Goal: Task Accomplishment & Management: Complete application form

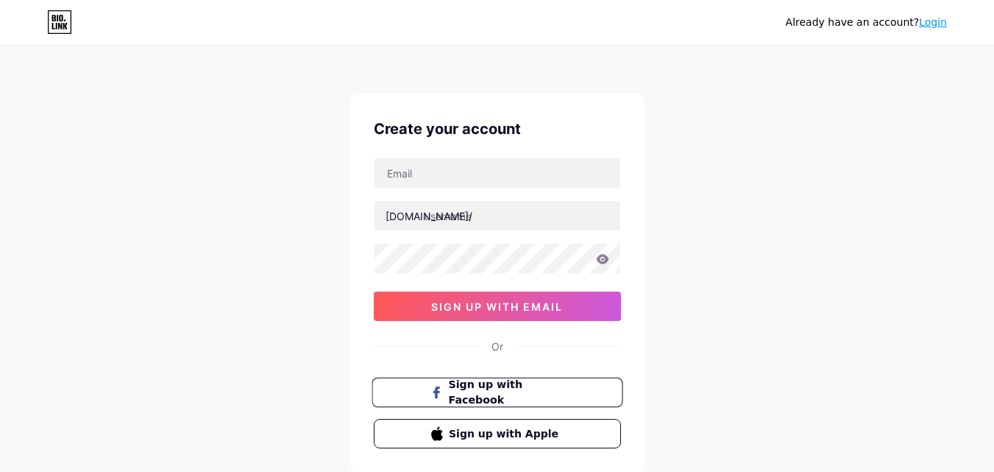
scroll to position [91, 0]
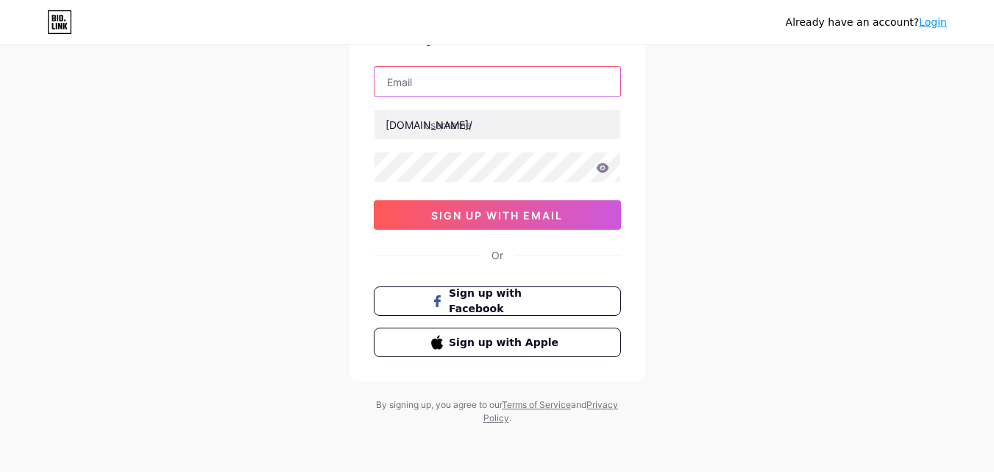
click at [463, 72] on input "text" at bounding box center [498, 81] width 246 height 29
type input "vtthang0710@gmail.com"
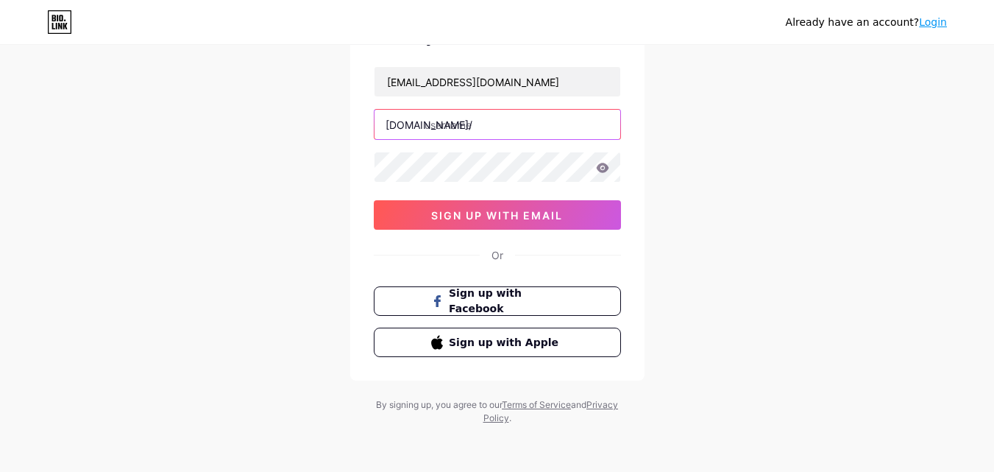
click at [462, 120] on input "text" at bounding box center [498, 124] width 246 height 29
type input "groupfb"
click at [225, 155] on div "Already have an account? Login Create your account vtthang0710@gmail.com bio.li…" at bounding box center [497, 190] width 994 height 563
click at [599, 165] on icon at bounding box center [602, 168] width 13 height 10
click at [599, 165] on icon at bounding box center [601, 168] width 13 height 10
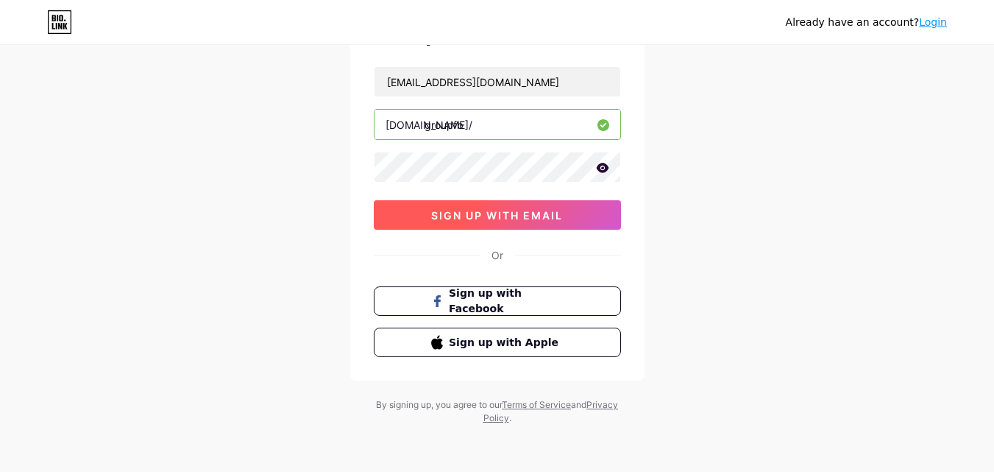
click at [568, 215] on button "sign up with email" at bounding box center [497, 214] width 247 height 29
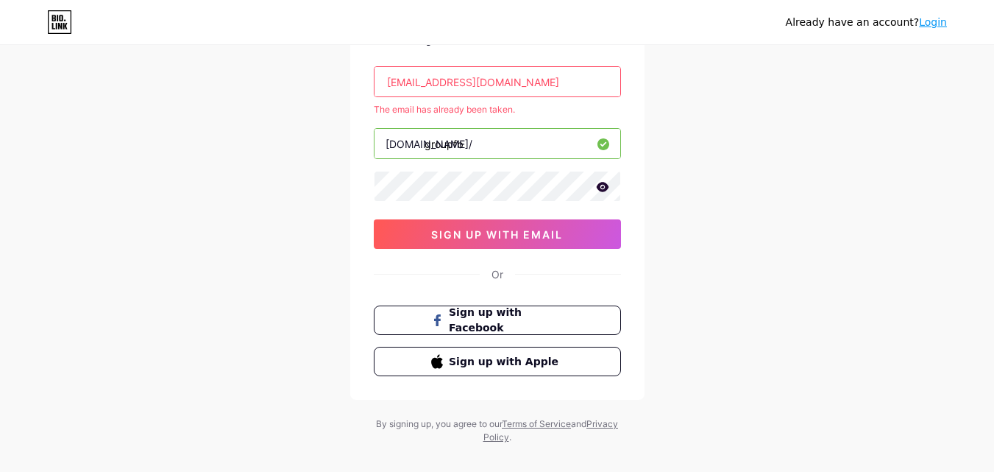
click at [503, 73] on input "vtthang0710@gmail.com" at bounding box center [498, 81] width 246 height 29
type input "v"
click at [435, 86] on input "text" at bounding box center [498, 81] width 246 height 29
type input "[EMAIL_ADDRESS][DOMAIN_NAME]"
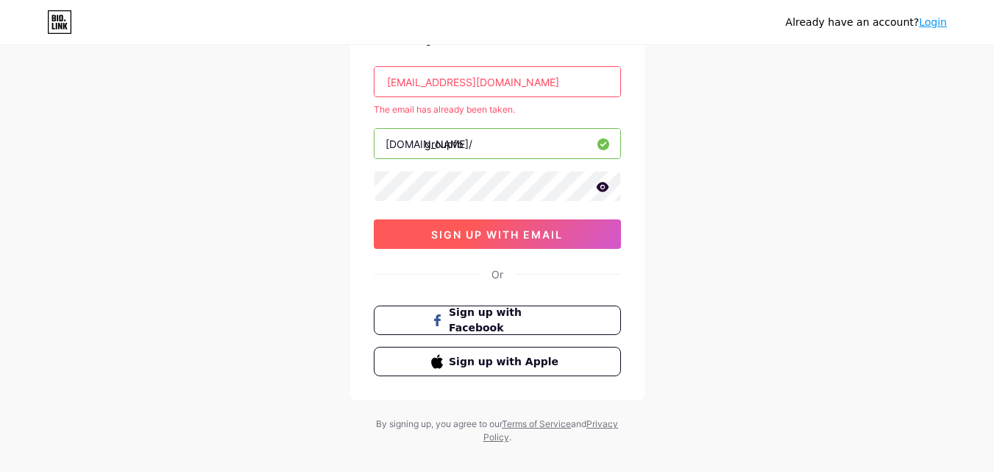
click at [481, 229] on span "sign up with email" at bounding box center [497, 234] width 132 height 13
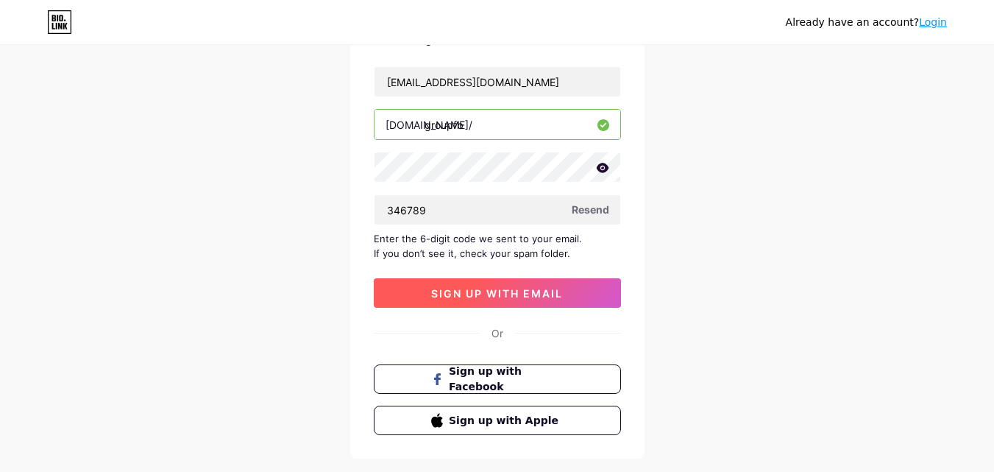
type input "346789"
click at [545, 293] on span "sign up with email" at bounding box center [497, 293] width 132 height 13
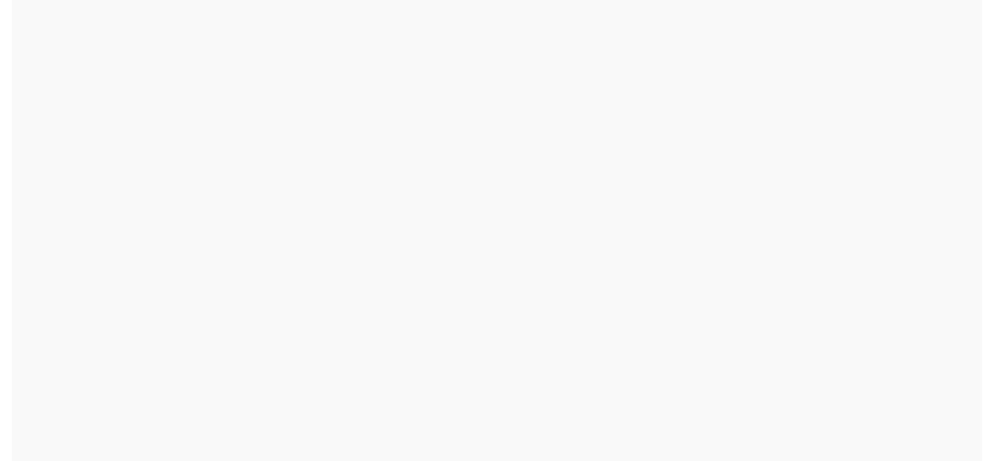
scroll to position [0, 0]
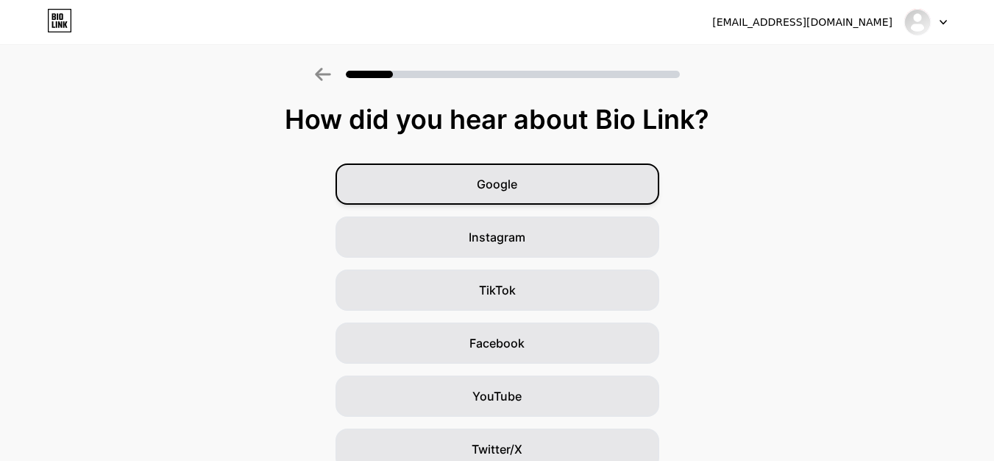
click at [575, 201] on div "Google" at bounding box center [498, 183] width 324 height 41
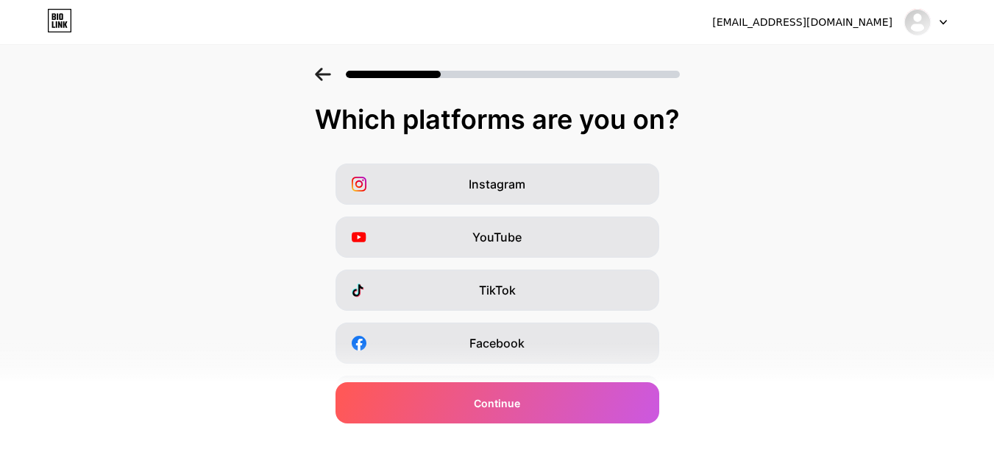
click at [317, 82] on div at bounding box center [497, 70] width 994 height 52
click at [323, 78] on icon at bounding box center [323, 74] width 16 height 13
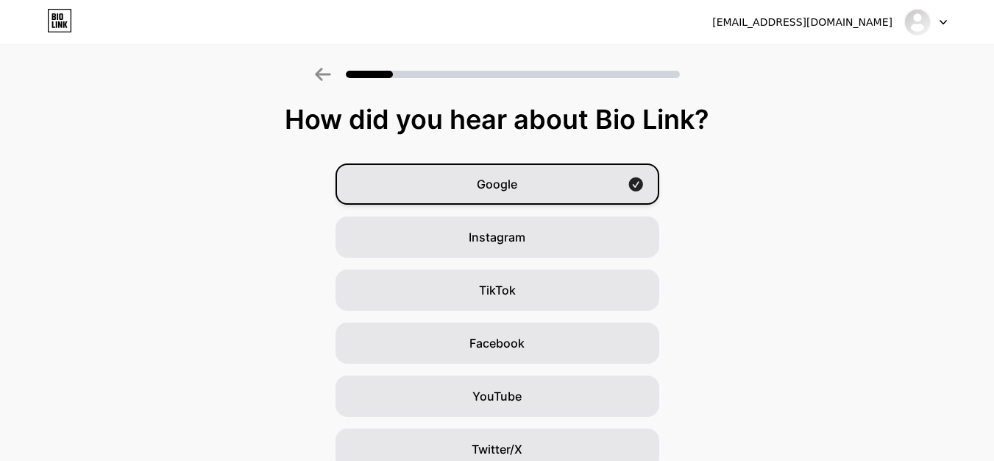
click at [486, 187] on span "Google" at bounding box center [497, 184] width 40 height 18
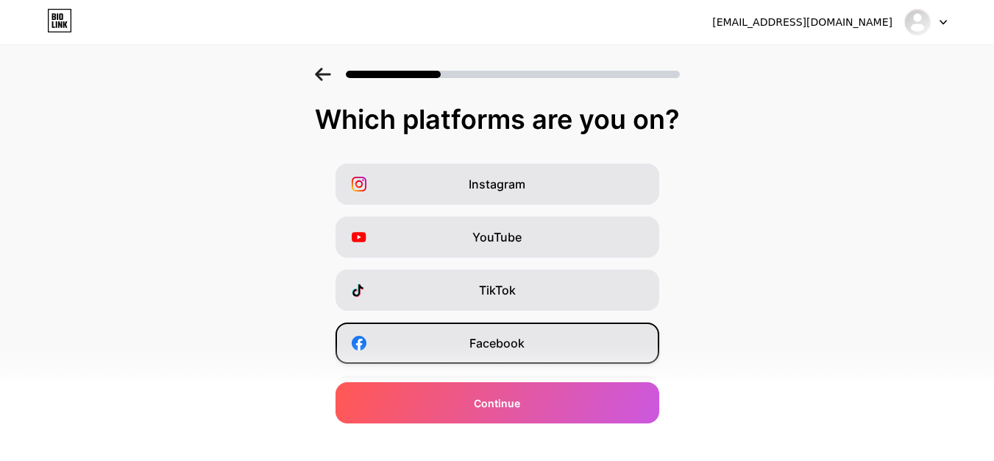
click at [472, 342] on div "Facebook" at bounding box center [498, 342] width 324 height 41
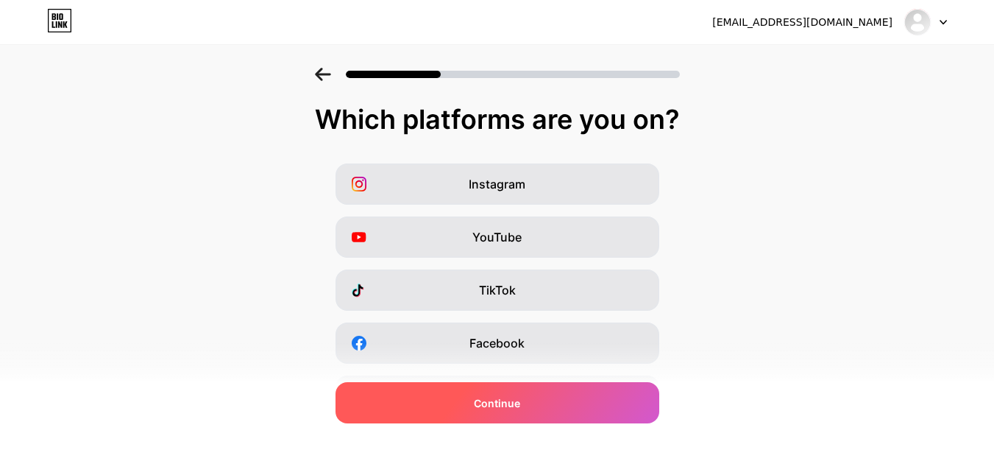
click at [489, 392] on div "Continue" at bounding box center [498, 402] width 324 height 41
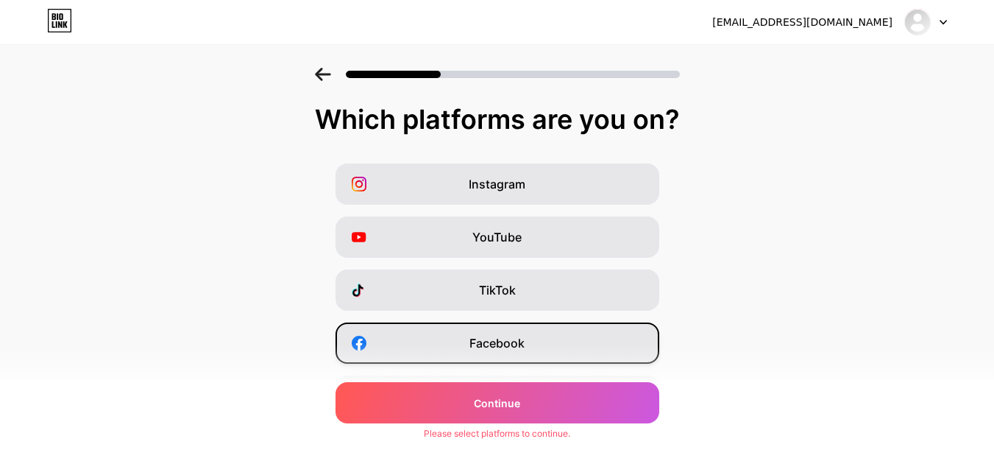
click at [502, 356] on div "Facebook" at bounding box center [498, 342] width 324 height 41
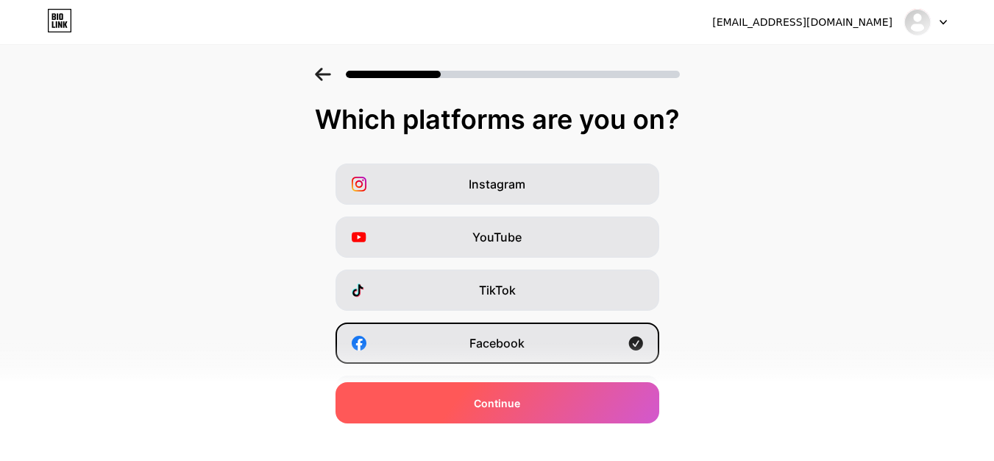
click at [512, 408] on span "Continue" at bounding box center [497, 402] width 46 height 15
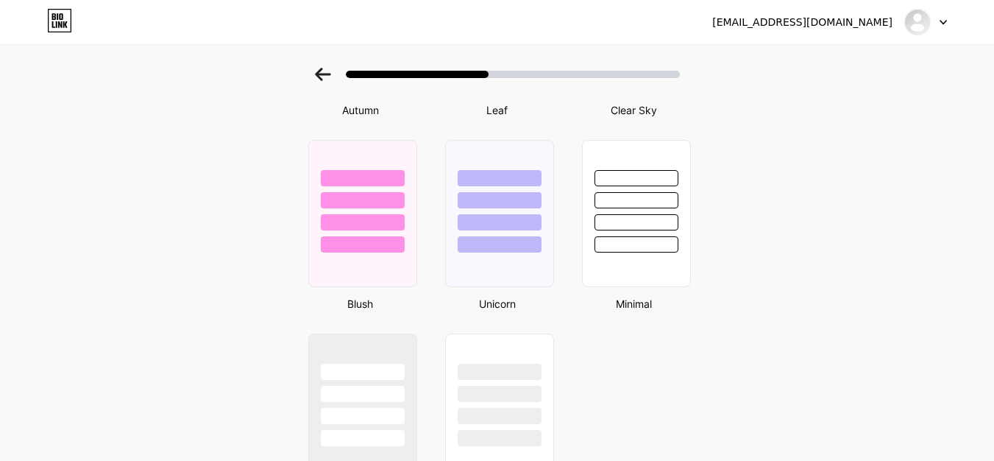
scroll to position [1111, 0]
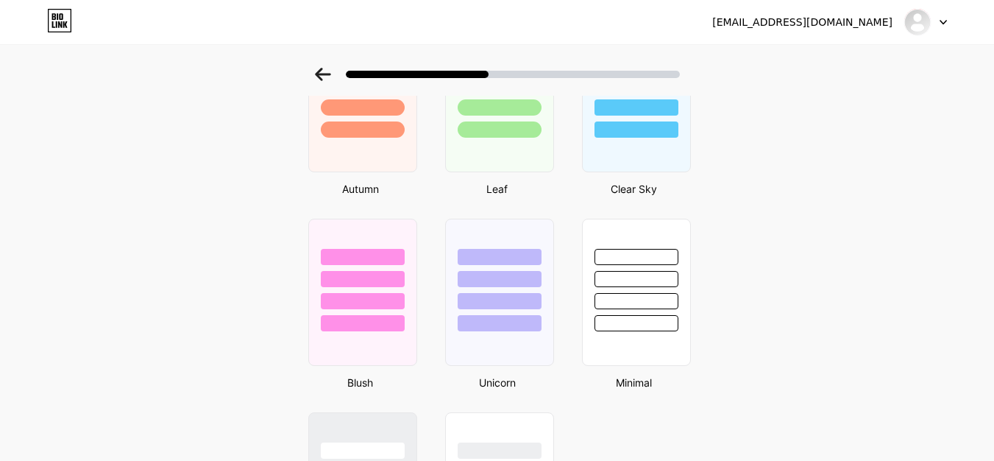
click at [503, 285] on div at bounding box center [500, 279] width 84 height 16
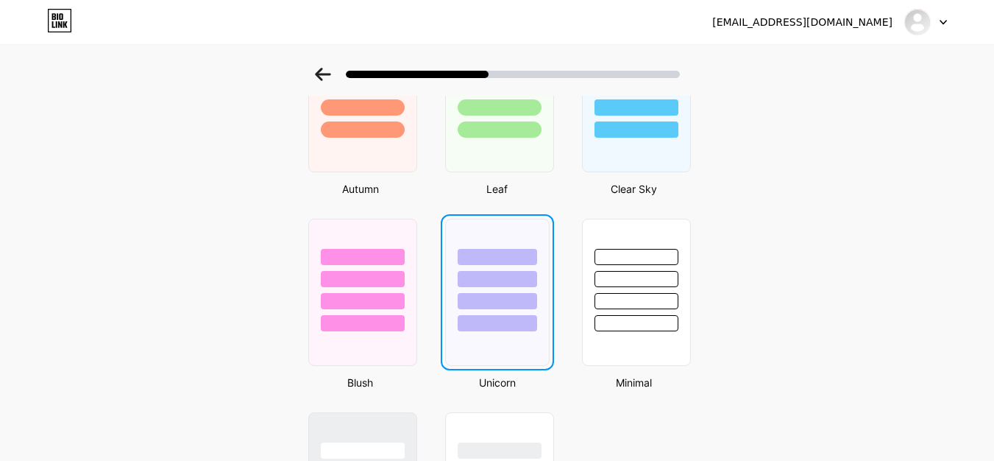
scroll to position [0, 0]
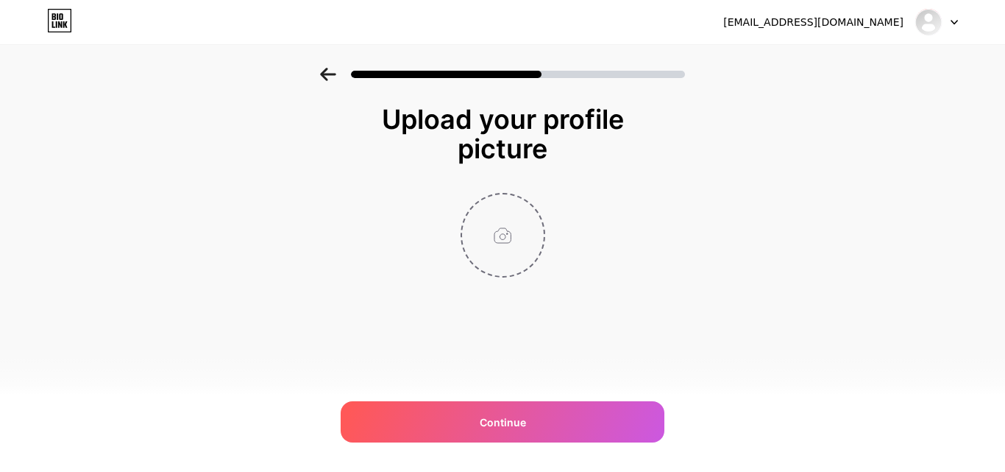
click at [506, 241] on input "file" at bounding box center [503, 235] width 82 height 82
click at [525, 223] on input "file" at bounding box center [503, 235] width 82 height 82
type input "C:\fakepath\ava.jpg"
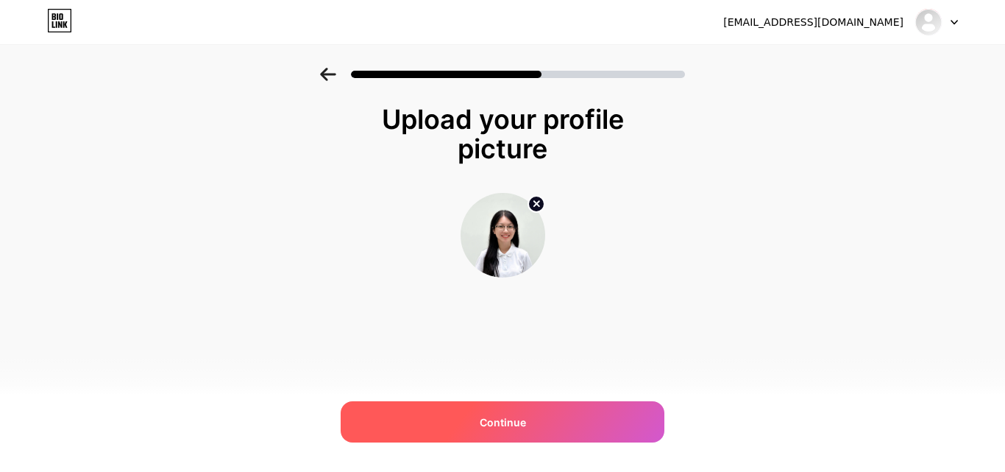
click at [569, 409] on div "Continue" at bounding box center [503, 421] width 324 height 41
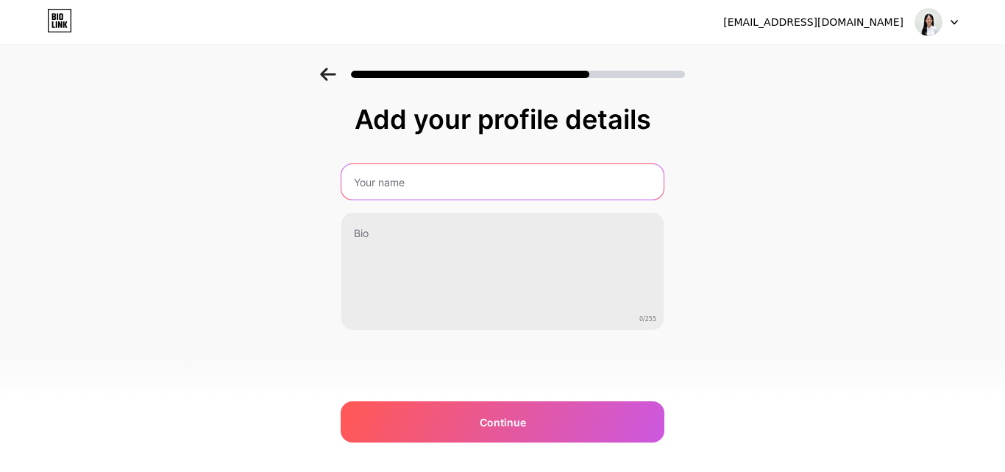
click at [548, 195] on input "text" at bounding box center [503, 181] width 322 height 35
paste input "Vu Thi Thu Hang (Kiera)"
type input "Vu Thi Thu Hang (Kiera)"
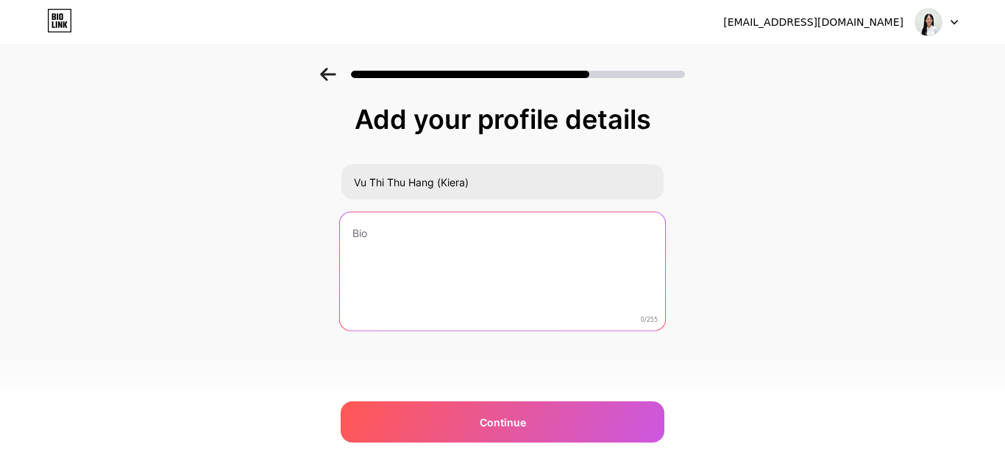
click at [443, 240] on textarea at bounding box center [502, 272] width 325 height 120
type textarea "H"
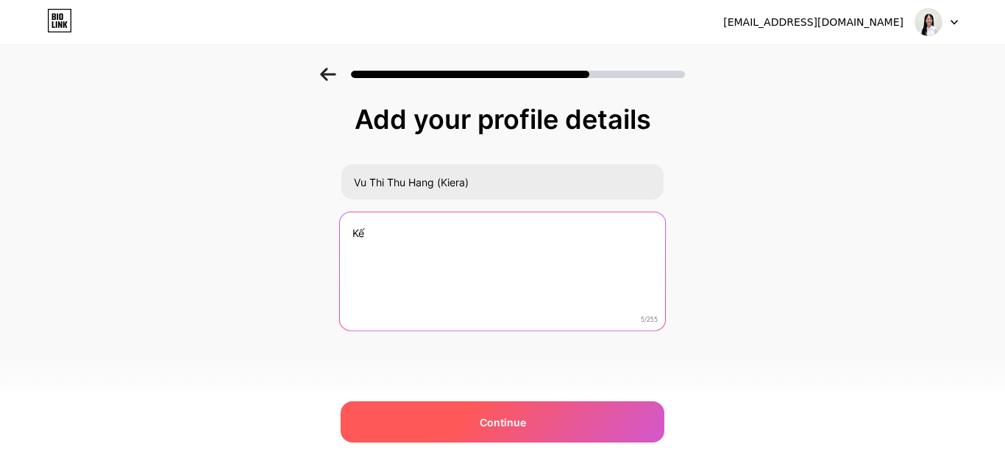
type textarea "K"
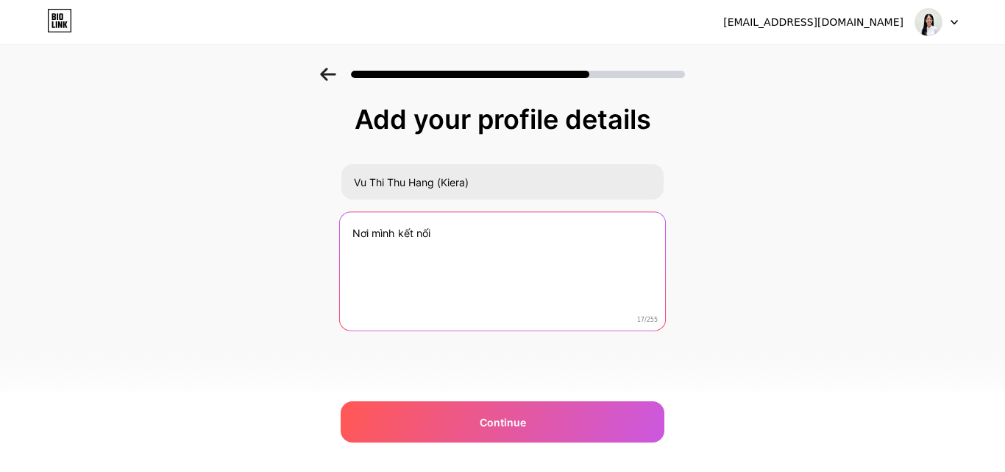
click at [398, 239] on textarea "Nơi mình kết nối" at bounding box center [502, 272] width 325 height 120
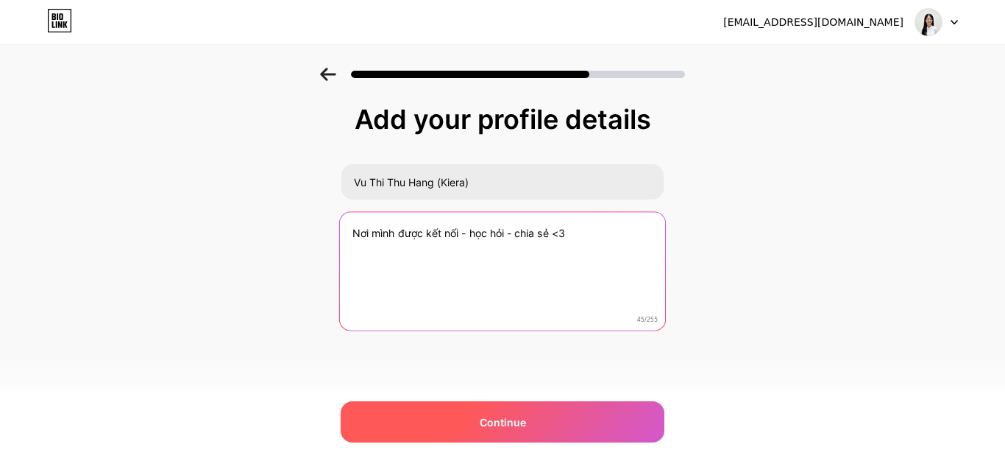
type textarea "Nơi mình được kết nối - học hỏi - chia sẻ <3"
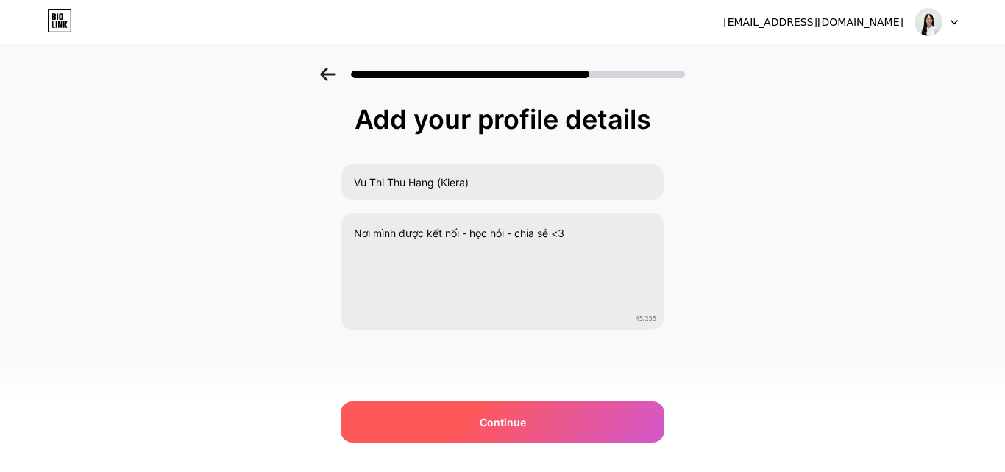
click at [489, 411] on div "Continue" at bounding box center [503, 421] width 324 height 41
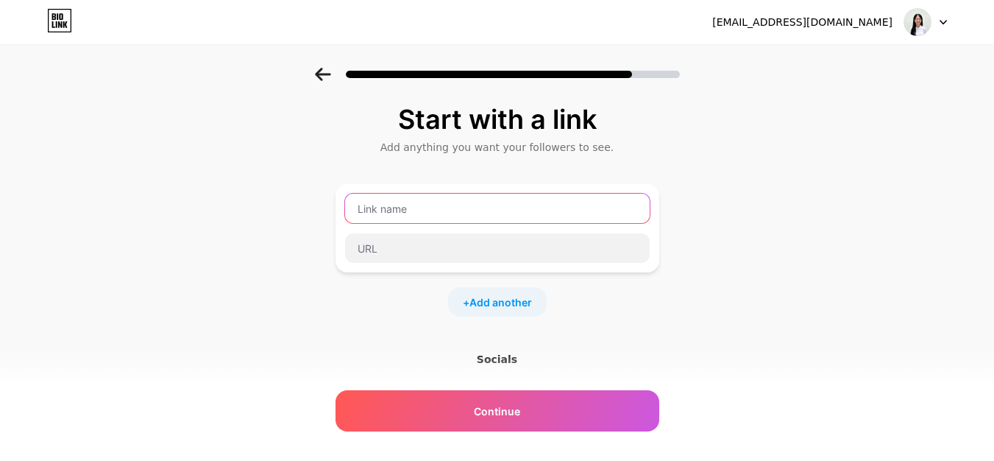
click at [478, 211] on input "text" at bounding box center [497, 208] width 305 height 29
click at [708, 127] on div "Start with a link Add anything you want your followers to see. + Add another So…" at bounding box center [497, 326] width 994 height 517
click at [514, 198] on input "text" at bounding box center [497, 208] width 305 height 29
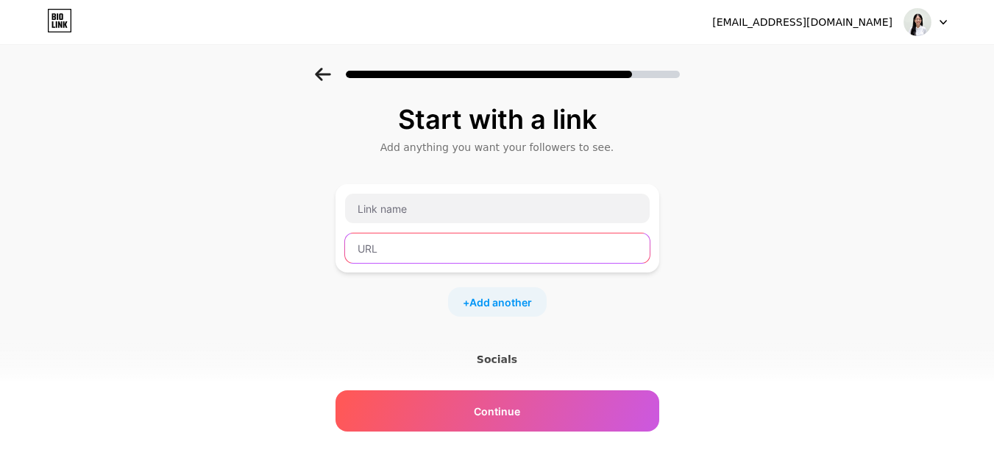
click at [498, 242] on input "text" at bounding box center [497, 247] width 305 height 29
paste input "[URL][DOMAIN_NAME]"
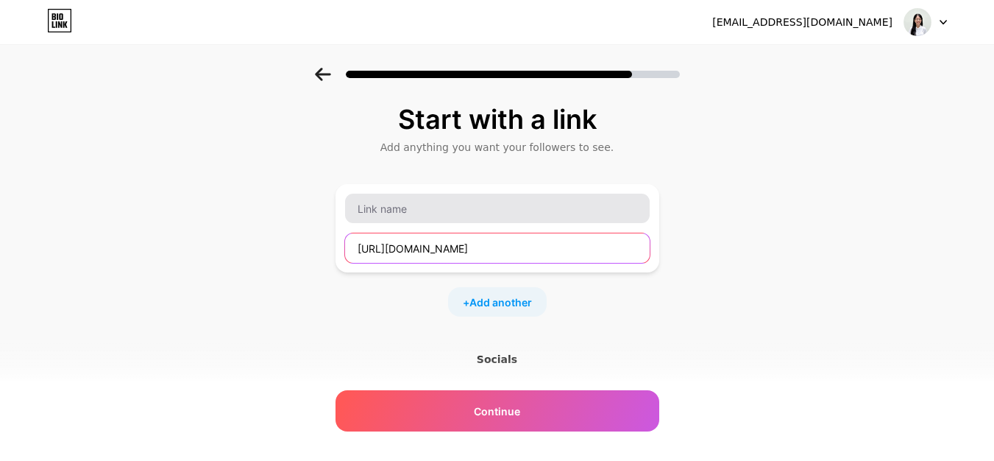
type input "[URL][DOMAIN_NAME]"
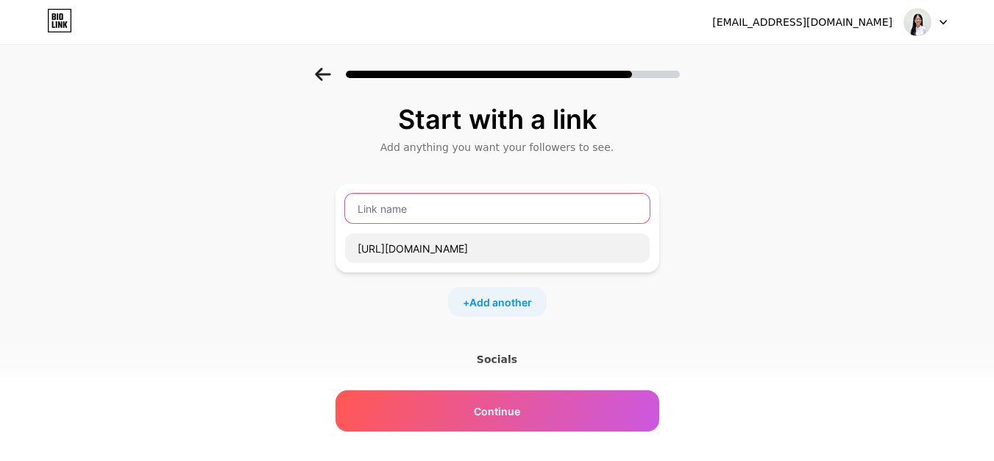
click at [501, 215] on input "text" at bounding box center [497, 208] width 305 height 29
type input "Cộng Đồng Bán Hàng Online Việt Nam"
click at [519, 296] on span "Add another" at bounding box center [501, 301] width 63 height 15
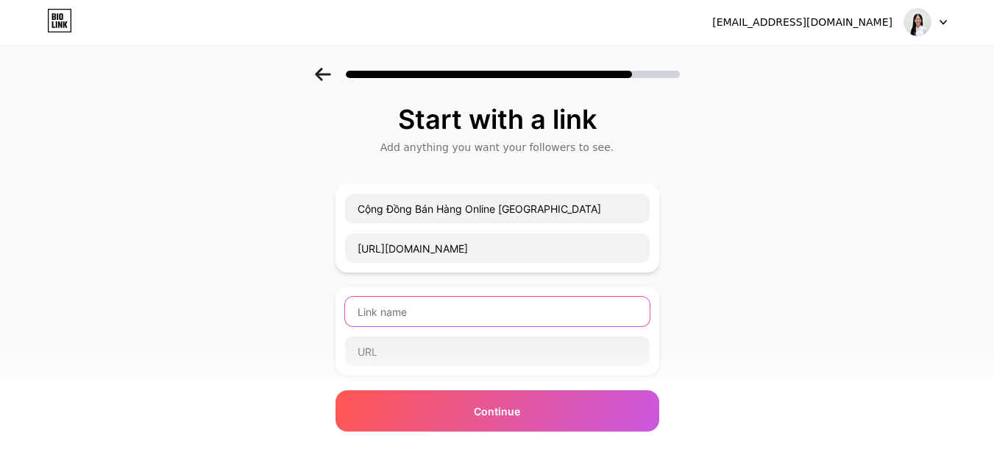
click at [460, 315] on input "text" at bounding box center [497, 311] width 305 height 29
type input "Cộng Đồng A.I Bán Hàng Việt Nam"
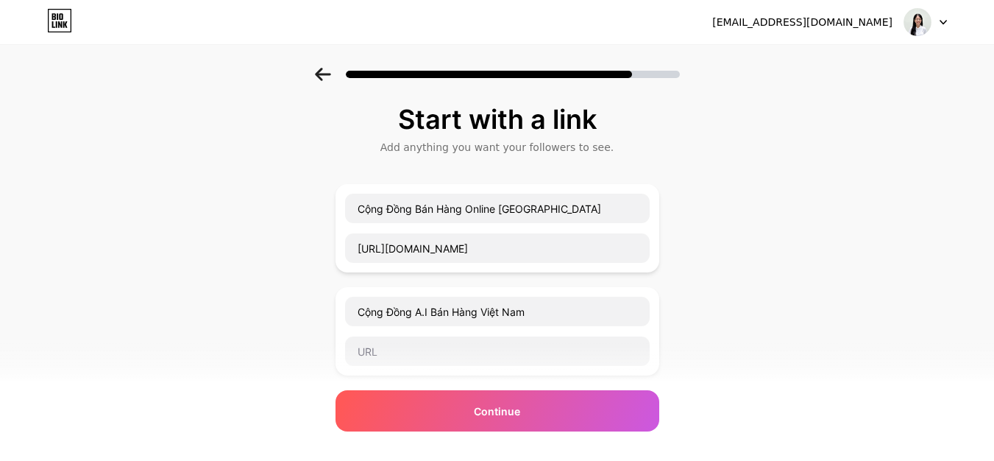
click at [763, 293] on div "Start with a link Add anything you want your followers to see. Cộng Đồng Bán Hà…" at bounding box center [497, 378] width 994 height 621
click at [561, 370] on div "Cộng Đồng A.I Bán Hàng Việt Nam" at bounding box center [498, 331] width 324 height 88
click at [562, 351] on input "text" at bounding box center [497, 350] width 305 height 29
paste input "[URL][DOMAIN_NAME]"
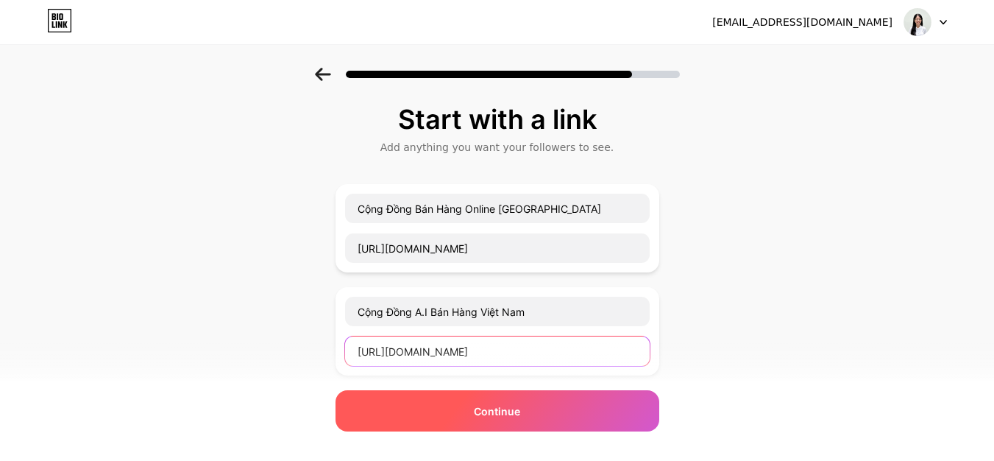
type input "[URL][DOMAIN_NAME]"
click at [544, 403] on div "Continue" at bounding box center [498, 410] width 324 height 41
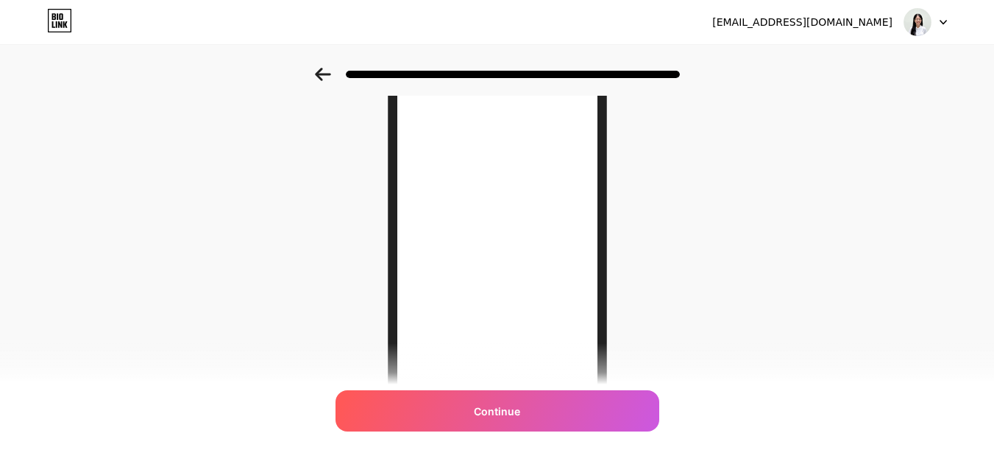
scroll to position [88, 0]
click at [331, 80] on icon at bounding box center [323, 74] width 16 height 13
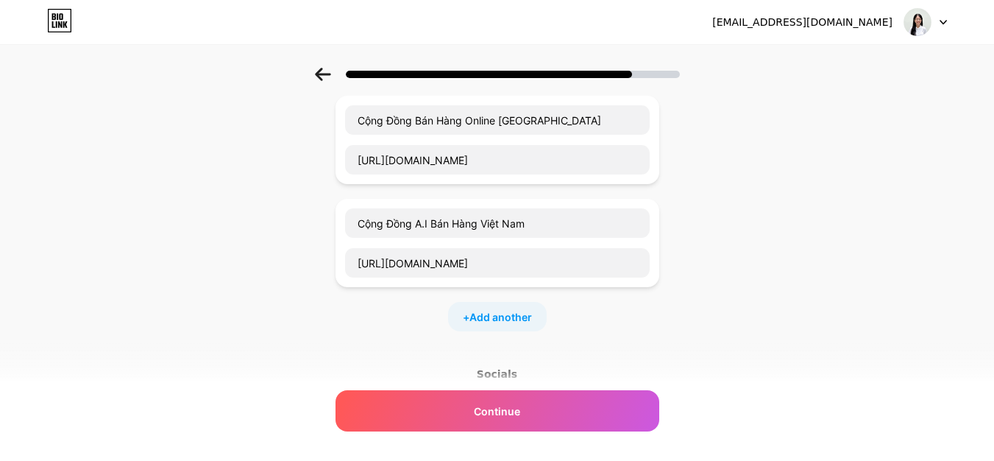
scroll to position [0, 0]
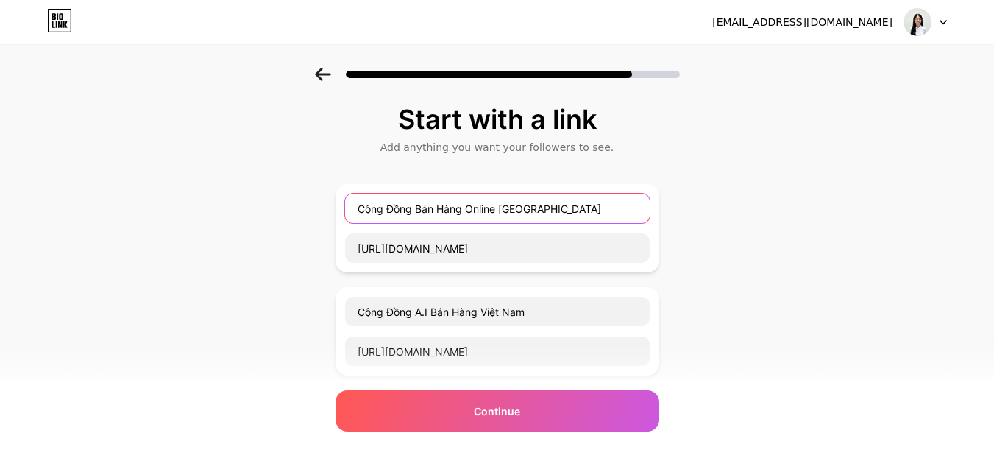
click at [375, 211] on input "Cộng Đồng Bán Hàng Online Việt Nam" at bounding box center [497, 208] width 305 height 29
type input "Cong Dong Ban Hang Online [GEOGRAPHIC_DATA]"
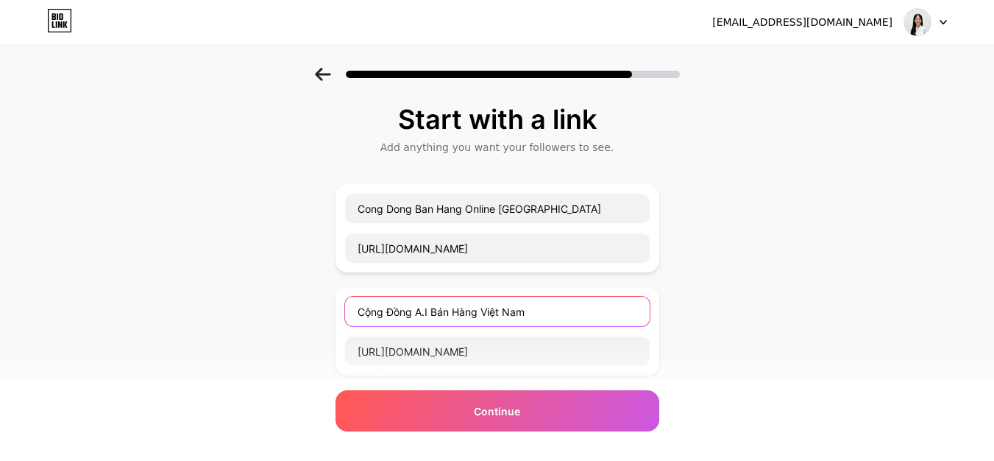
click at [379, 317] on input "Cộng Đồng A.I Bán Hàng Việt Nam" at bounding box center [497, 311] width 305 height 29
drag, startPoint x: 379, startPoint y: 316, endPoint x: 384, endPoint y: 273, distance: 43.0
click at [384, 273] on div "Cong Dong Ban Hang Online Viet Nam https://www.facebook.com/groups/congdongbanh…" at bounding box center [498, 302] width 324 height 236
type input "Cong Dong A.I Ban Hang Viet Nam"
click at [384, 273] on div "Cong Dong Ban Hang Online Viet Nam https://www.facebook.com/groups/congdongbanh…" at bounding box center [498, 302] width 324 height 236
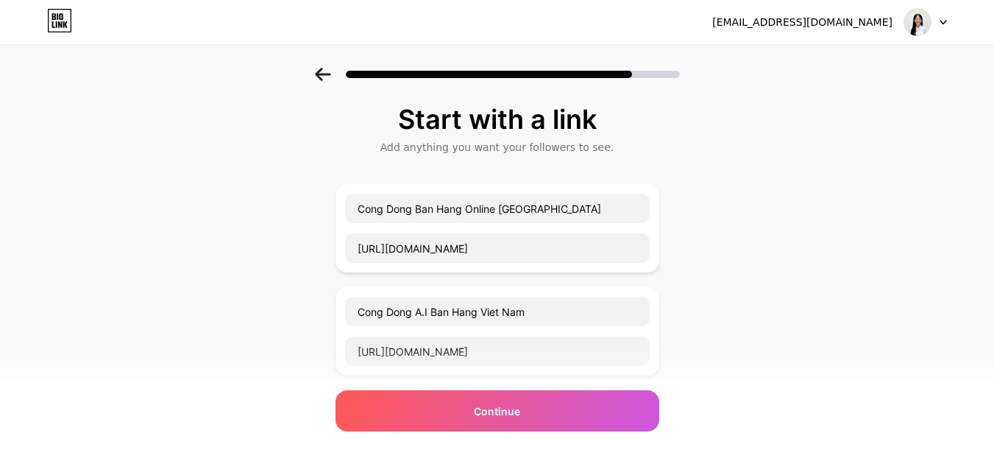
scroll to position [74, 0]
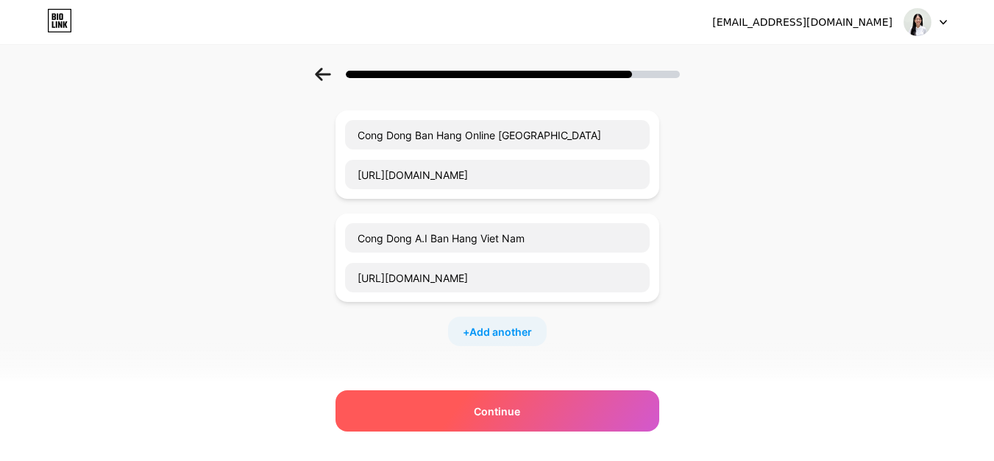
click at [453, 416] on div "Continue" at bounding box center [498, 410] width 324 height 41
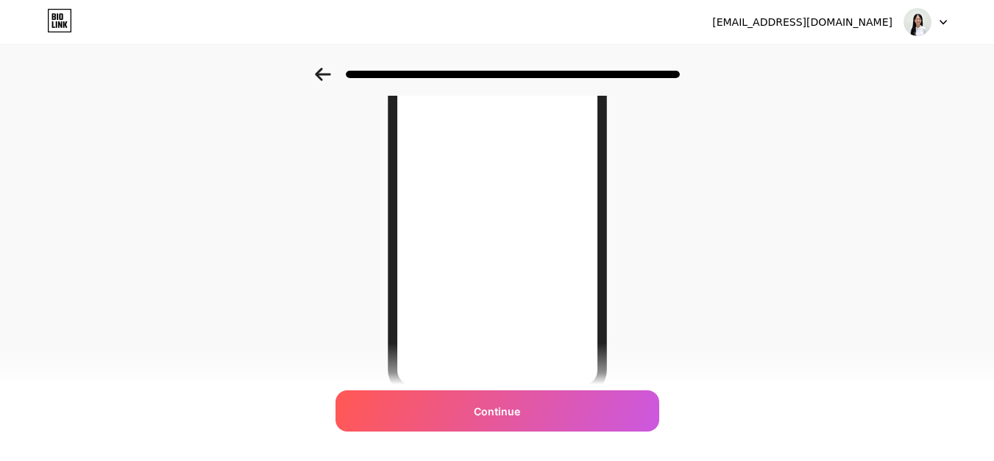
scroll to position [279, 0]
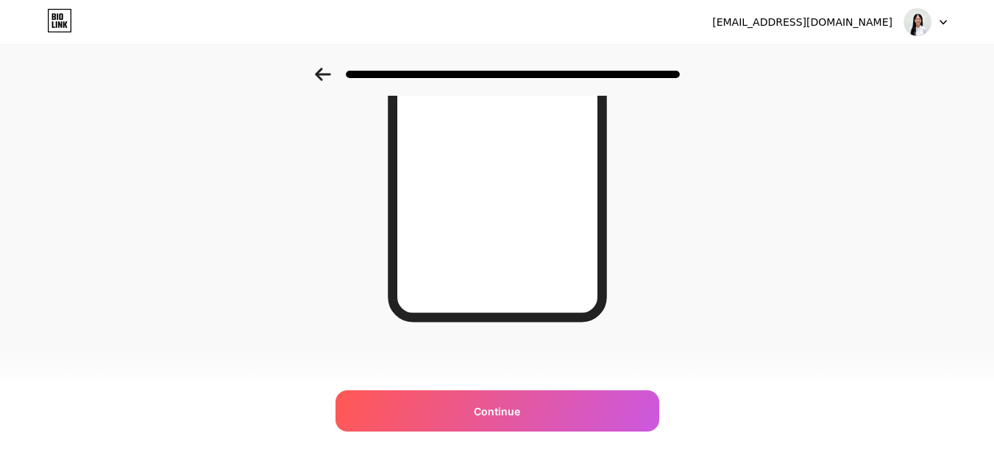
click at [328, 84] on div at bounding box center [497, 70] width 994 height 52
click at [328, 75] on icon at bounding box center [322, 74] width 15 height 13
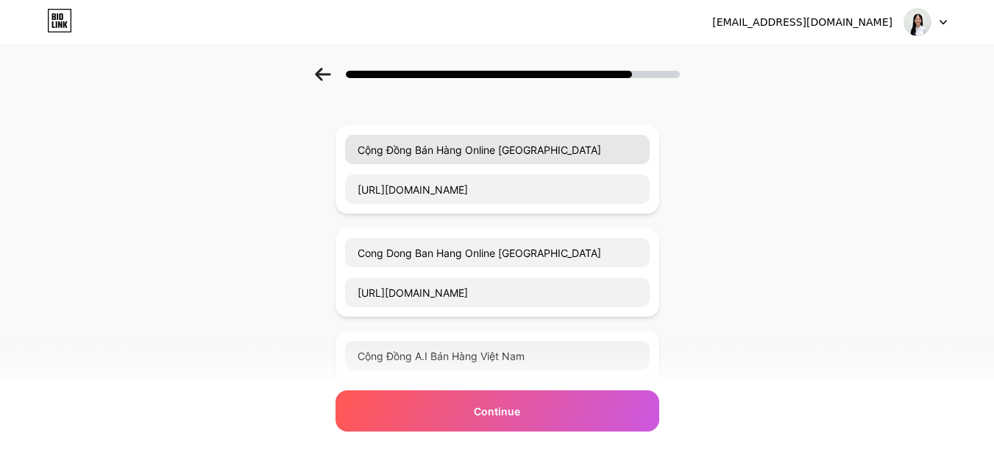
scroll to position [35, 0]
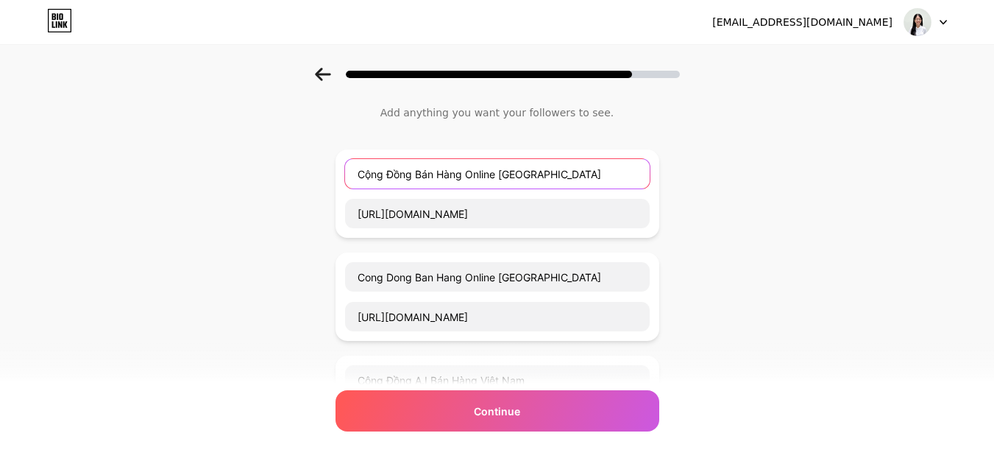
click at [601, 178] on input "Cộng Đồng Bán Hàng Online Việt Nam" at bounding box center [497, 173] width 305 height 29
type input "C"
click at [577, 233] on div "[URL][DOMAIN_NAME]" at bounding box center [498, 193] width 324 height 88
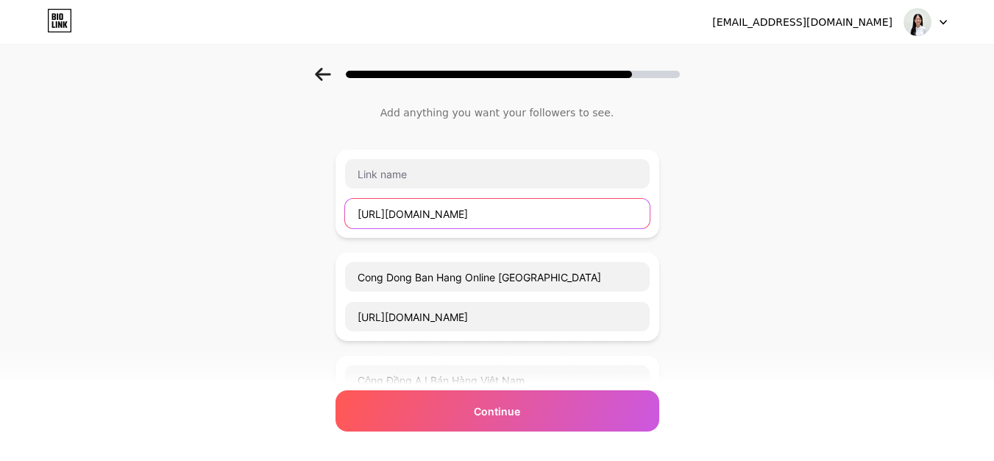
click at [580, 218] on input "[URL][DOMAIN_NAME]" at bounding box center [497, 213] width 305 height 29
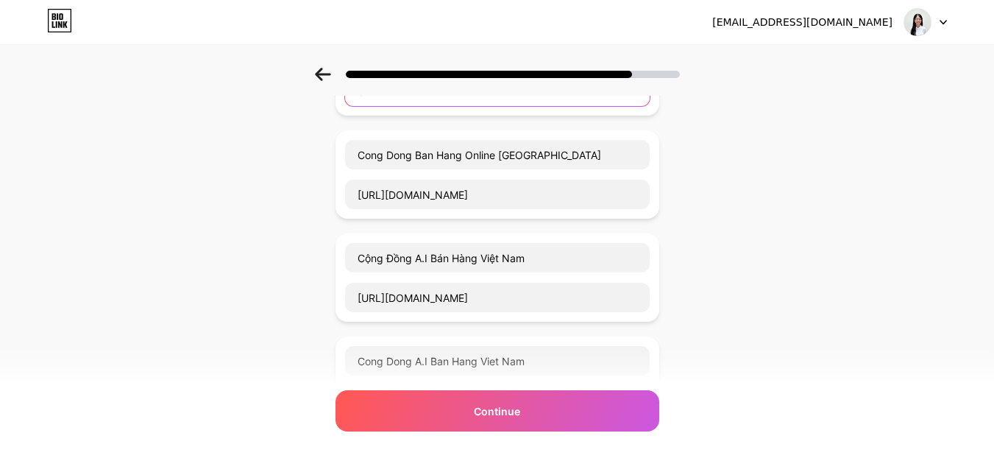
scroll to position [182, 0]
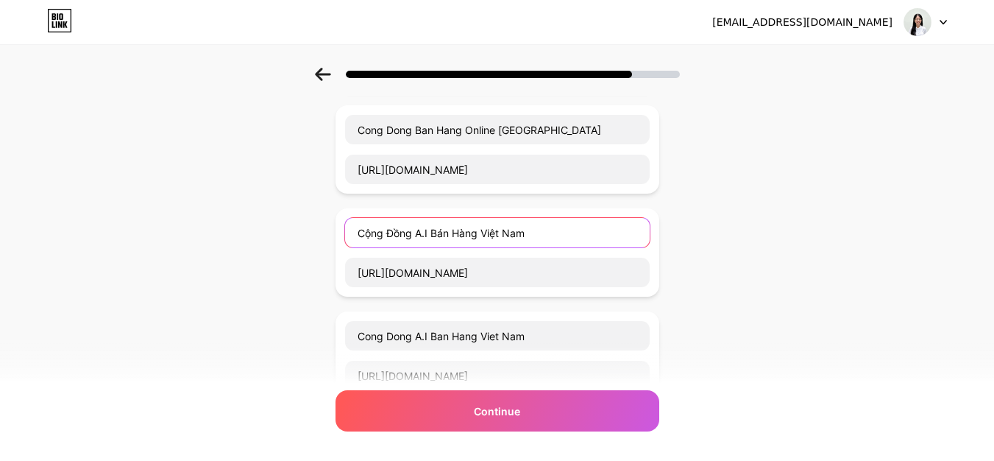
click at [611, 220] on input "Cộng Đồng A.I Bán Hàng Việt Nam" at bounding box center [497, 232] width 305 height 29
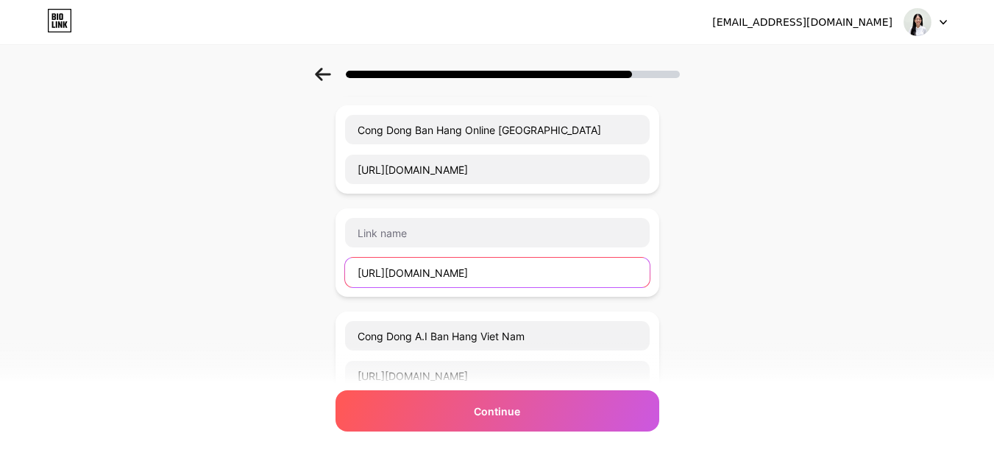
click at [573, 258] on input "[URL][DOMAIN_NAME]" at bounding box center [497, 272] width 305 height 29
click at [769, 217] on div "Start with a link Add anything you want your followers to see. Cong Dong Ban Ha…" at bounding box center [497, 299] width 994 height 827
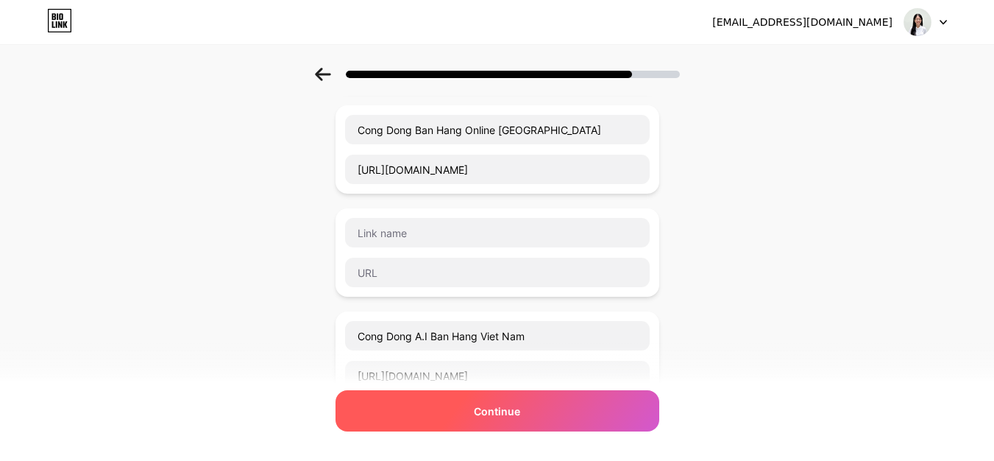
click at [643, 395] on div "Continue" at bounding box center [498, 410] width 324 height 41
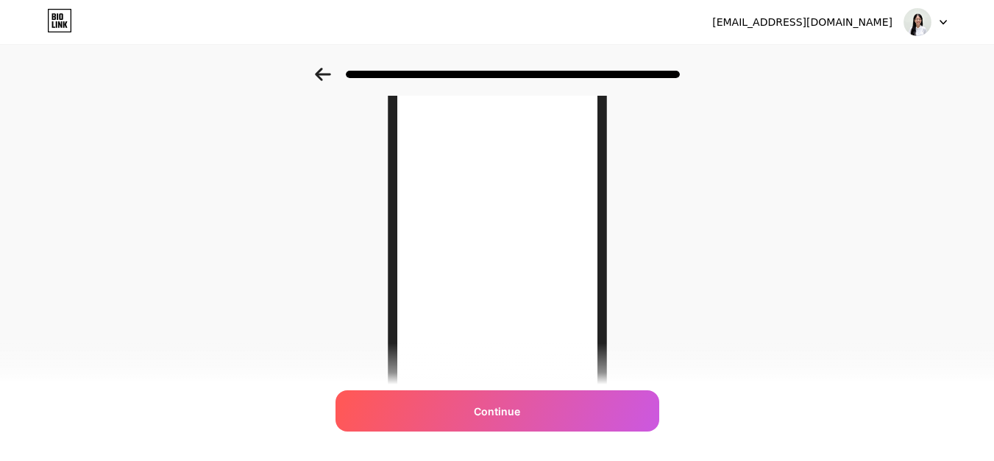
scroll to position [197, 0]
click at [334, 86] on div at bounding box center [497, 70] width 994 height 52
click at [328, 79] on icon at bounding box center [323, 74] width 16 height 13
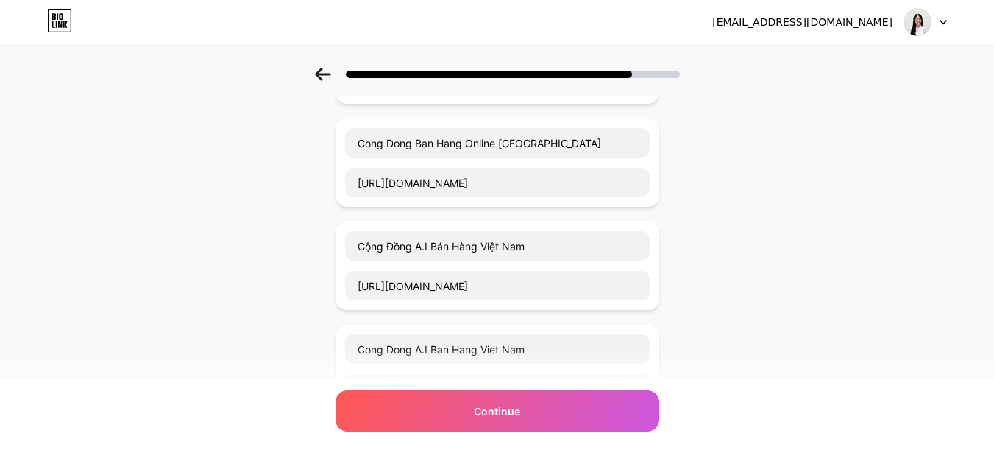
scroll to position [144, 0]
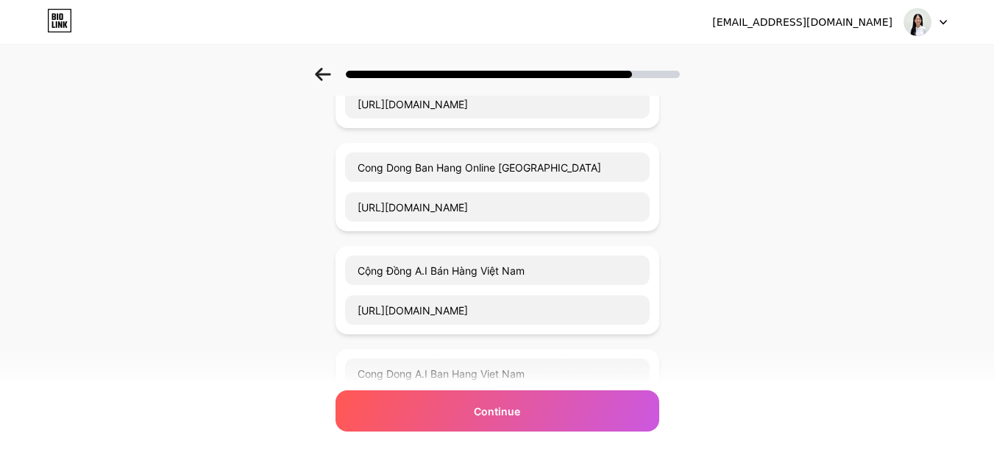
click at [331, 77] on icon at bounding box center [323, 74] width 16 height 13
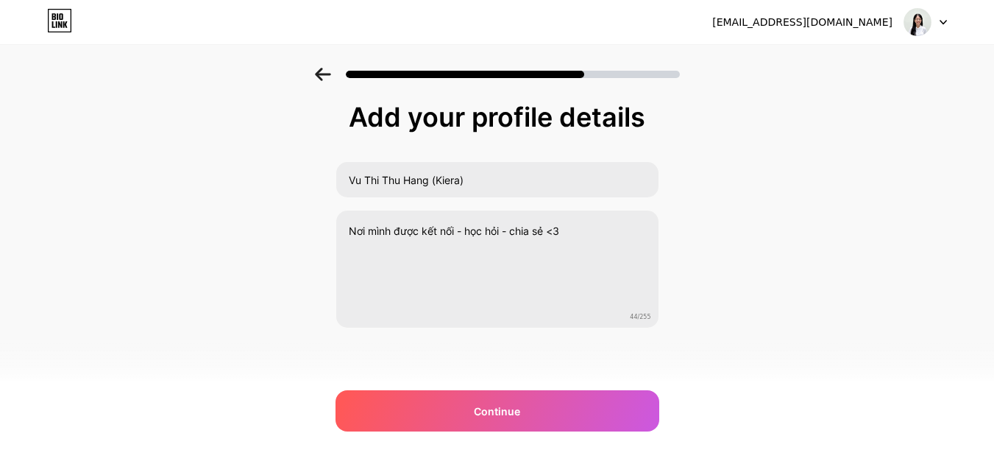
scroll to position [0, 0]
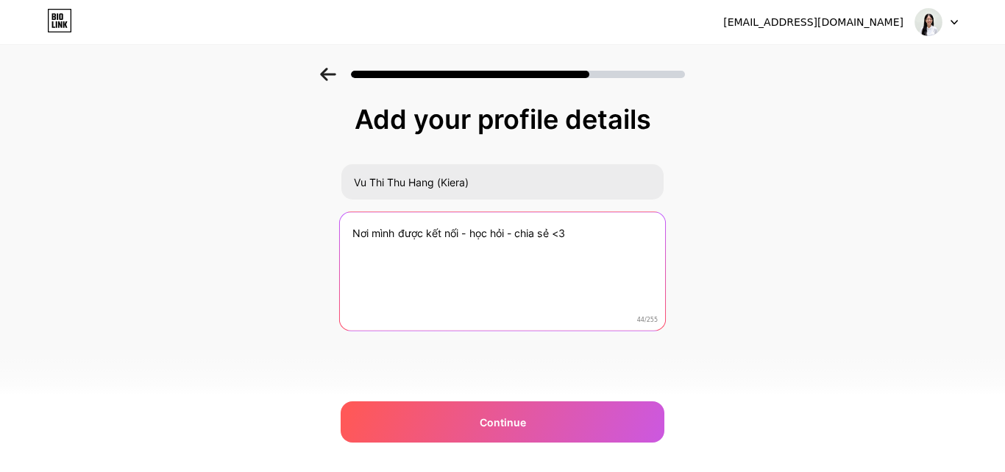
drag, startPoint x: 621, startPoint y: 250, endPoint x: 292, endPoint y: 260, distance: 328.4
click at [292, 260] on div "Add your profile details Vu Thi Thu Hang (Kiera) Nơi mình được kết nối - học hỏ…" at bounding box center [502, 236] width 1005 height 336
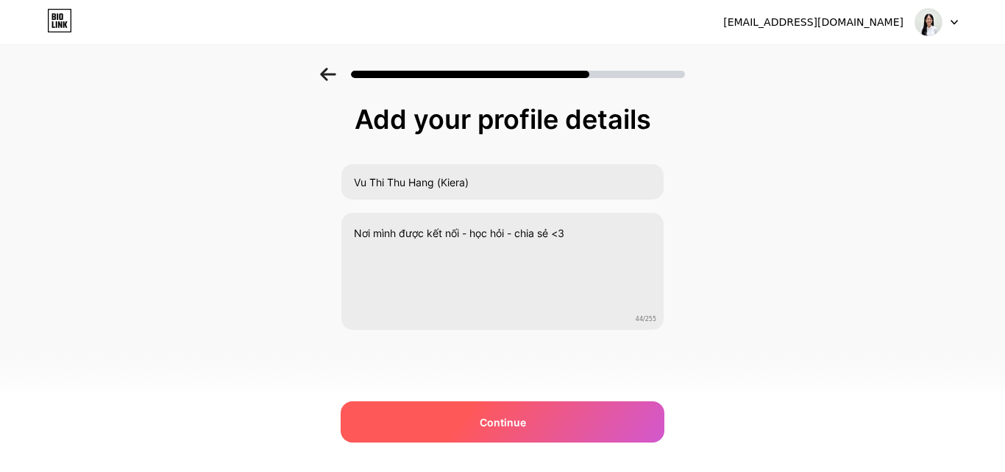
click at [468, 402] on div "Continue" at bounding box center [503, 421] width 324 height 41
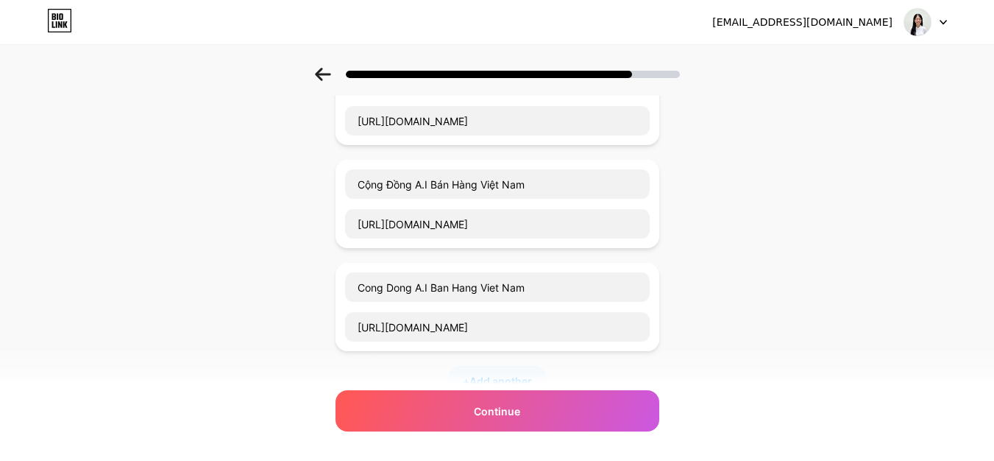
scroll to position [339, 0]
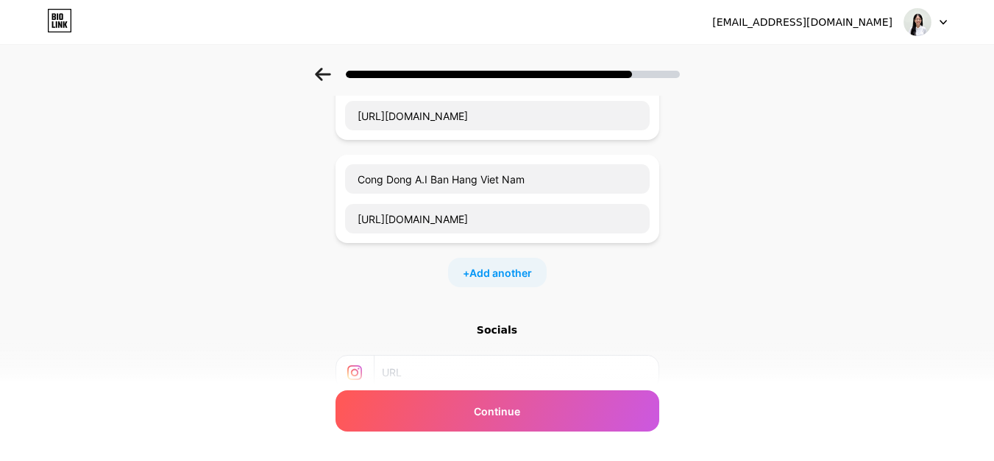
click at [628, 197] on div "Cong Dong A.I Ban Hang Viet Nam https://www.facebook.com/groups/congdongaibanha…" at bounding box center [497, 198] width 306 height 71
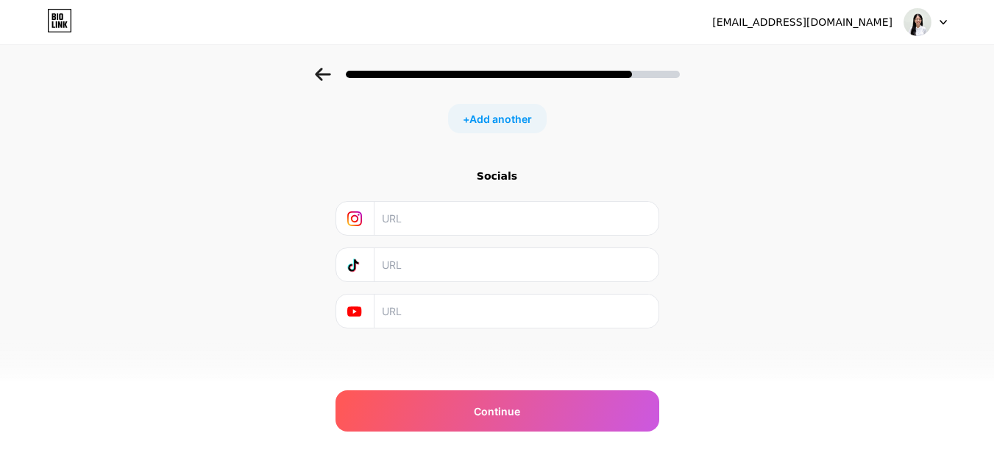
scroll to position [0, 0]
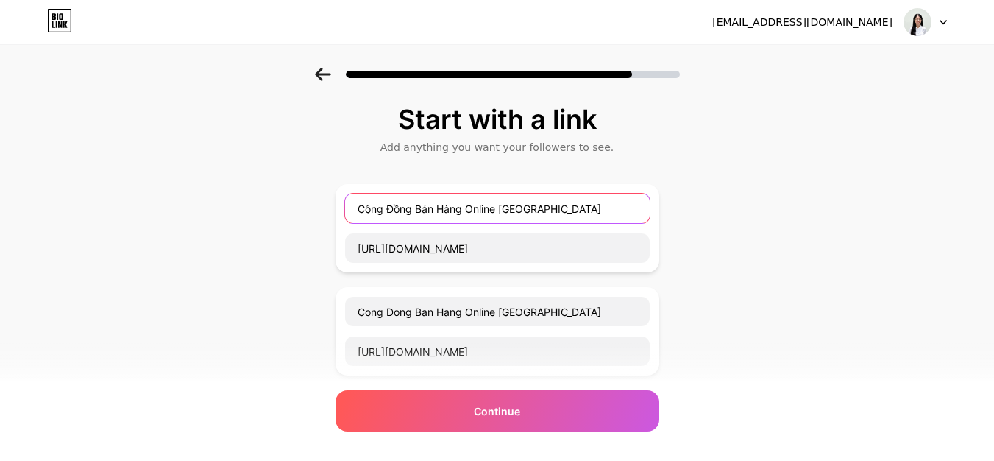
click at [617, 194] on input "Cộng Đồng Bán Hàng Online Việt Nam" at bounding box center [497, 208] width 305 height 29
type input "C"
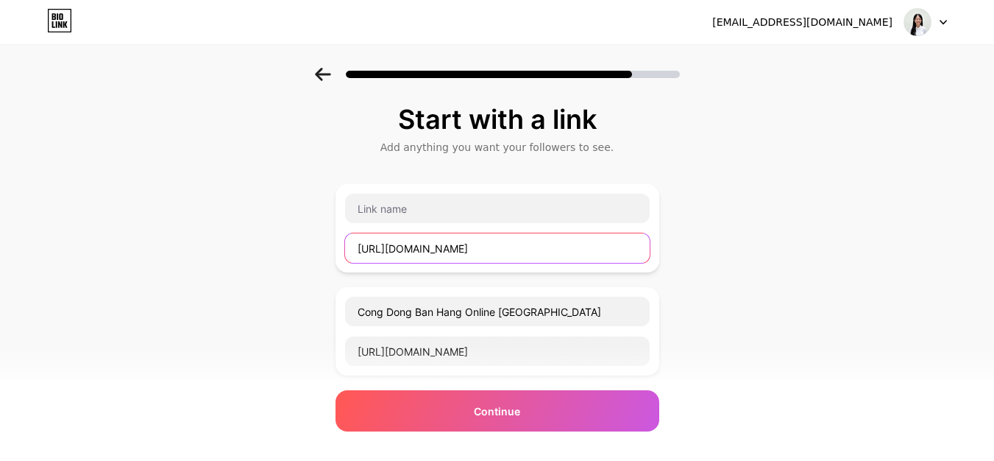
click at [594, 238] on input "[URL][DOMAIN_NAME]" at bounding box center [497, 247] width 305 height 29
type input "https://www.facebook.com/groups/congdonganhangvnonline"
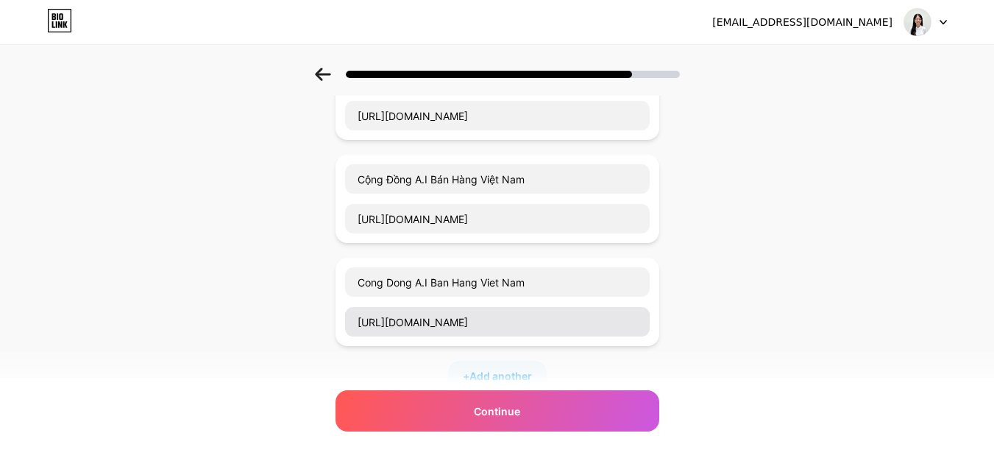
scroll to position [211, 0]
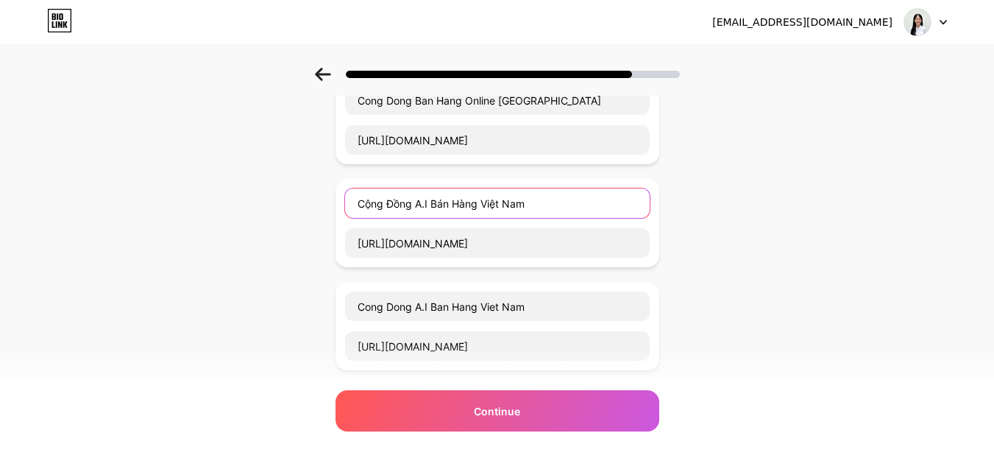
click at [549, 199] on input "Cộng Đồng A.I Bán Hàng Việt Nam" at bounding box center [497, 202] width 305 height 29
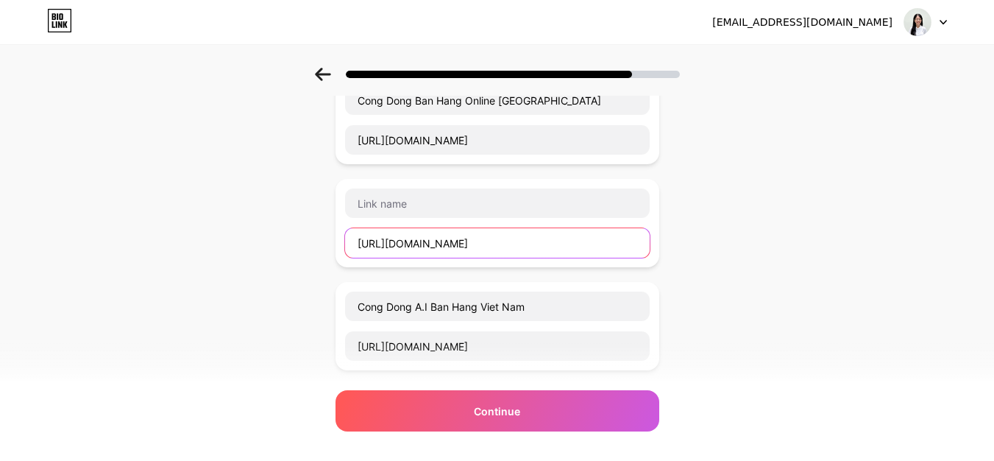
click at [535, 231] on input "[URL][DOMAIN_NAME]" at bounding box center [497, 242] width 305 height 29
click at [651, 219] on div at bounding box center [497, 223] width 306 height 71
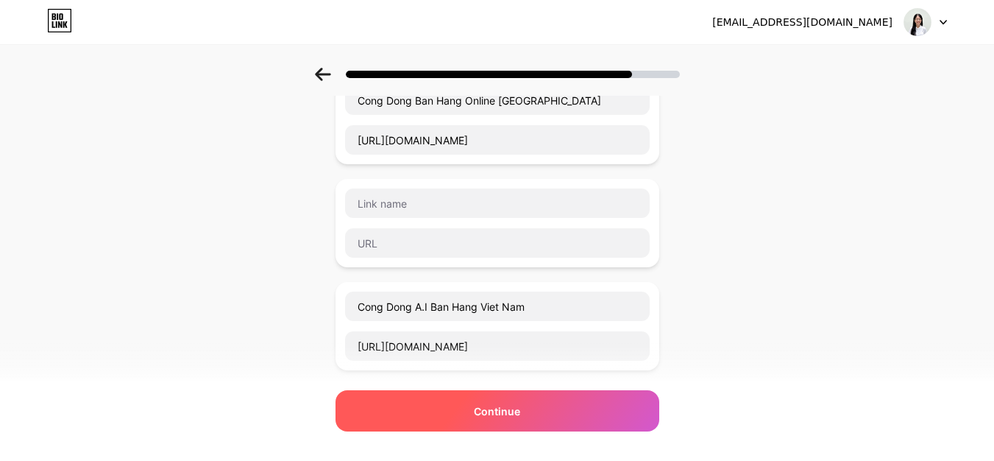
click at [579, 397] on div "Continue" at bounding box center [498, 410] width 324 height 41
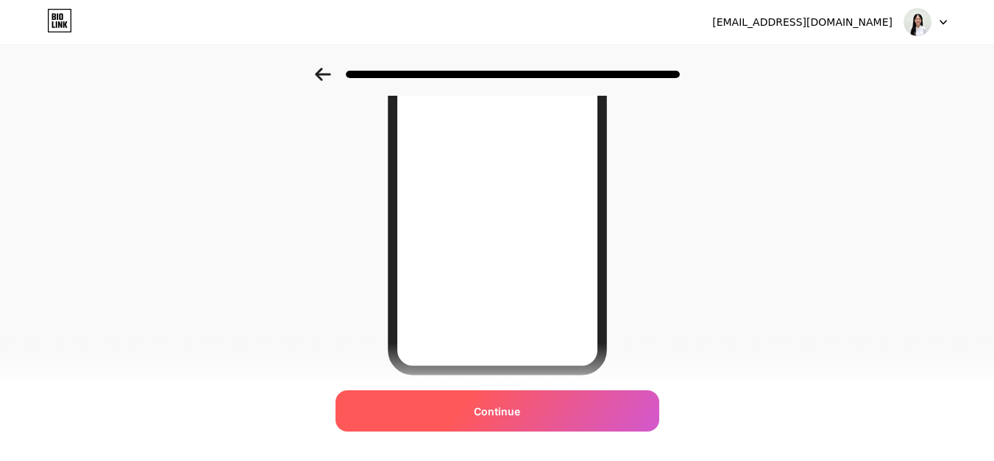
scroll to position [279, 0]
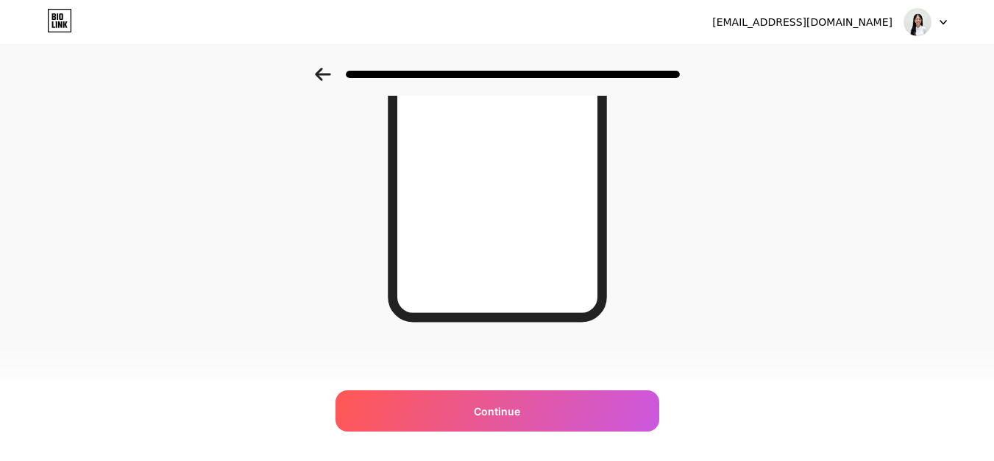
click at [330, 84] on div at bounding box center [497, 70] width 994 height 52
click at [325, 75] on icon at bounding box center [322, 74] width 15 height 13
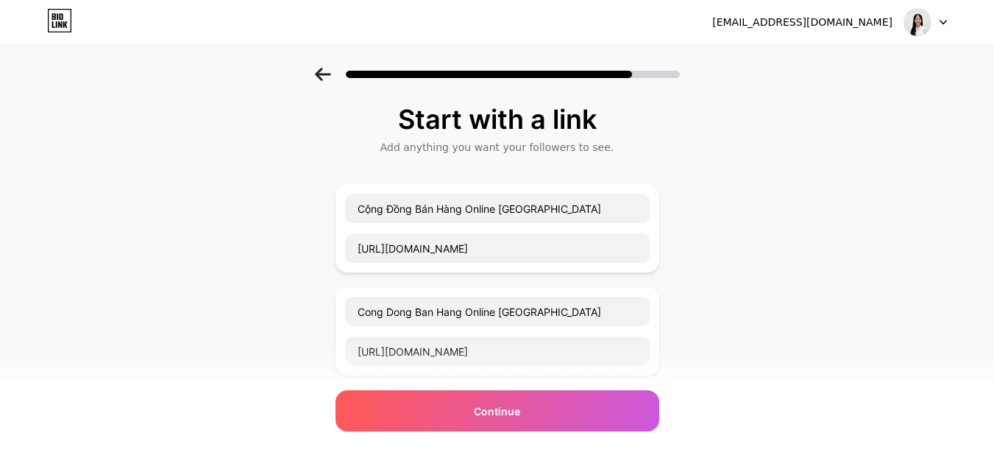
click at [325, 75] on icon at bounding box center [322, 74] width 15 height 13
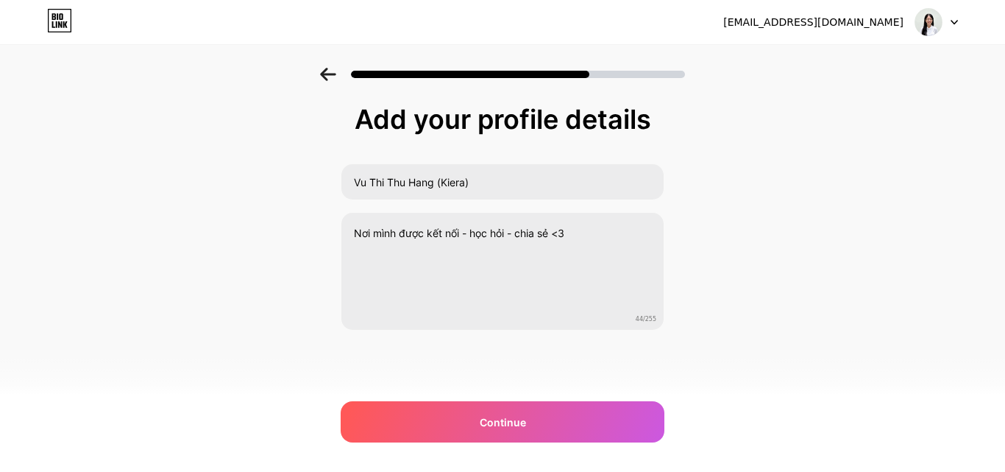
click at [325, 75] on icon at bounding box center [327, 74] width 15 height 13
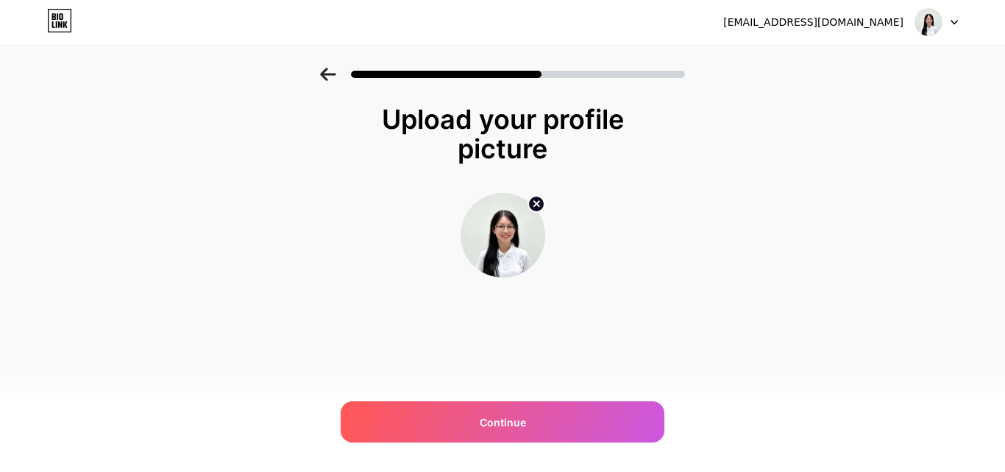
click at [325, 75] on icon at bounding box center [327, 74] width 15 height 13
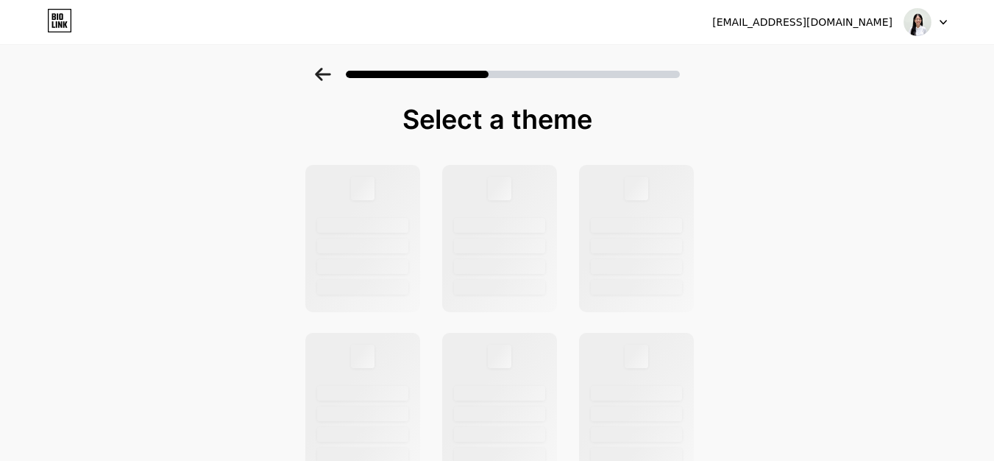
click at [325, 75] on icon at bounding box center [322, 74] width 15 height 13
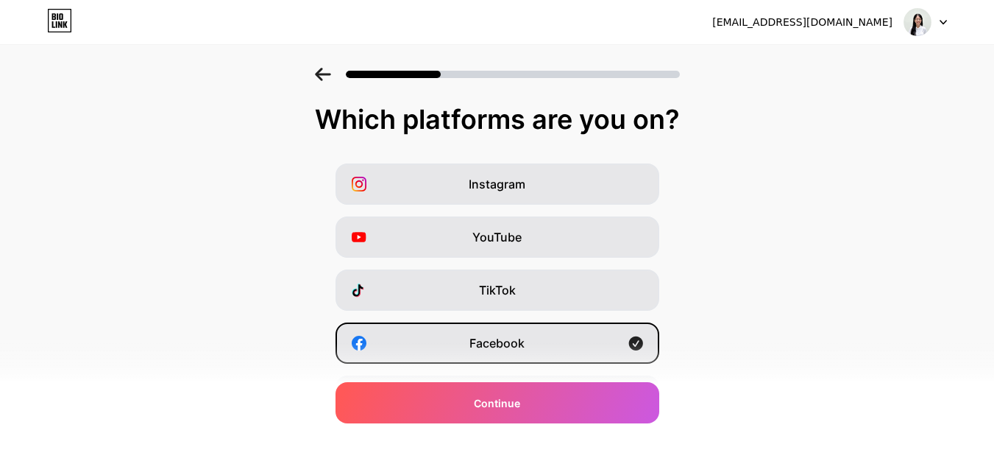
click at [325, 75] on icon at bounding box center [322, 74] width 15 height 13
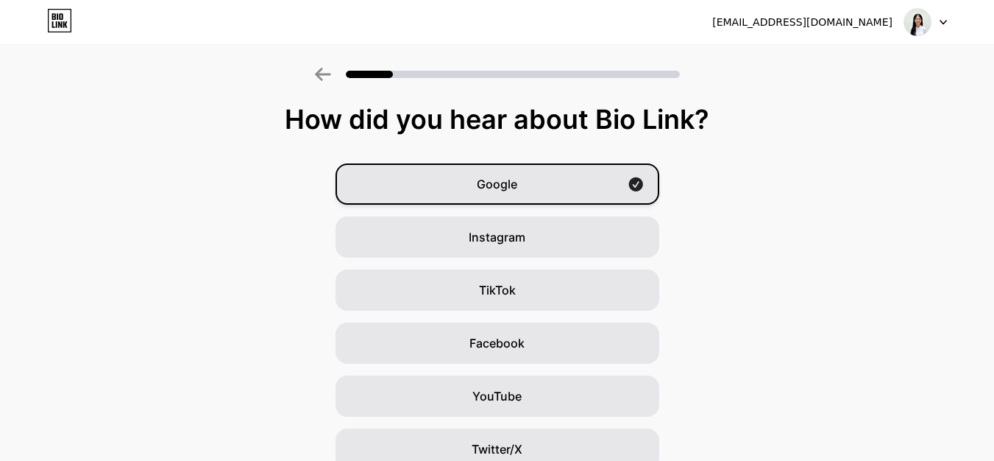
click at [515, 199] on div "Google" at bounding box center [498, 183] width 324 height 41
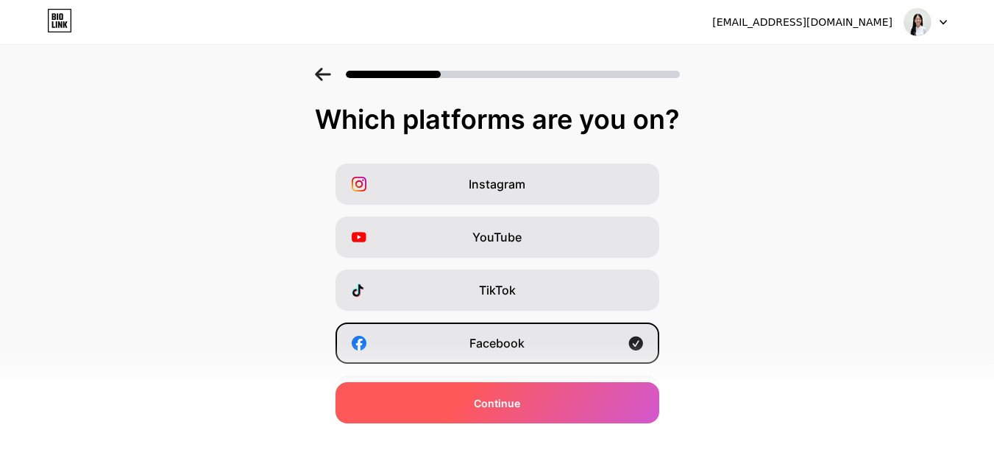
click at [515, 388] on div "Continue" at bounding box center [498, 402] width 324 height 41
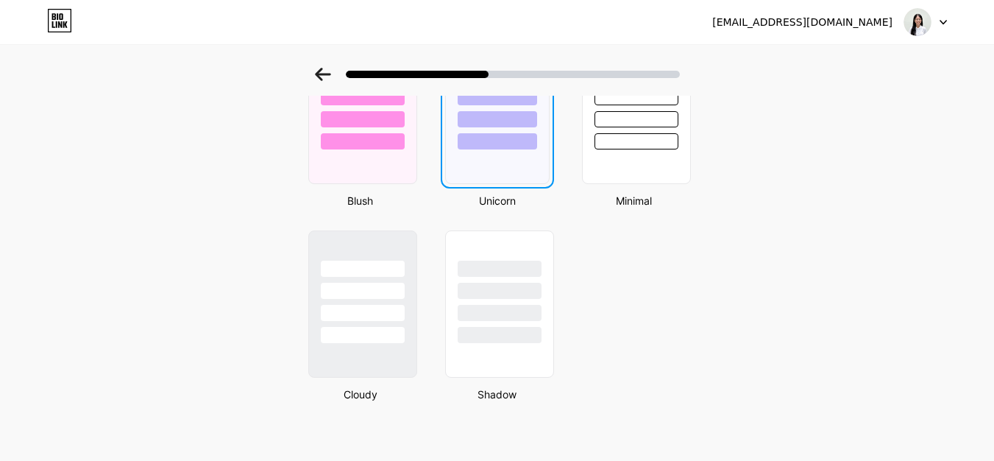
scroll to position [1219, 0]
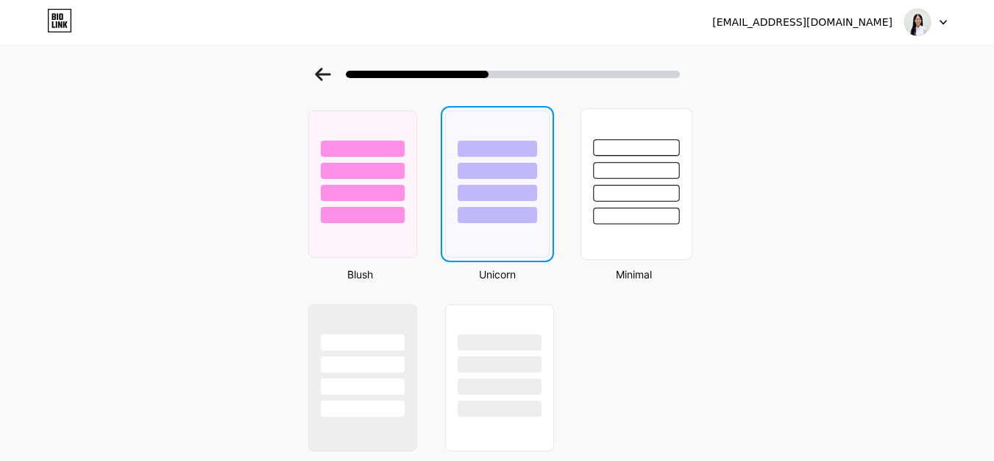
click at [628, 251] on div at bounding box center [636, 184] width 112 height 152
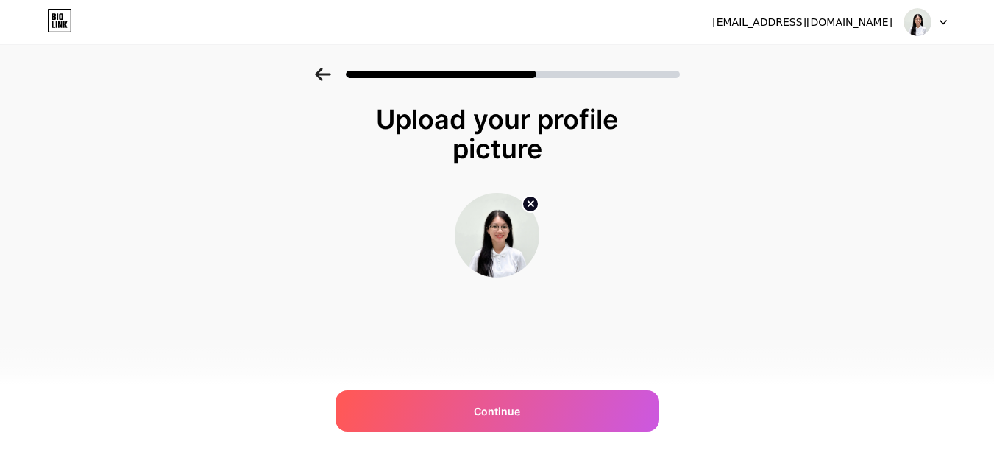
scroll to position [0, 0]
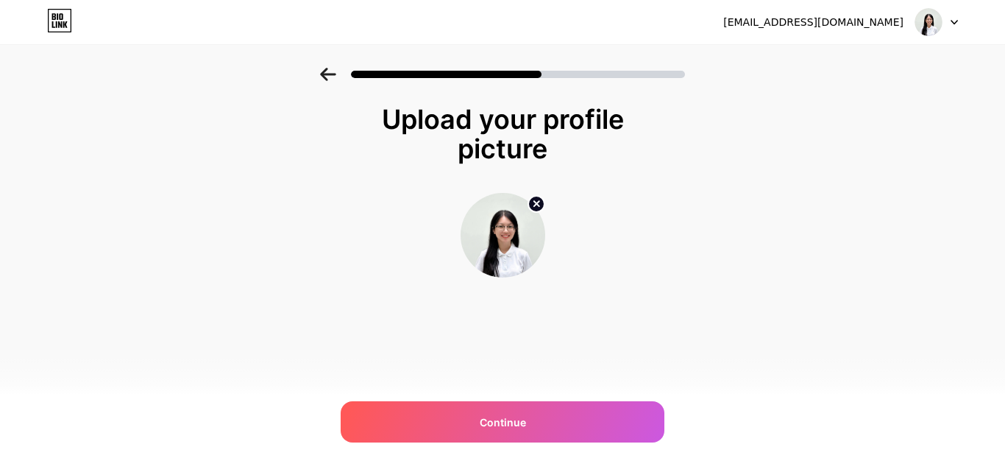
click at [328, 63] on div at bounding box center [502, 70] width 1005 height 52
click at [329, 71] on icon at bounding box center [328, 74] width 16 height 13
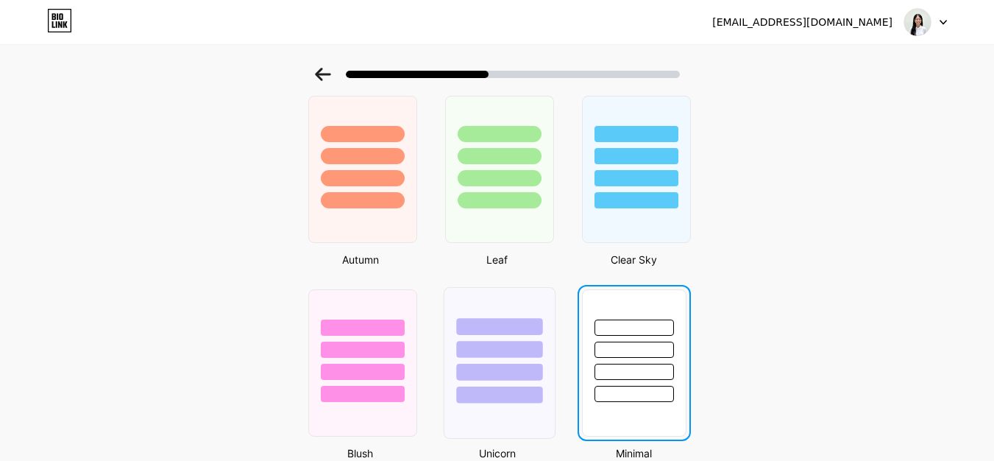
scroll to position [1016, 0]
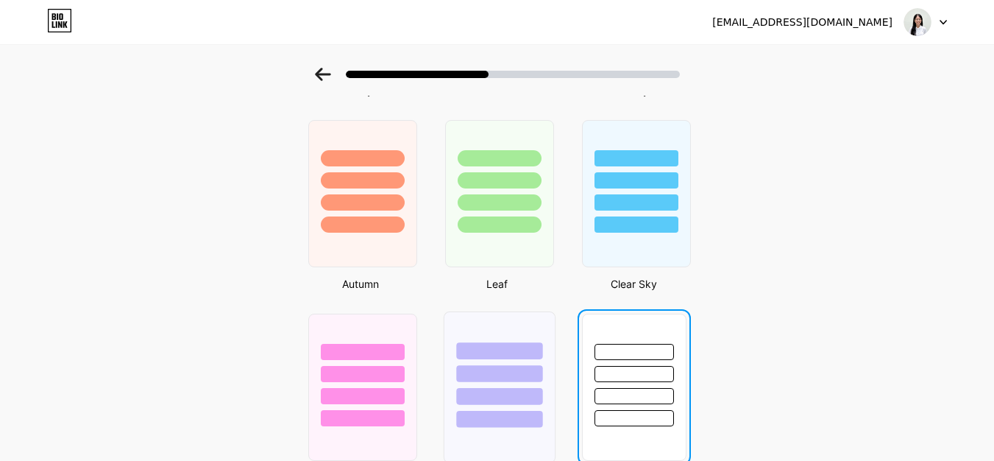
click at [532, 356] on div at bounding box center [499, 350] width 86 height 17
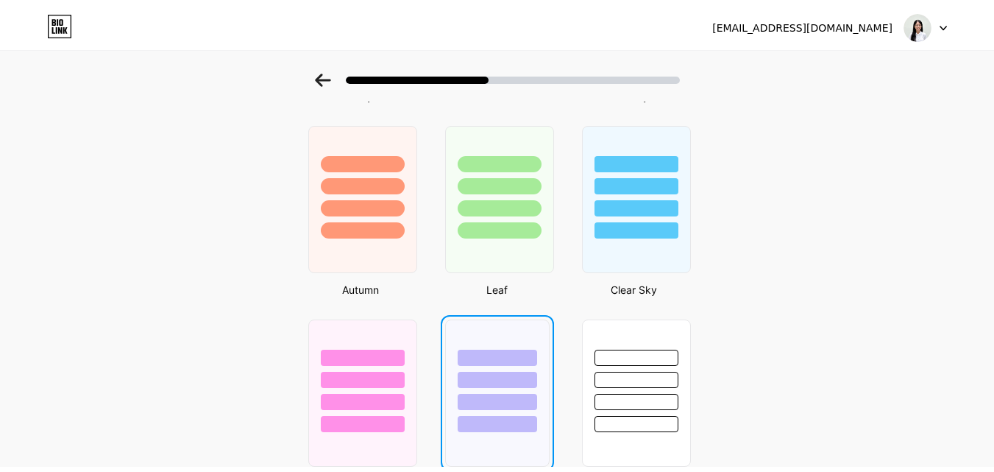
scroll to position [0, 0]
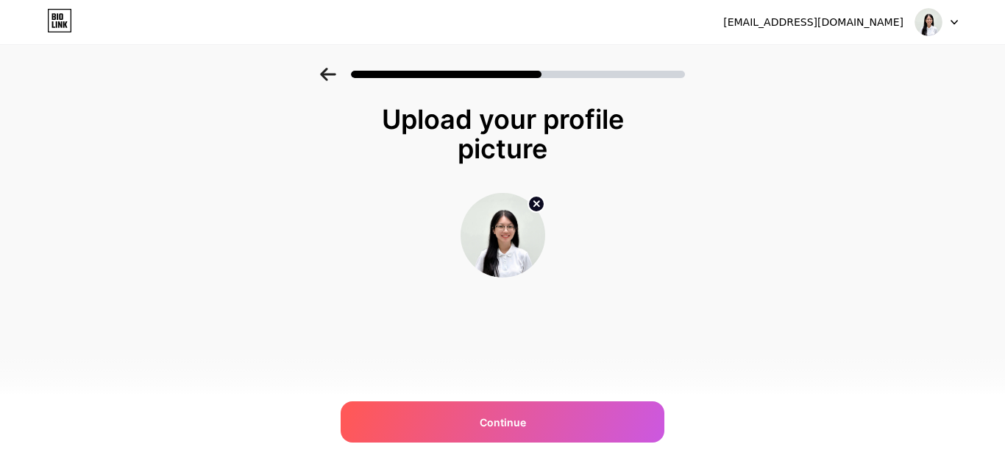
click at [550, 400] on div "hangvtt0710@gmail.com Logout Link Copied Upload your profile picture Continue" at bounding box center [502, 236] width 1005 height 472
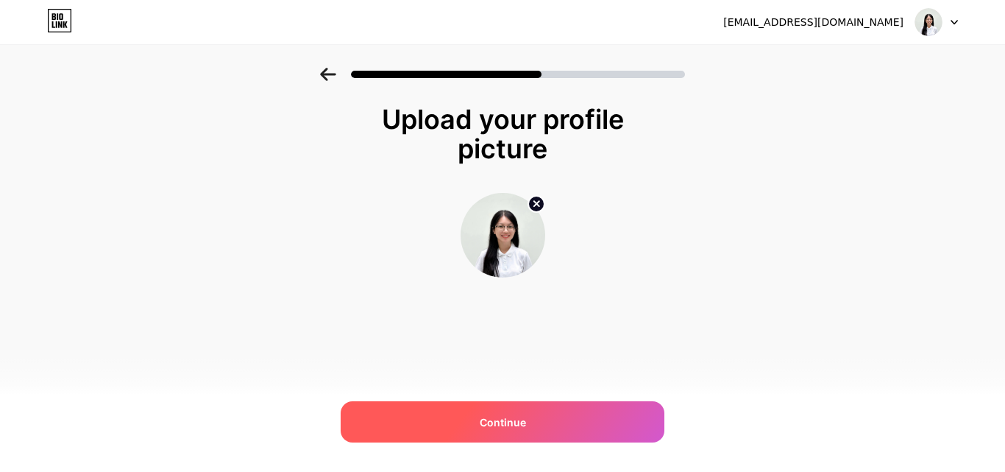
click at [550, 413] on div "Continue" at bounding box center [503, 421] width 324 height 41
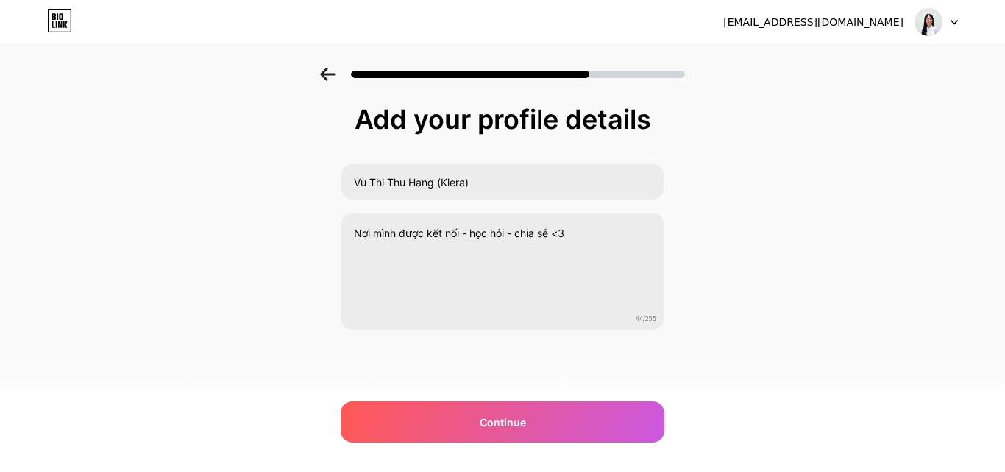
click at [550, 413] on div "Continue" at bounding box center [503, 421] width 324 height 41
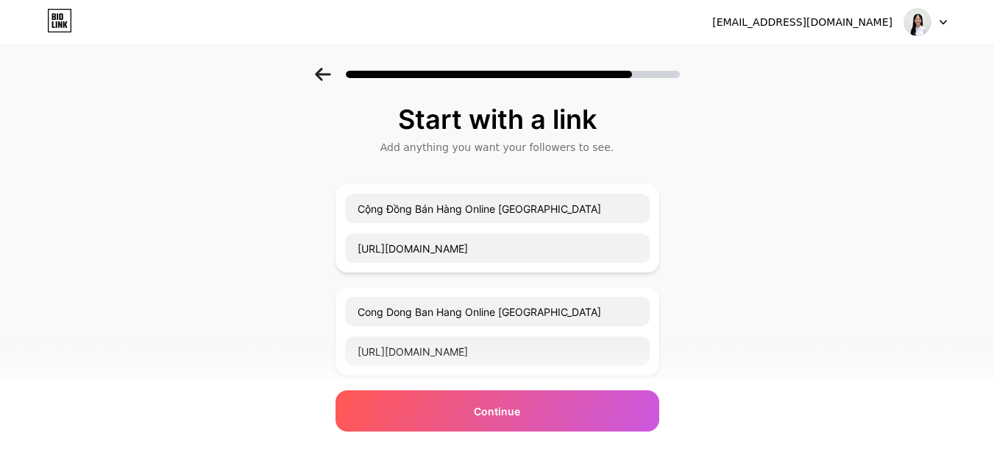
click at [324, 74] on icon at bounding box center [322, 74] width 15 height 13
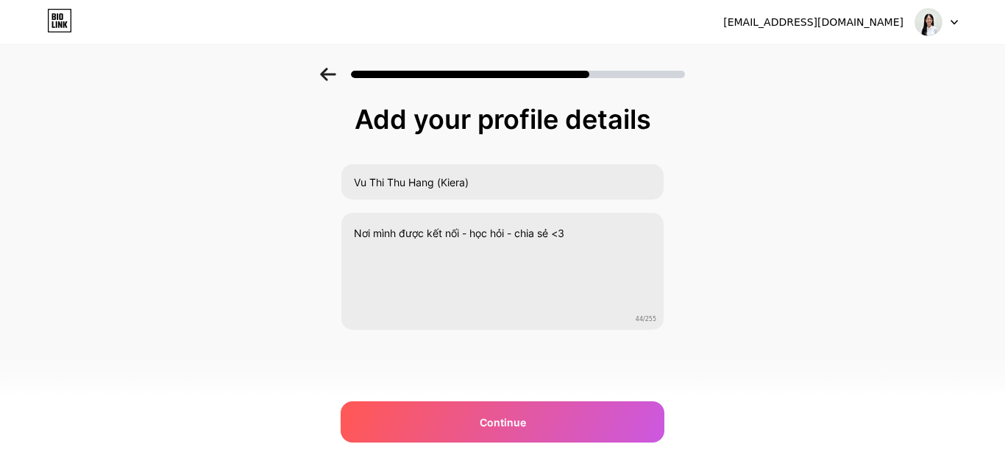
click at [324, 74] on icon at bounding box center [327, 74] width 15 height 13
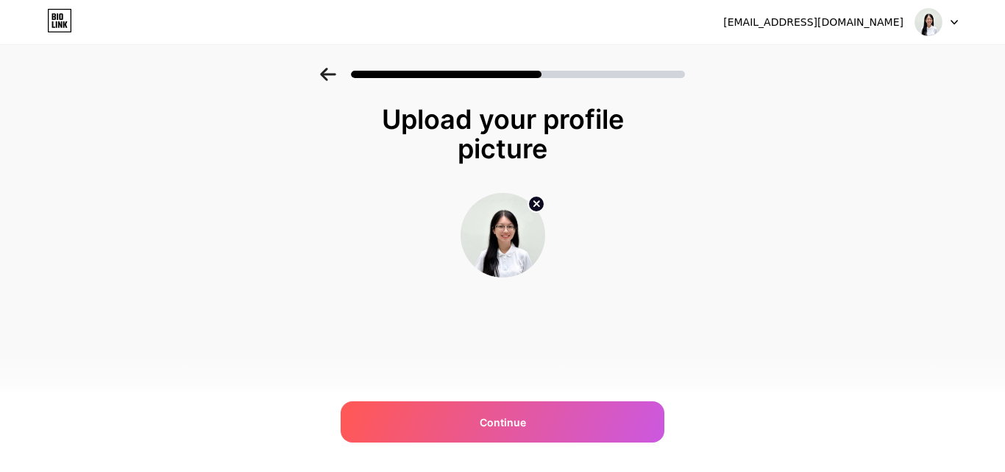
click at [324, 74] on icon at bounding box center [327, 74] width 15 height 13
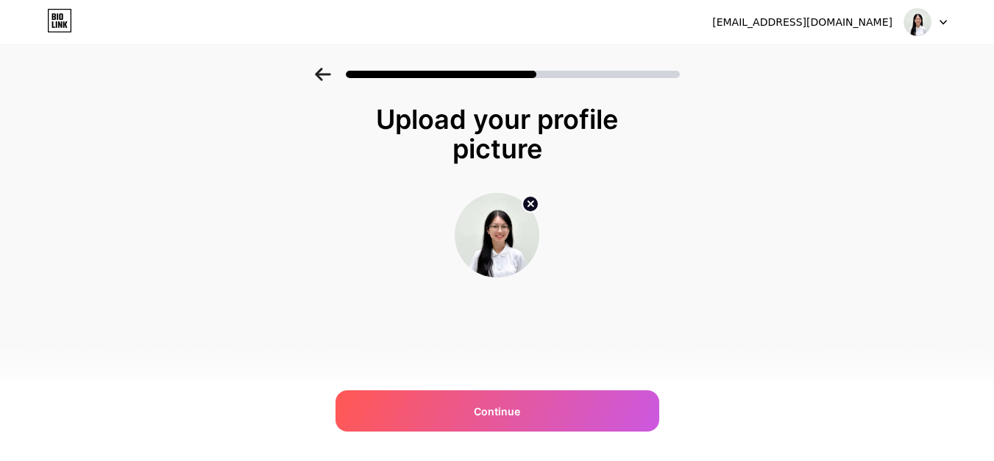
click at [324, 74] on icon at bounding box center [322, 74] width 15 height 13
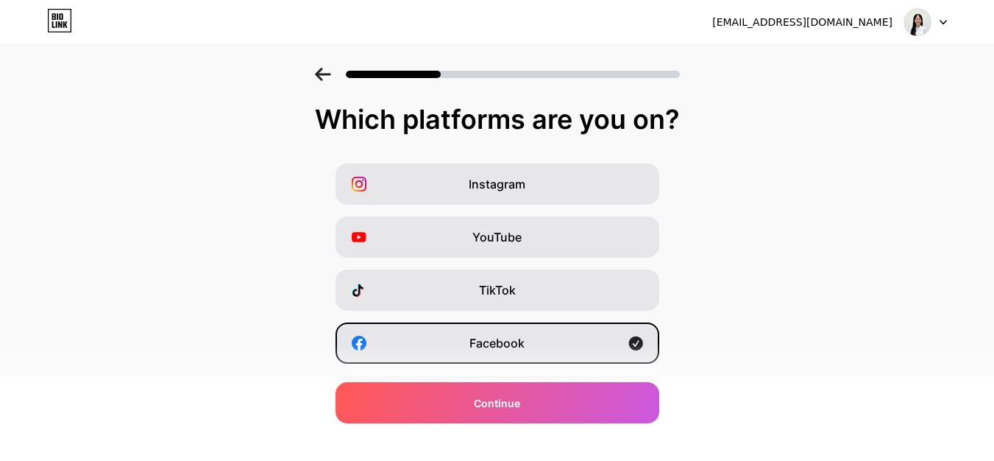
click at [324, 74] on icon at bounding box center [322, 74] width 15 height 13
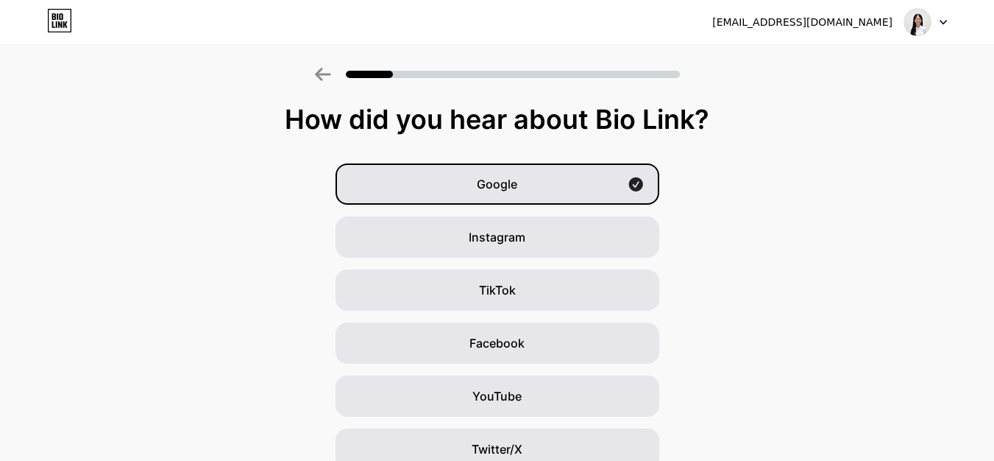
click at [324, 74] on icon at bounding box center [322, 74] width 15 height 13
click at [324, 75] on icon at bounding box center [322, 74] width 15 height 13
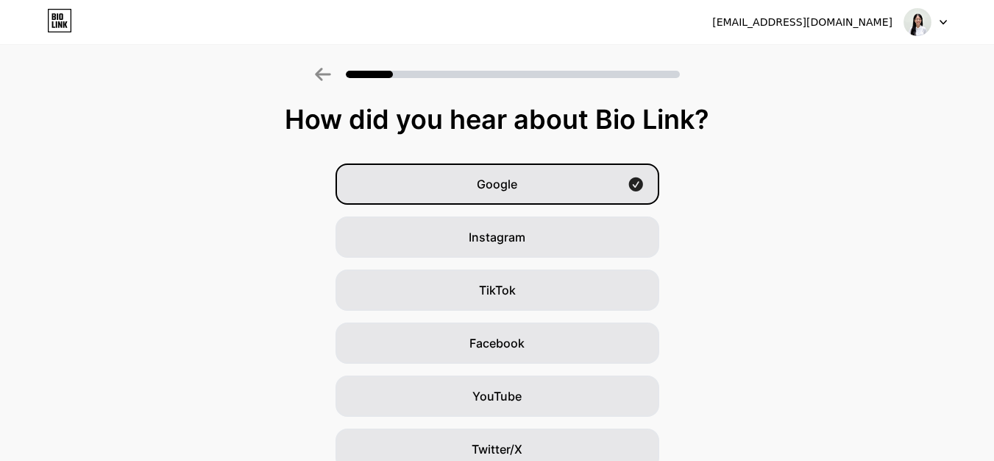
click at [331, 72] on icon at bounding box center [323, 74] width 16 height 13
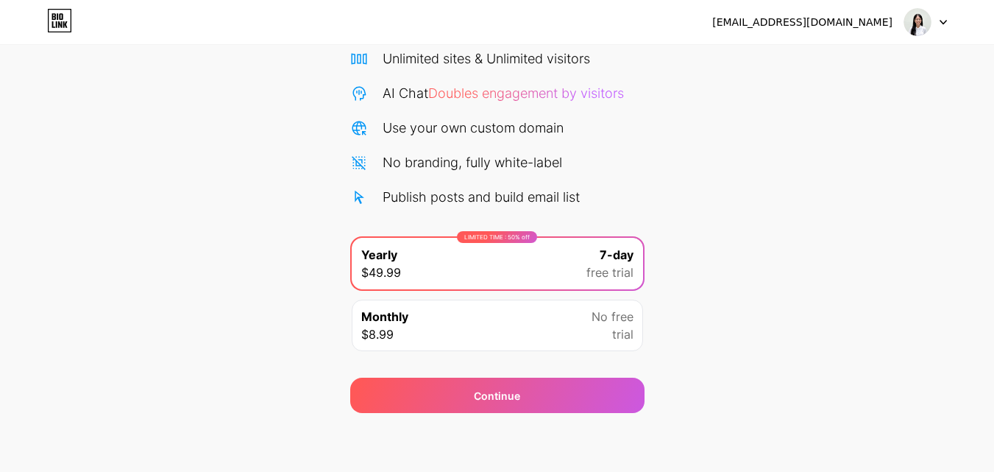
scroll to position [13, 0]
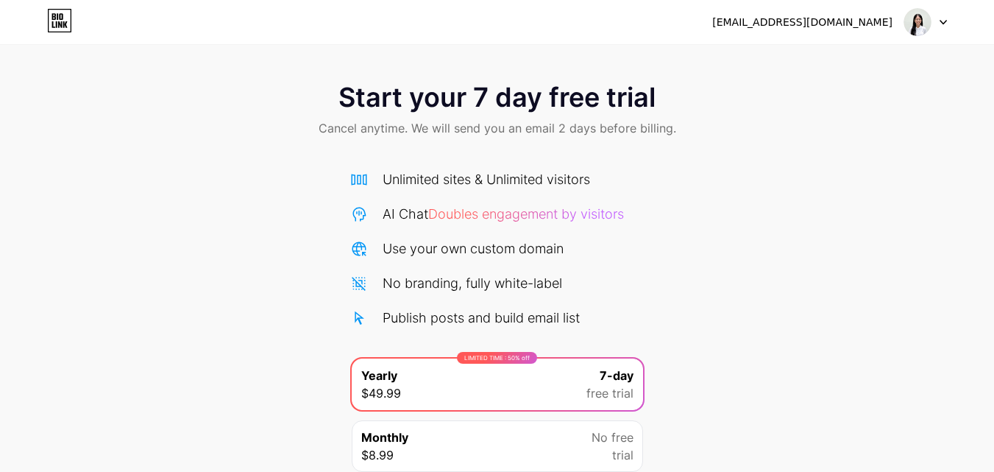
click at [944, 22] on icon at bounding box center [944, 23] width 6 height 4
click at [896, 72] on li "Logout" at bounding box center [855, 60] width 183 height 40
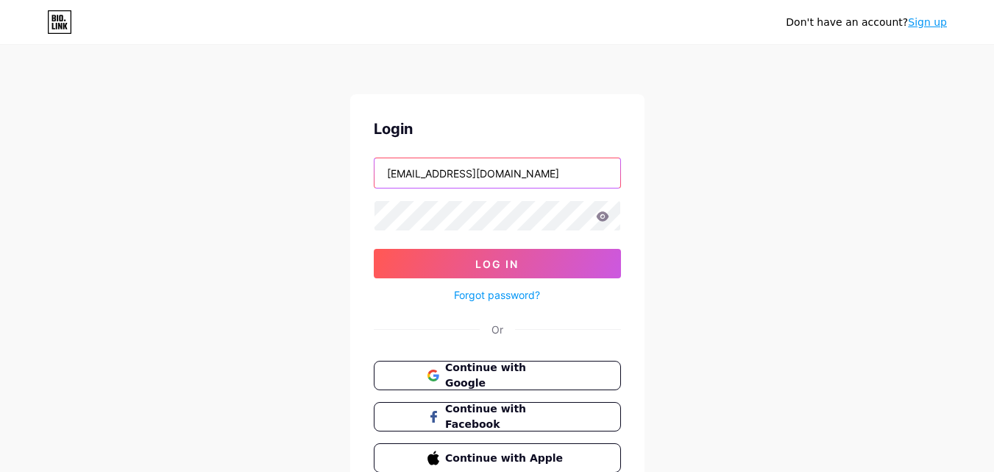
click at [534, 177] on input "[EMAIL_ADDRESS][DOMAIN_NAME]" at bounding box center [498, 172] width 246 height 29
type input "h"
type input "[EMAIL_ADDRESS][DOMAIN_NAME]"
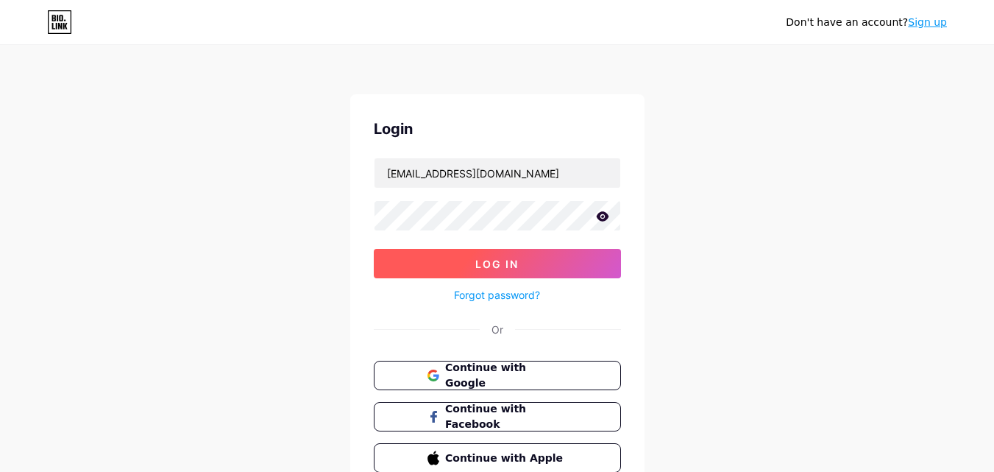
click at [434, 257] on button "Log In" at bounding box center [497, 263] width 247 height 29
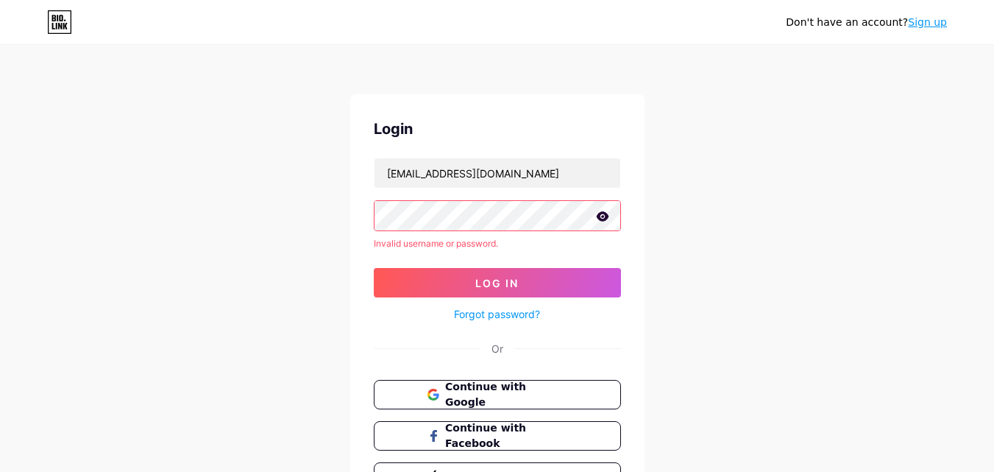
click at [598, 214] on icon at bounding box center [602, 216] width 13 height 10
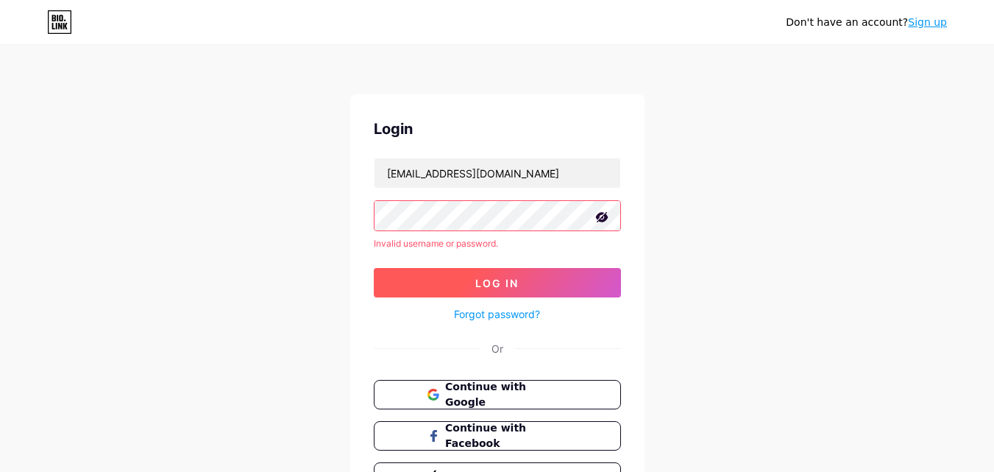
click at [512, 275] on button "Log In" at bounding box center [497, 282] width 247 height 29
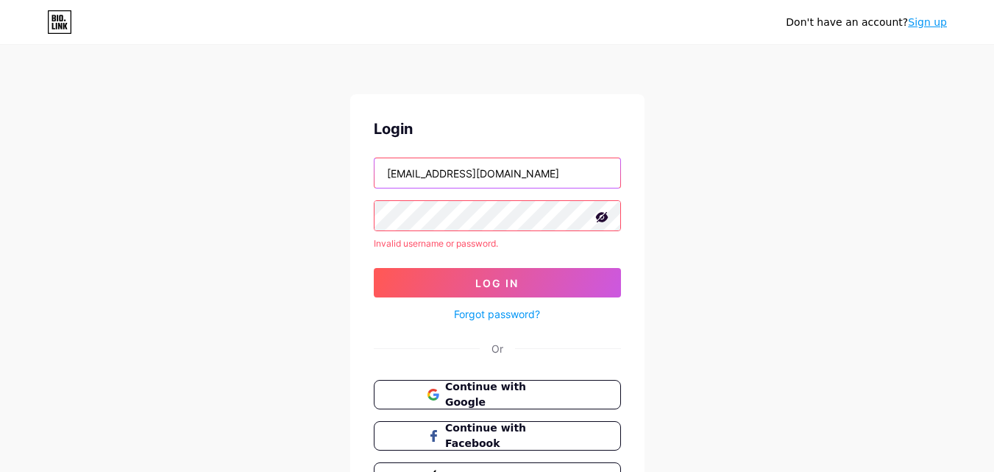
click at [387, 178] on input "[EMAIL_ADDRESS][DOMAIN_NAME]" at bounding box center [498, 172] width 246 height 29
click at [730, 256] on div "Don't have an account? Sign up Login [EMAIL_ADDRESS][DOMAIN_NAME] Invalid usern…" at bounding box center [497, 281] width 994 height 562
click at [926, 28] on link "Sign up" at bounding box center [927, 22] width 39 height 12
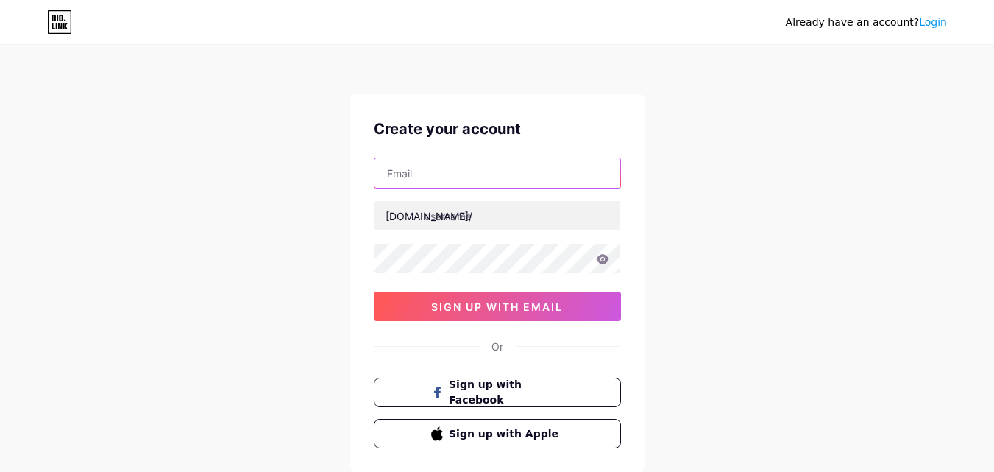
click at [467, 185] on input "text" at bounding box center [498, 172] width 246 height 29
type input "[EMAIL_ADDRESS][DOMAIN_NAME]"
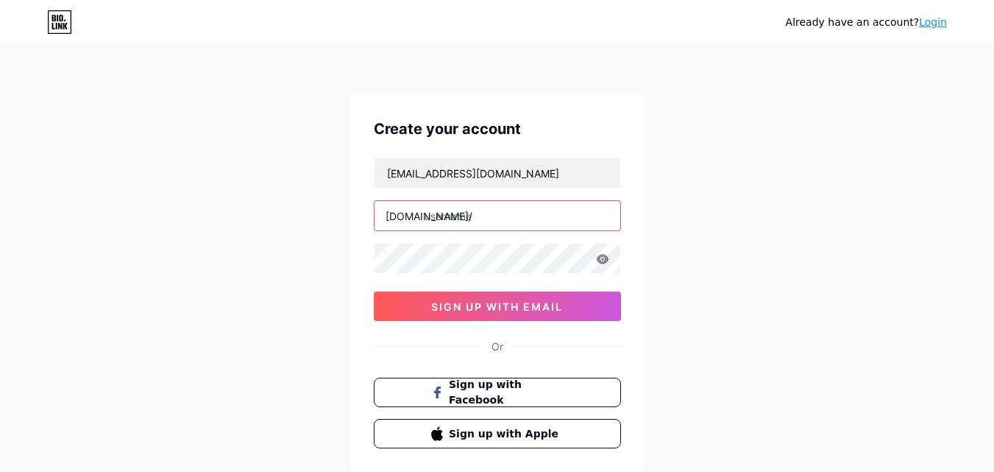
click at [510, 207] on input "text" at bounding box center [498, 215] width 246 height 29
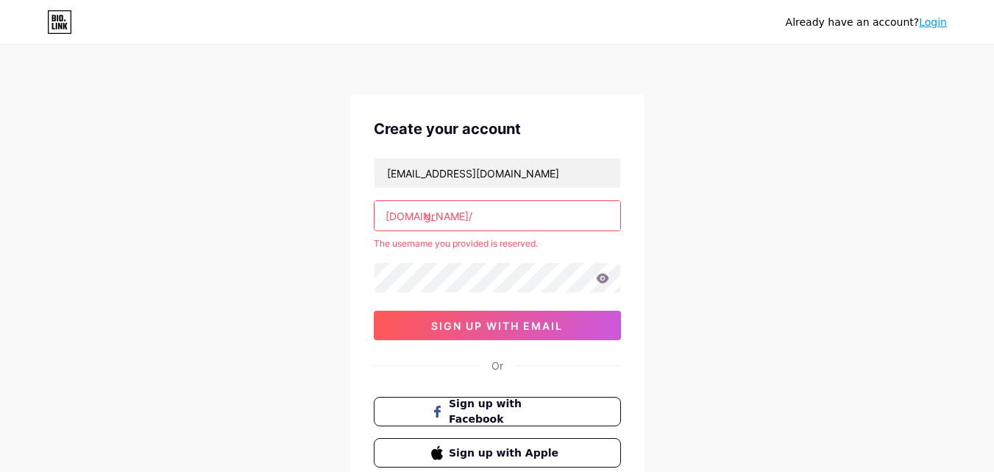
type input "g"
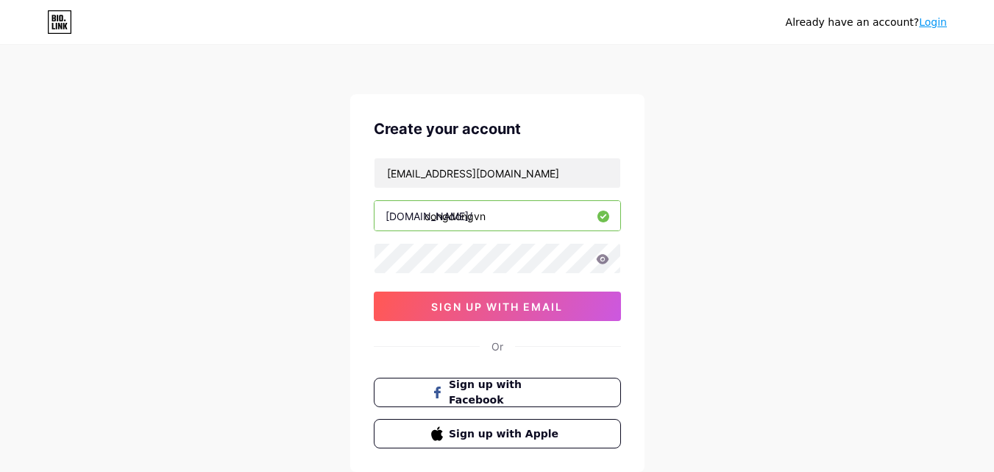
type input "congdongvn"
click at [604, 258] on icon at bounding box center [602, 259] width 13 height 10
click at [713, 252] on div "Already have an account? Login Create your account [EMAIL_ADDRESS][DOMAIN_NAME]…" at bounding box center [497, 281] width 994 height 563
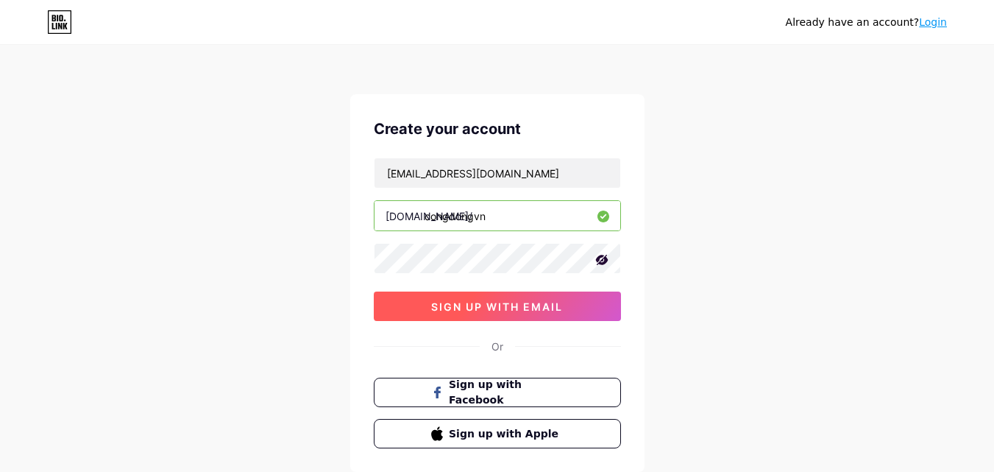
click at [607, 302] on button "sign up with email" at bounding box center [497, 305] width 247 height 29
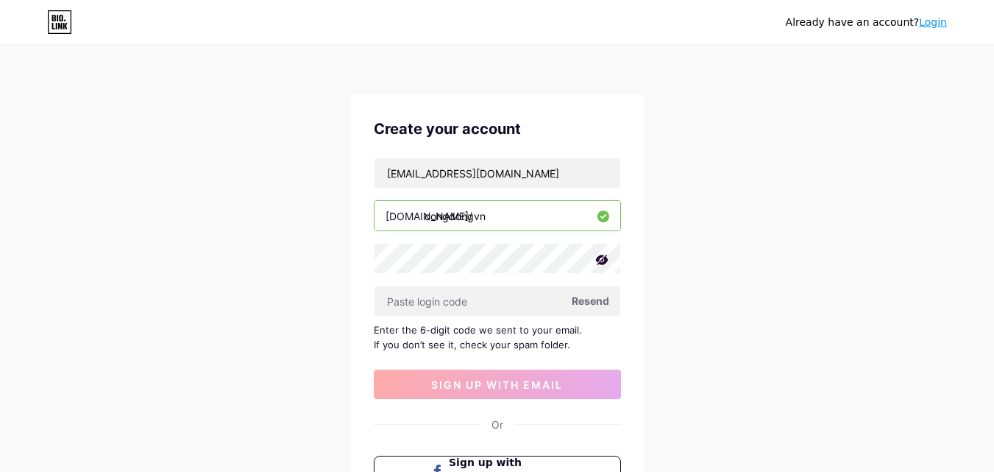
drag, startPoint x: 512, startPoint y: 216, endPoint x: 380, endPoint y: 216, distance: 131.8
click at [380, 216] on input "congdongvn" at bounding box center [498, 215] width 246 height 29
click at [810, 66] on div "Already have an account? Login Create your account [EMAIL_ADDRESS][DOMAIN_NAME]…" at bounding box center [497, 320] width 994 height 641
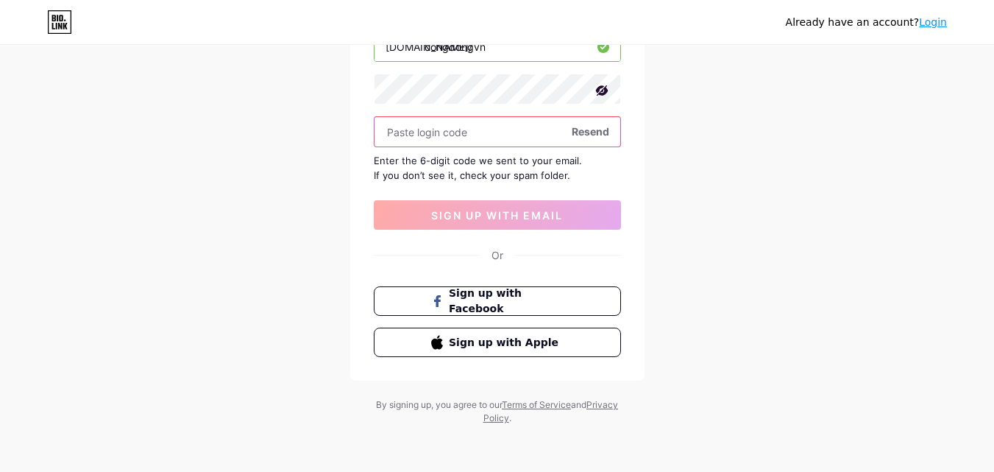
click at [509, 146] on input "text" at bounding box center [498, 131] width 246 height 29
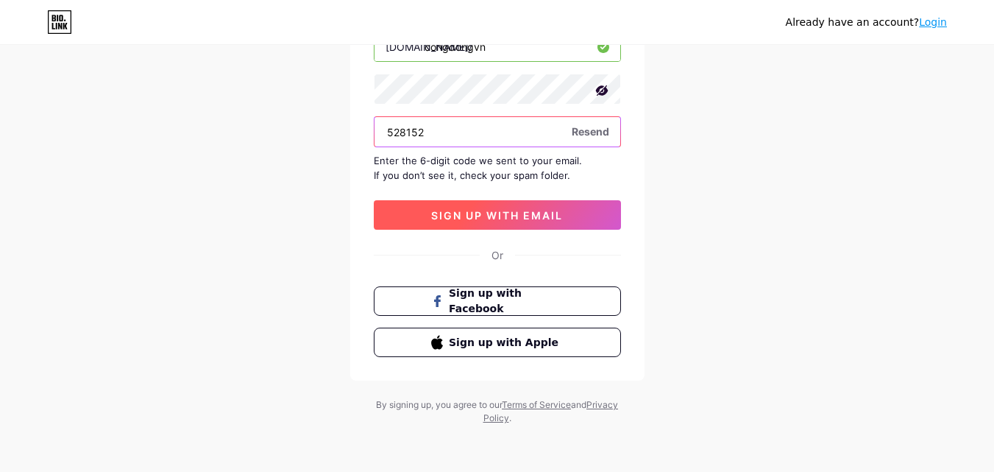
type input "528152"
click at [506, 209] on span "sign up with email" at bounding box center [497, 215] width 132 height 13
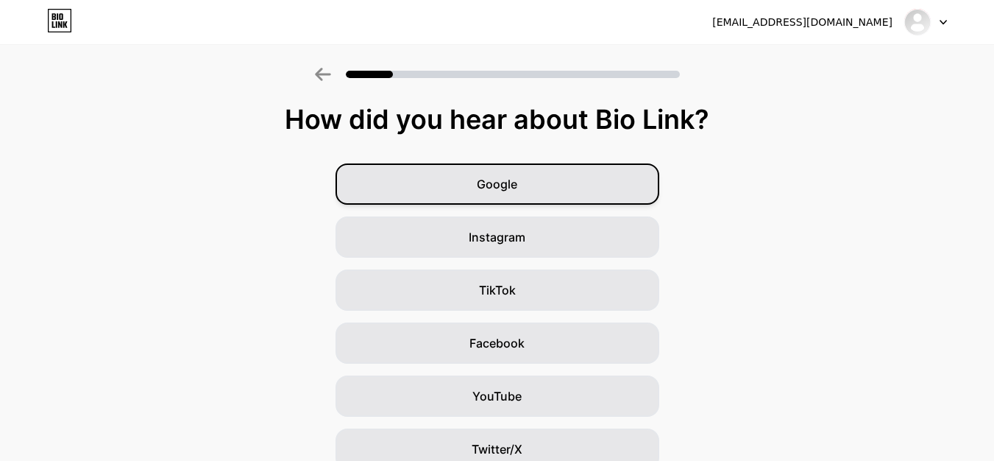
click at [574, 185] on div "Google" at bounding box center [498, 183] width 324 height 41
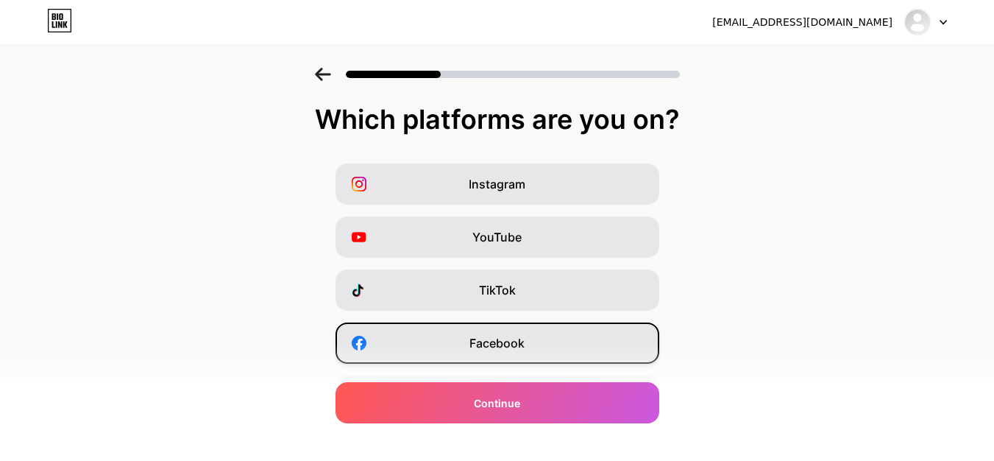
click at [562, 351] on div "Facebook" at bounding box center [498, 342] width 324 height 41
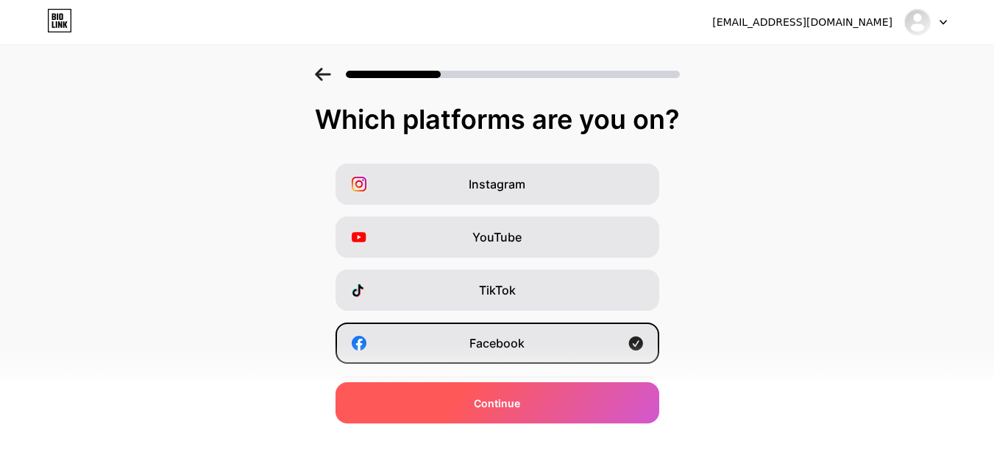
click at [577, 403] on div "Continue" at bounding box center [498, 402] width 324 height 41
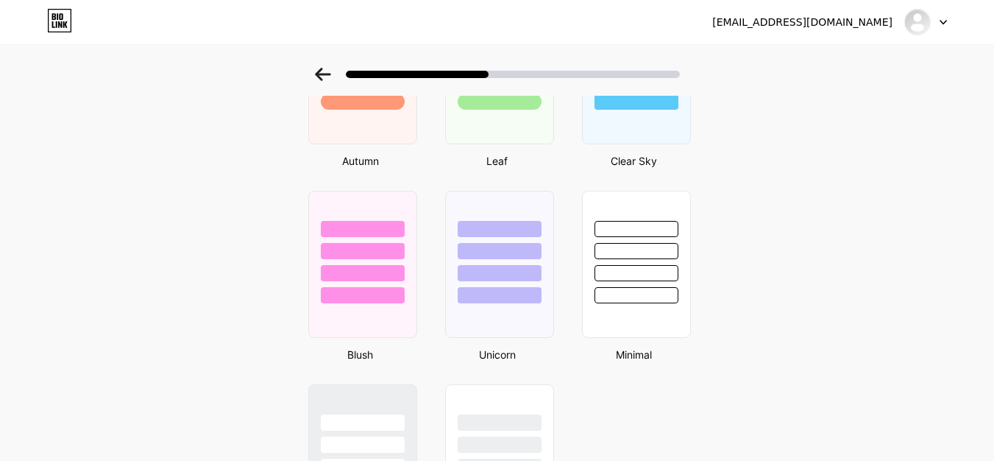
scroll to position [1163, 0]
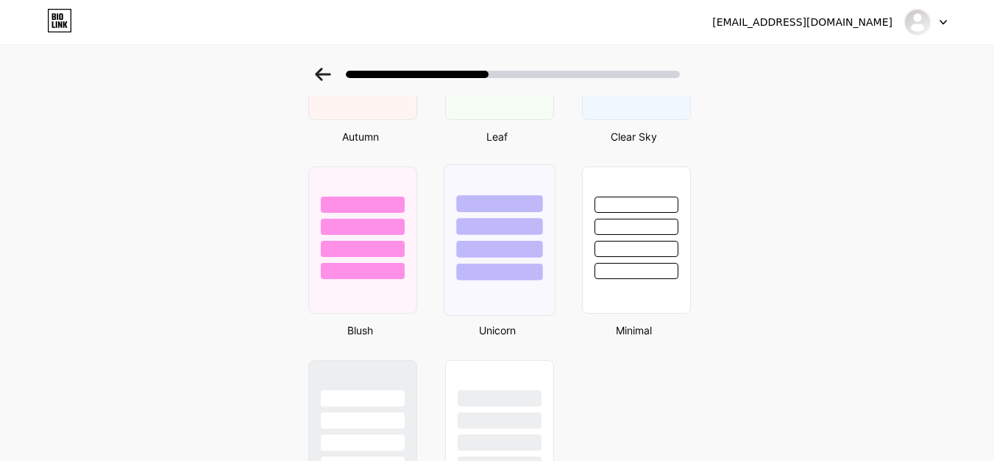
click at [492, 289] on div at bounding box center [499, 240] width 112 height 152
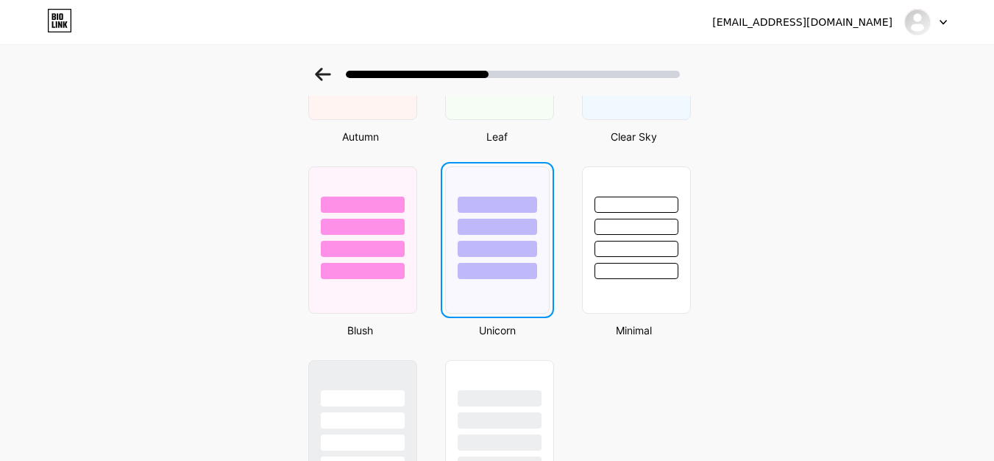
scroll to position [0, 0]
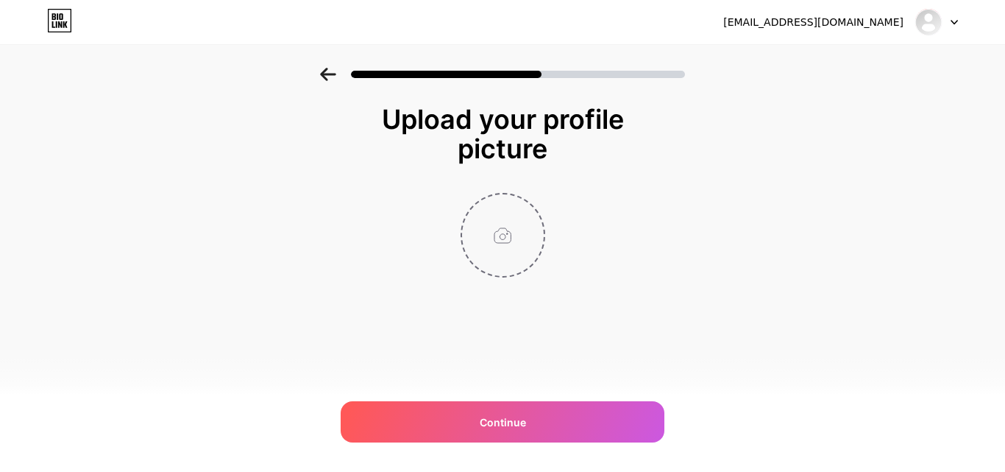
click at [496, 222] on input "file" at bounding box center [503, 235] width 82 height 82
type input "C:\fakepath\ava.jpg"
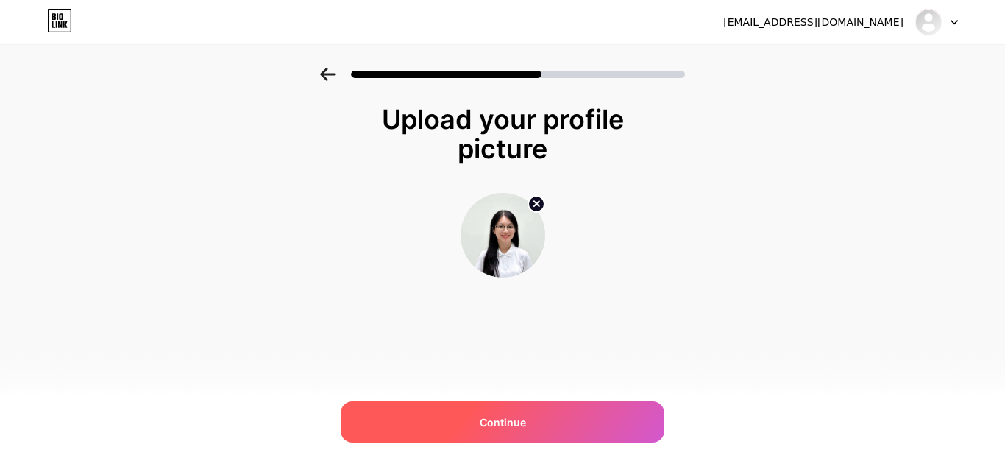
click at [573, 411] on div "Continue" at bounding box center [503, 421] width 324 height 41
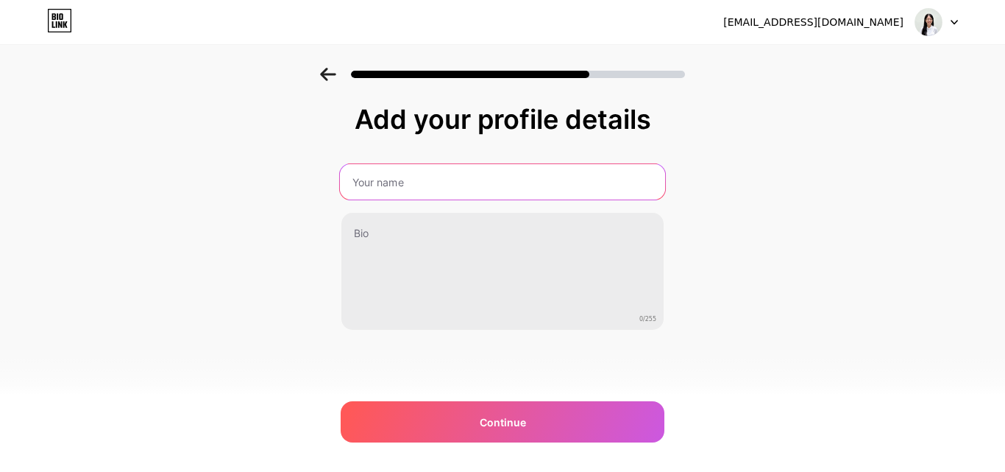
click at [451, 192] on input "text" at bounding box center [502, 181] width 325 height 35
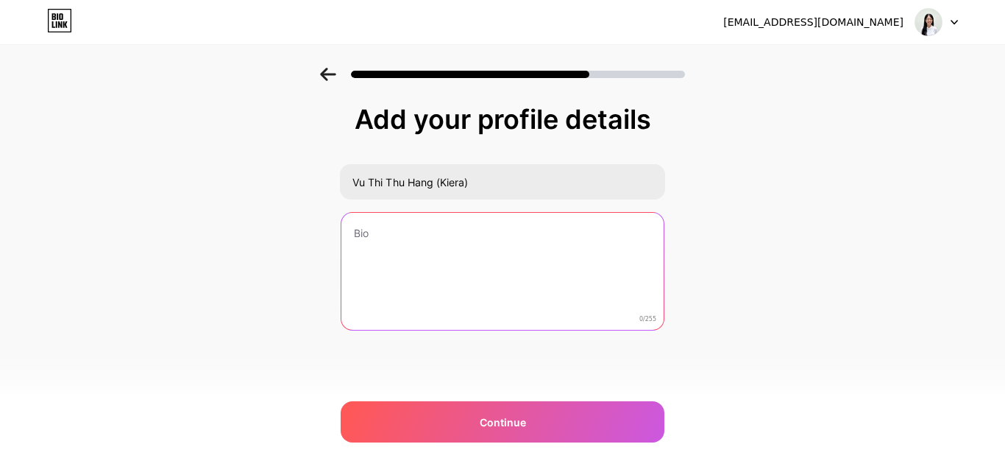
click at [439, 252] on textarea at bounding box center [503, 272] width 322 height 119
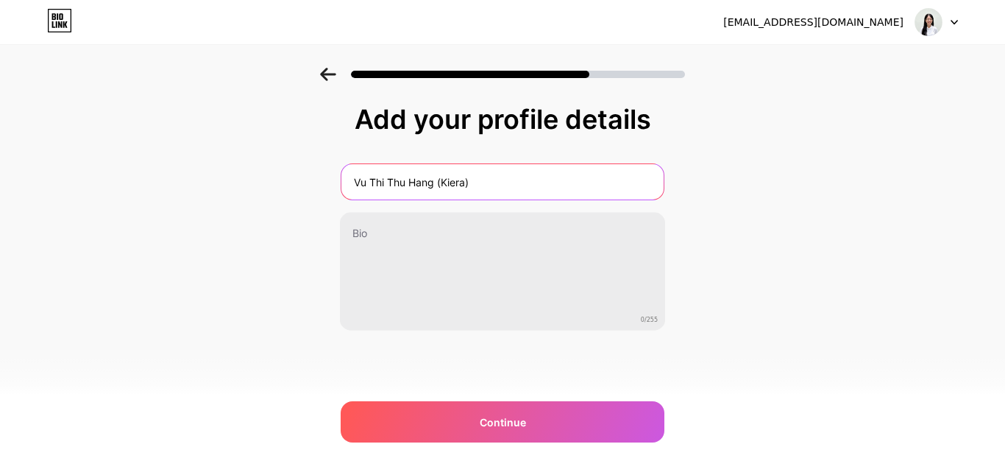
click at [467, 183] on input "Vu Thi Thu Hang (Kiera)" at bounding box center [503, 181] width 322 height 35
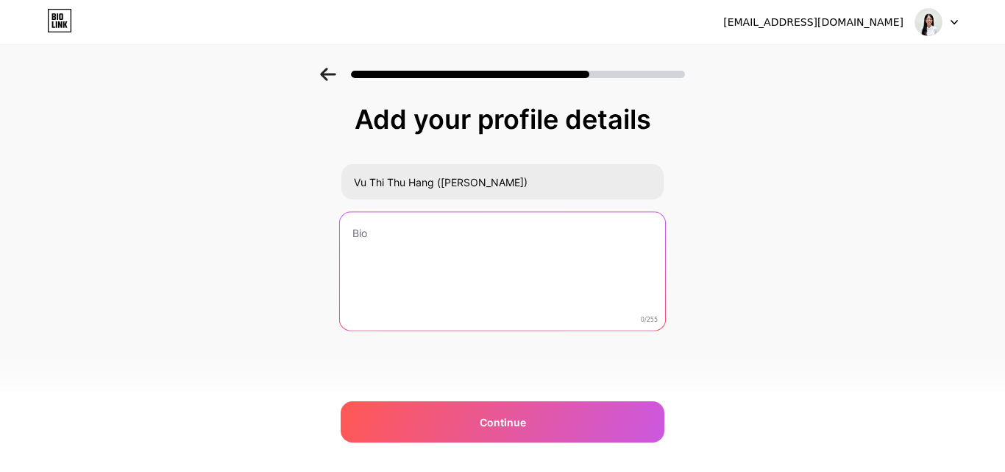
click at [464, 216] on textarea at bounding box center [502, 272] width 325 height 120
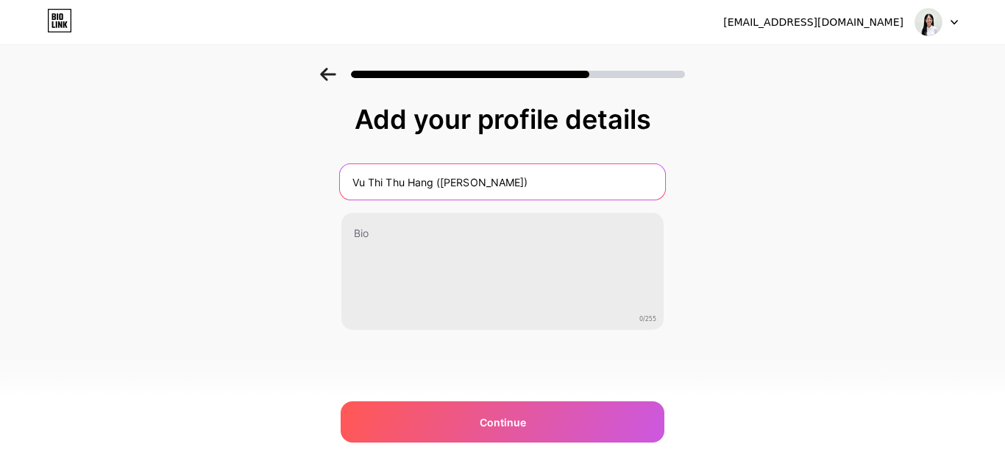
drag, startPoint x: 442, startPoint y: 188, endPoint x: 350, endPoint y: 188, distance: 92.0
click at [350, 188] on input "Vu Thi Thu Hang ([PERSON_NAME])" at bounding box center [502, 181] width 325 height 35
type input "[PERSON_NAME])"
type input "Vu Thi Thu Hang (Kiera)"
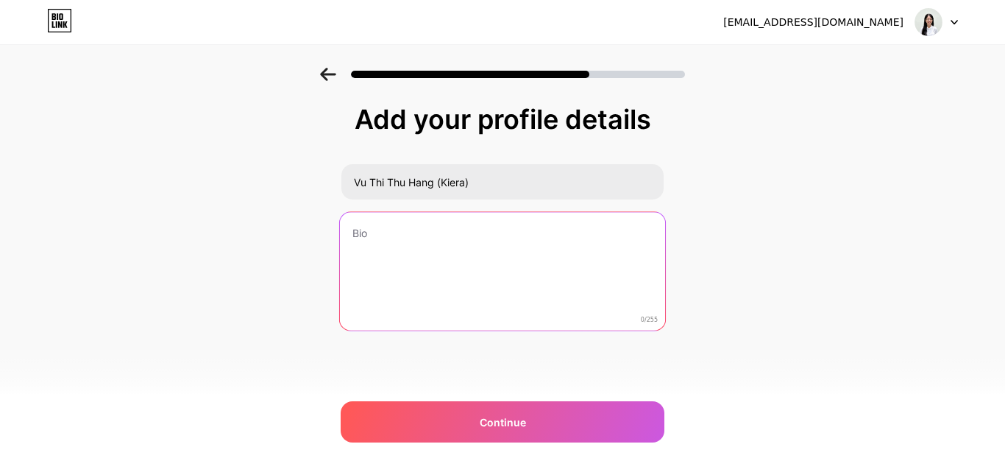
click at [426, 242] on textarea at bounding box center [502, 272] width 325 height 120
type textarea "[PERSON_NAME] <3"
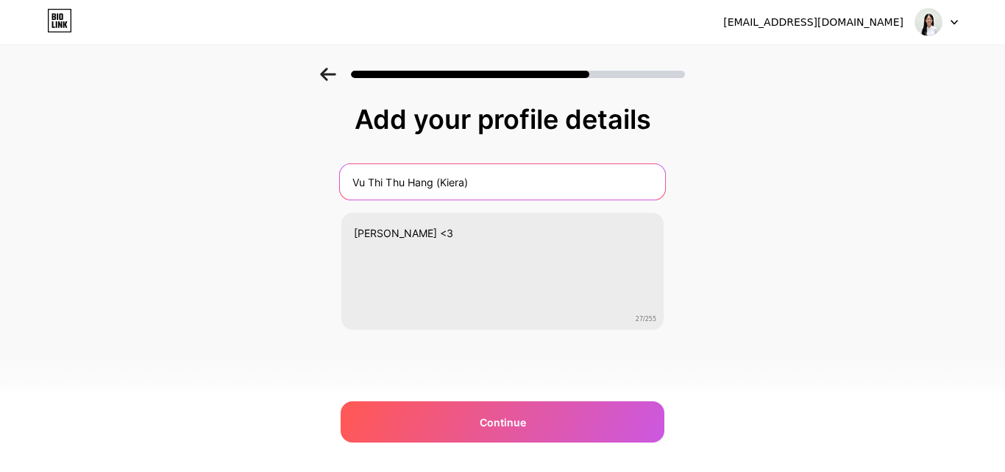
click at [512, 188] on input "Vu Thi Thu Hang (Kiera)" at bounding box center [502, 181] width 325 height 35
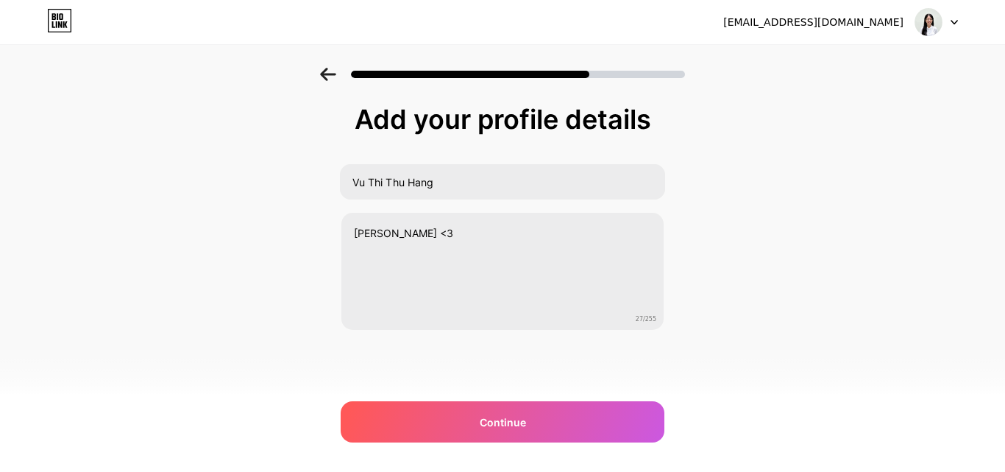
click at [824, 185] on div "Add your profile details Vu Thi Thu Hang [PERSON_NAME] <3 27/255 Continue Error" at bounding box center [502, 236] width 1005 height 336
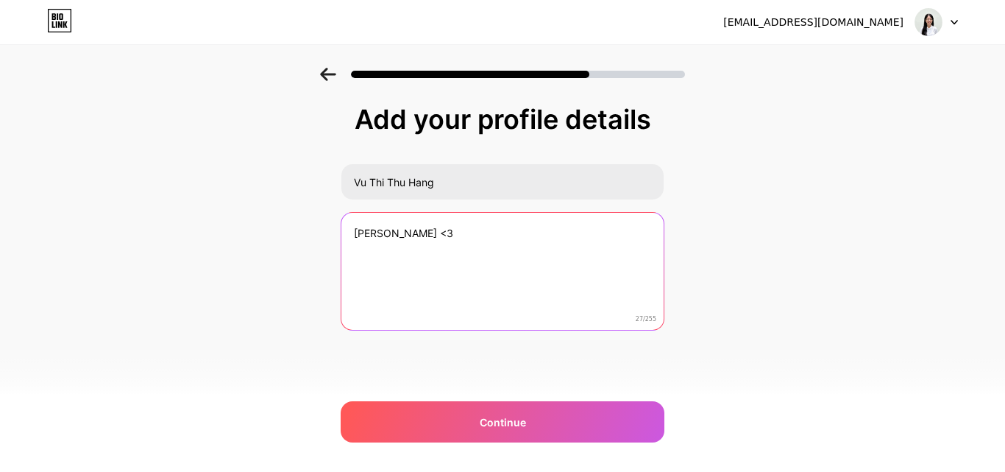
click at [531, 236] on textarea "[PERSON_NAME] <3" at bounding box center [503, 272] width 322 height 119
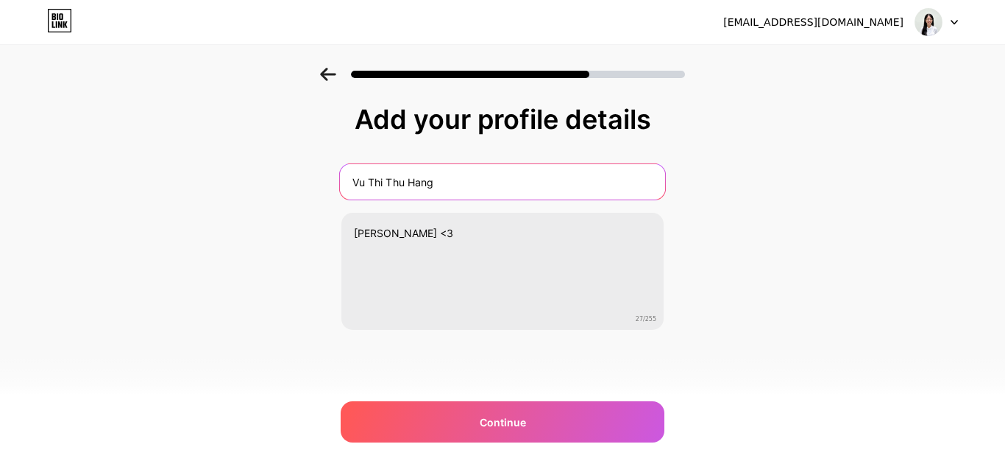
click at [463, 179] on input "Vu Thi Thu Hang" at bounding box center [502, 181] width 325 height 35
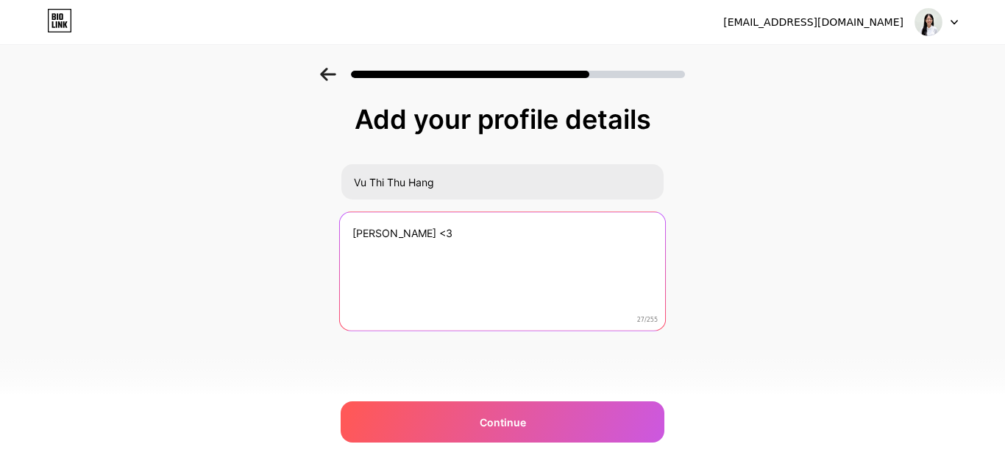
click at [517, 258] on textarea "[PERSON_NAME] <3" at bounding box center [502, 272] width 325 height 120
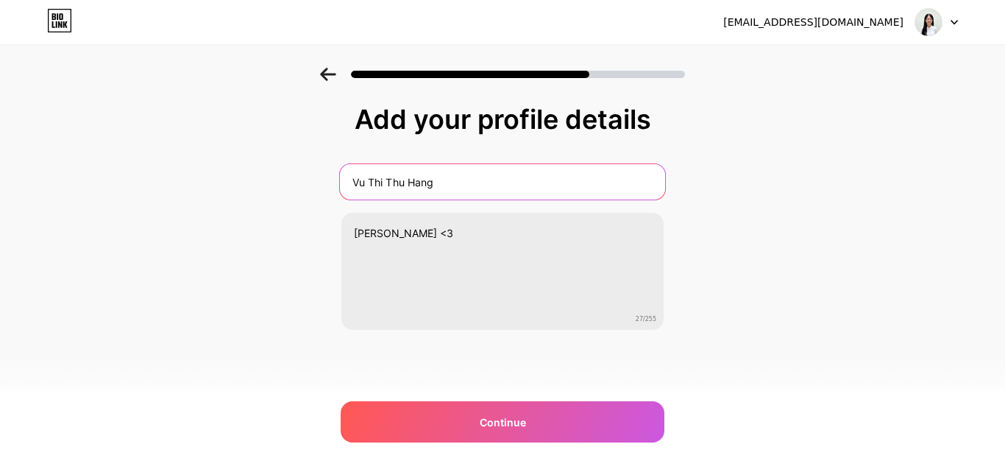
click at [486, 173] on input "Vu Thi Thu Hang" at bounding box center [502, 181] width 325 height 35
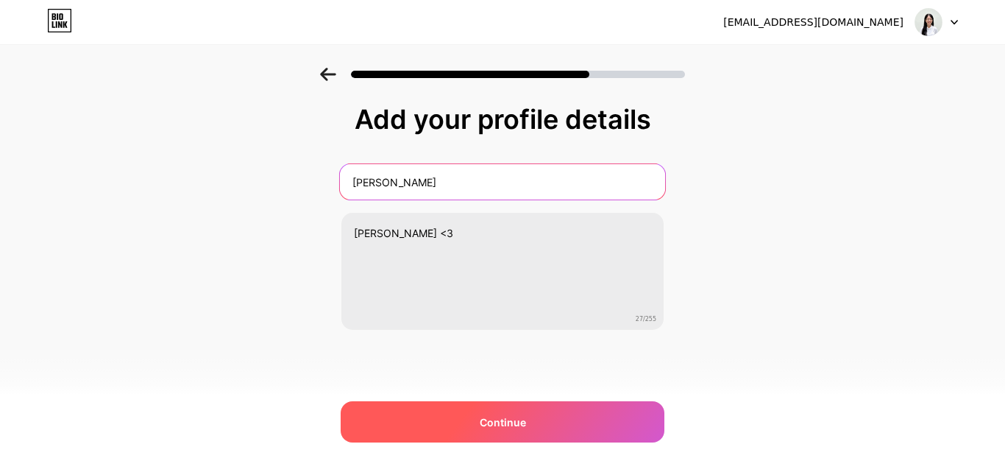
type input "[PERSON_NAME]"
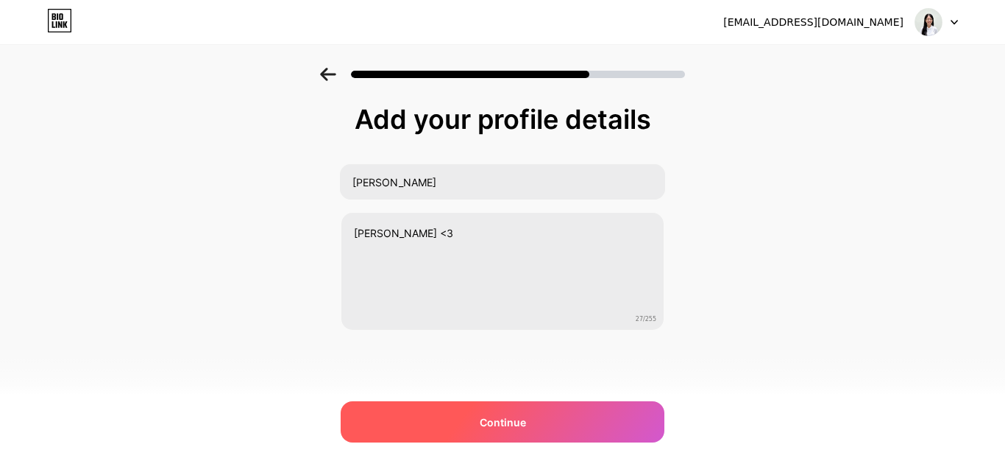
click at [500, 405] on div "Continue" at bounding box center [503, 421] width 324 height 41
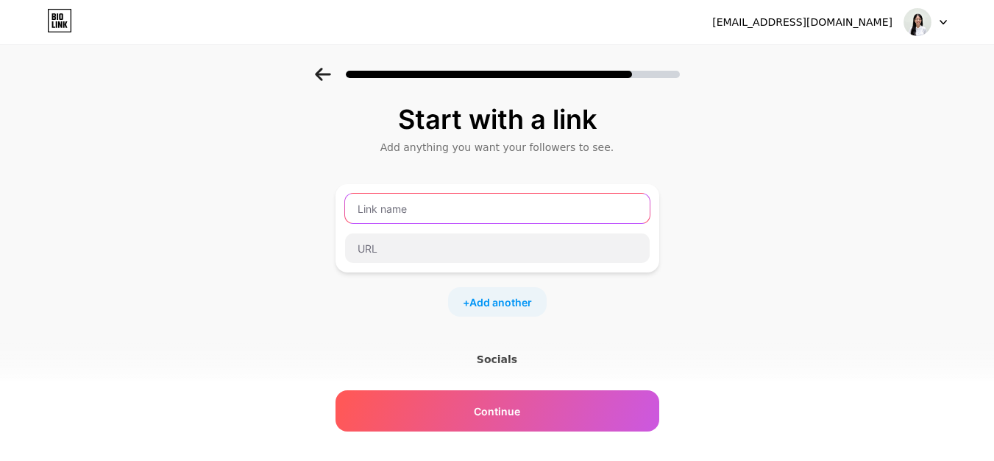
click at [494, 220] on input "text" at bounding box center [497, 208] width 305 height 29
click at [771, 143] on div "Start with a link Add anything you want your followers to see. + Add another So…" at bounding box center [497, 326] width 994 height 517
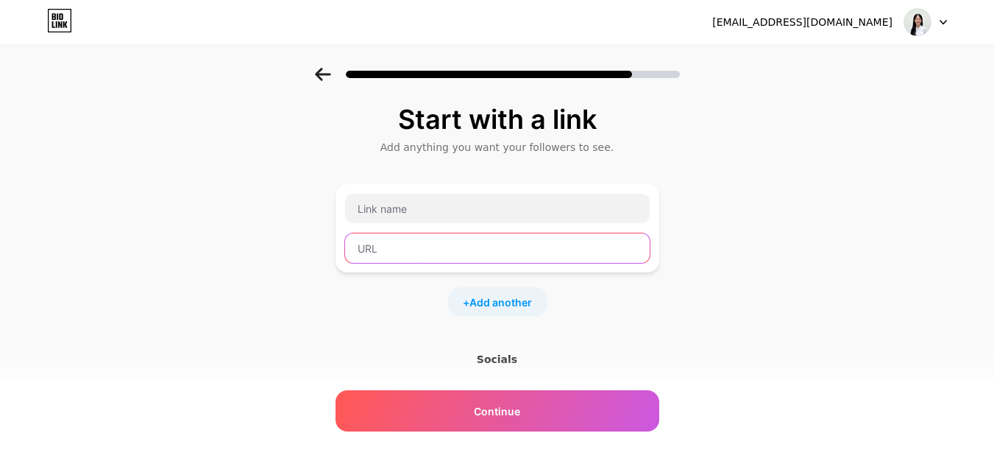
click at [620, 257] on input "text" at bounding box center [497, 247] width 305 height 29
paste input "[URL][DOMAIN_NAME]"
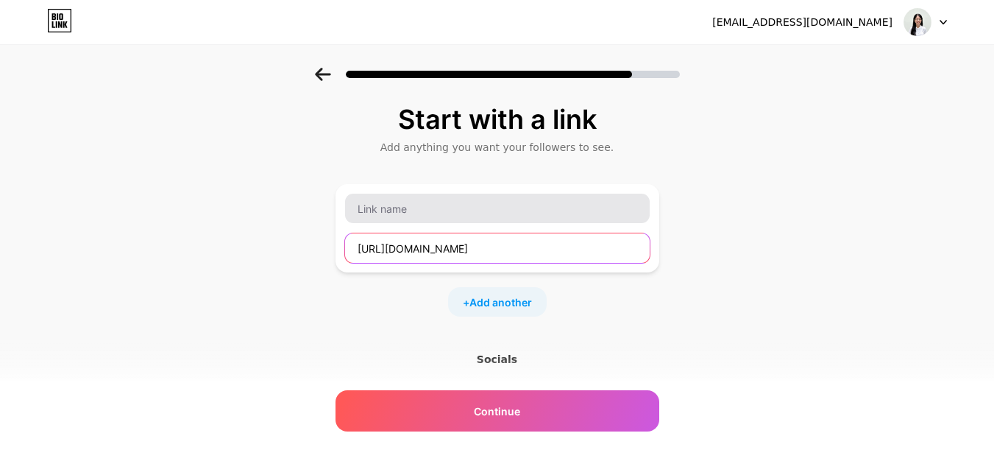
type input "[URL][DOMAIN_NAME]"
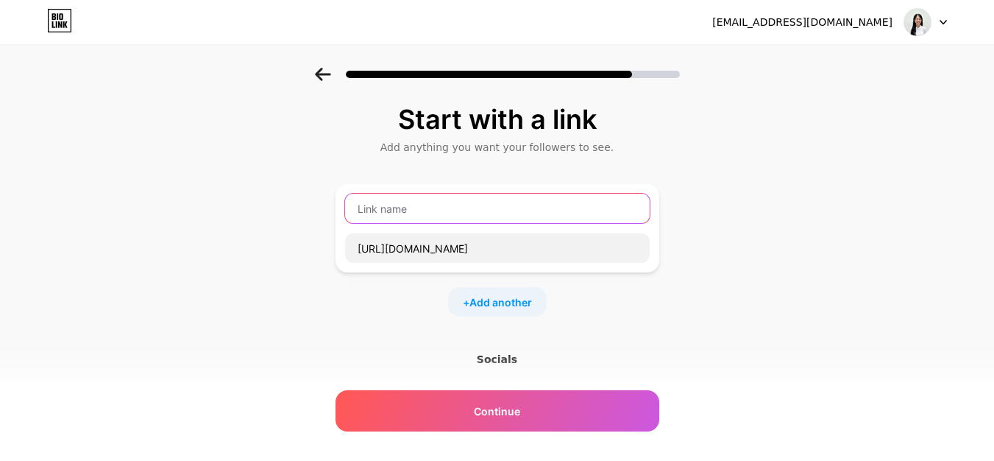
scroll to position [0, 0]
click at [557, 206] on input "text" at bounding box center [497, 208] width 305 height 29
type input "Cong Dong Ban Hang Online [GEOGRAPHIC_DATA]"
click at [531, 300] on span "Add another" at bounding box center [501, 301] width 63 height 15
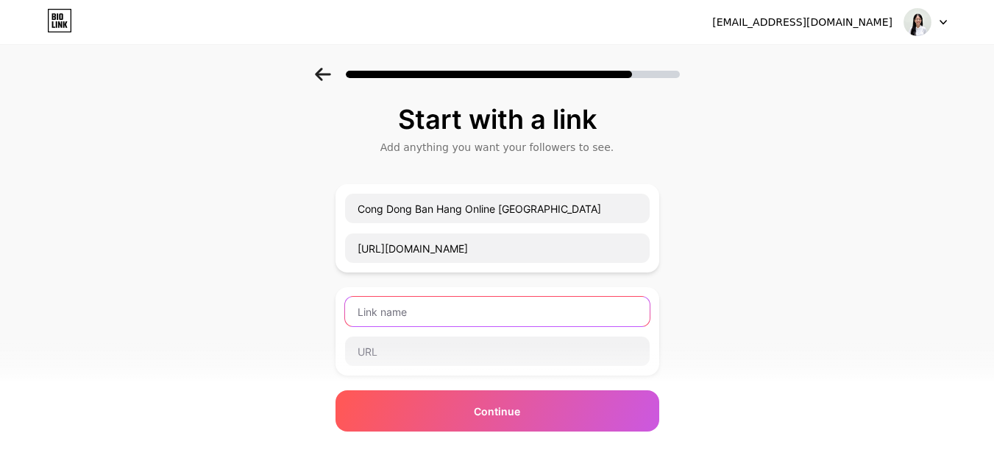
click at [506, 312] on input "text" at bounding box center [497, 311] width 305 height 29
type input "Cong Dong A.I Ban Hang Viet Nam"
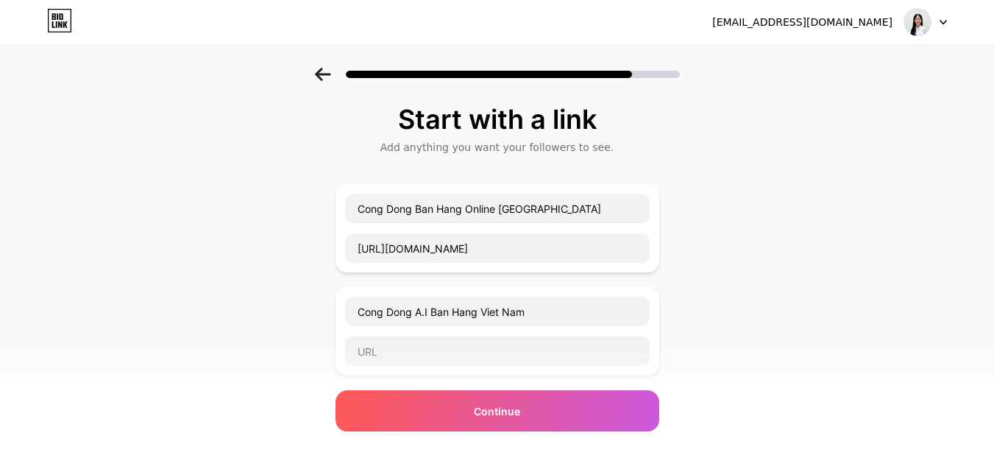
click at [777, 194] on div "Start with a link Add anything you want your followers to see. Cong Dong Ban Ha…" at bounding box center [497, 378] width 994 height 621
click at [442, 360] on input "text" at bounding box center [497, 350] width 305 height 29
paste input "[URL][DOMAIN_NAME]"
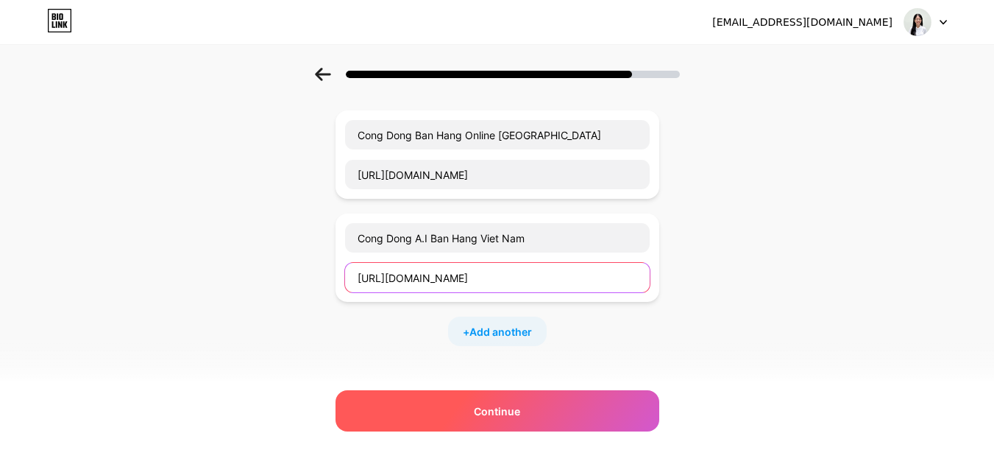
type input "[URL][DOMAIN_NAME]"
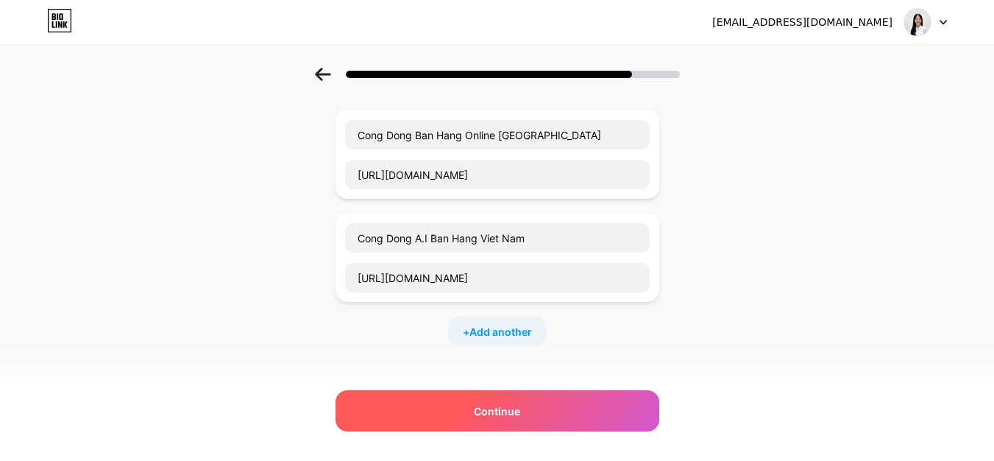
scroll to position [0, 0]
click at [602, 430] on div "Continue" at bounding box center [498, 410] width 324 height 41
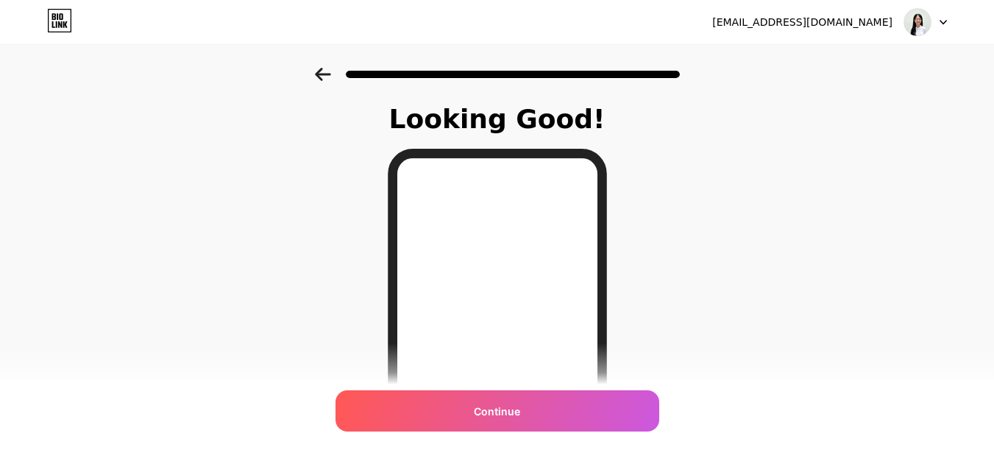
click at [325, 79] on icon at bounding box center [322, 74] width 15 height 13
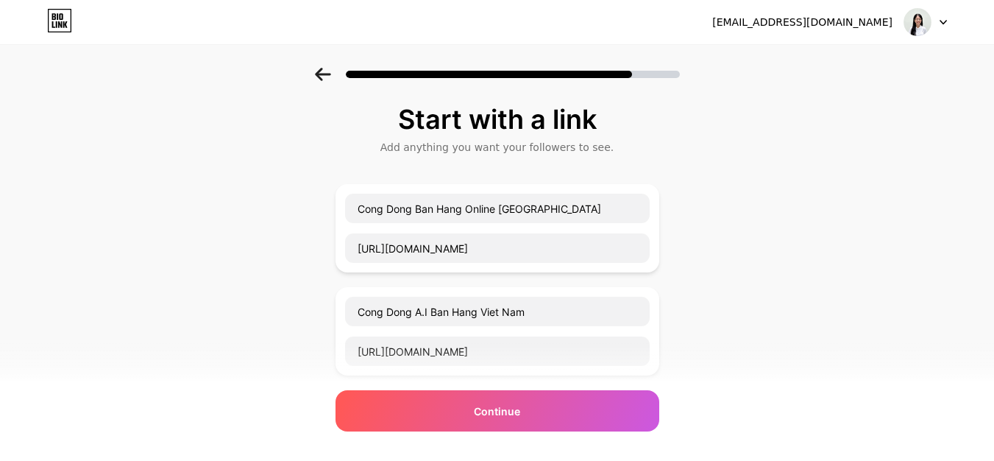
click at [325, 79] on icon at bounding box center [322, 74] width 15 height 13
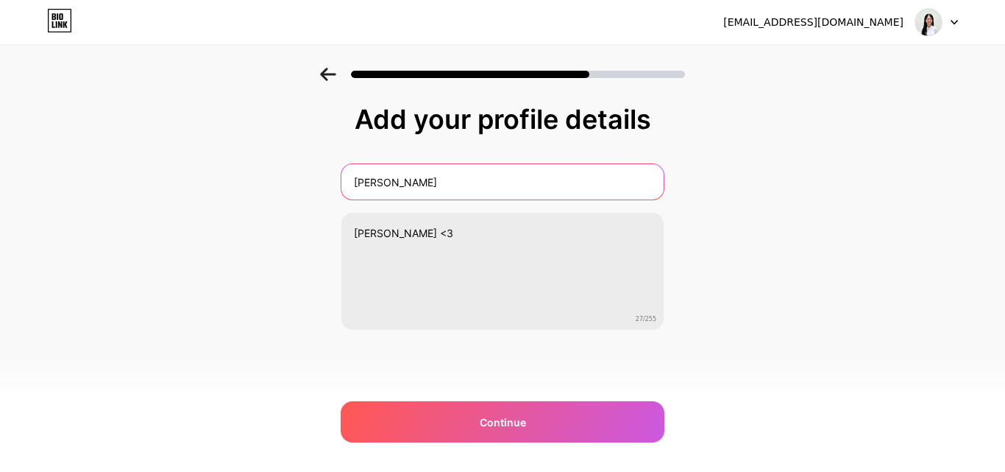
click at [493, 168] on input "[PERSON_NAME]" at bounding box center [503, 181] width 322 height 35
type input "V"
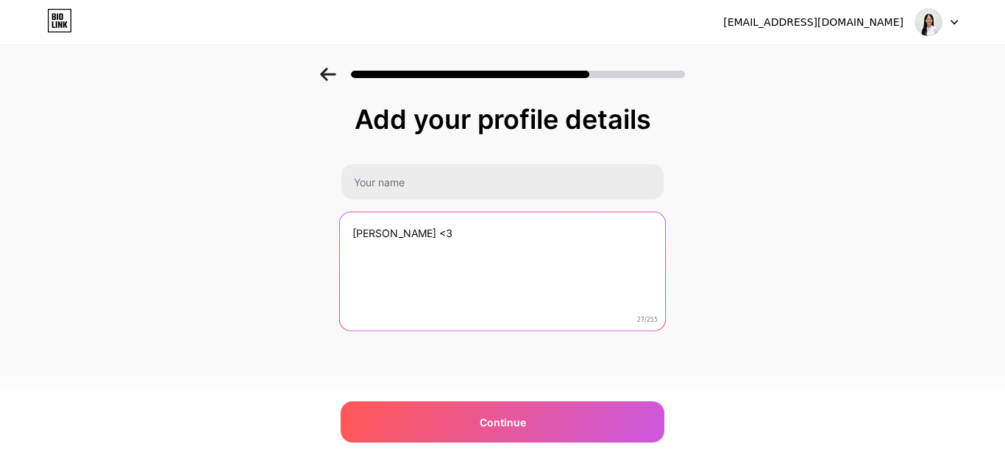
click at [487, 222] on textarea "[PERSON_NAME] <3" at bounding box center [502, 272] width 325 height 120
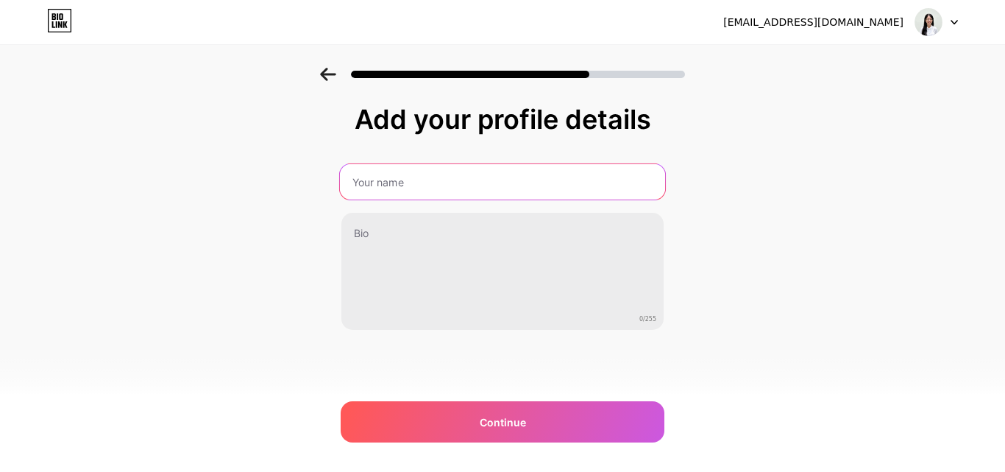
click at [476, 188] on input "text" at bounding box center [502, 181] width 325 height 35
paste input "[PERSON_NAME] <3"
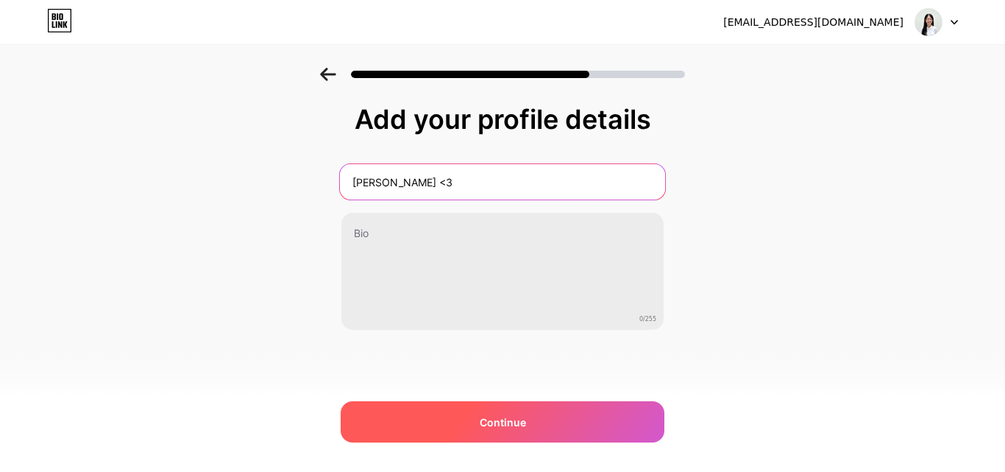
type input "[PERSON_NAME] <3"
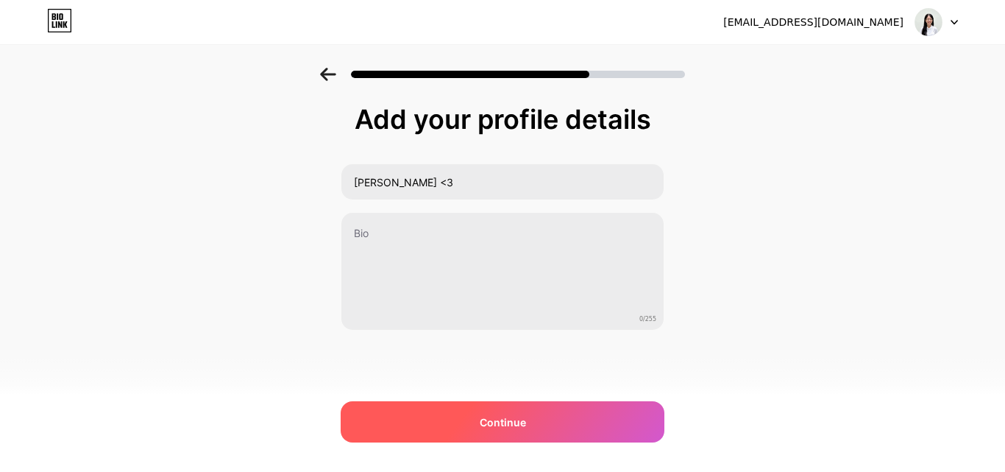
click at [525, 438] on div "Continue" at bounding box center [503, 421] width 324 height 41
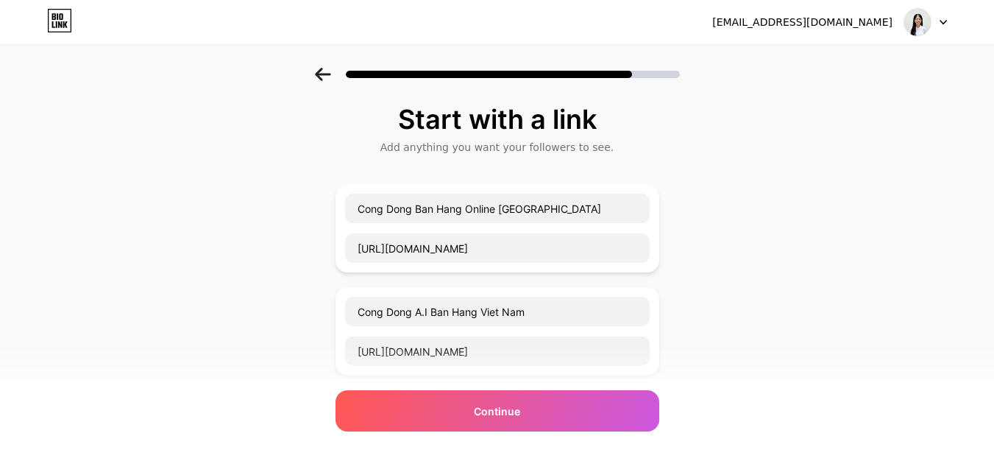
click at [525, 438] on div "Start with a link Add anything you want your followers to see. Cong Dong Ban Ha…" at bounding box center [498, 360] width 324 height 510
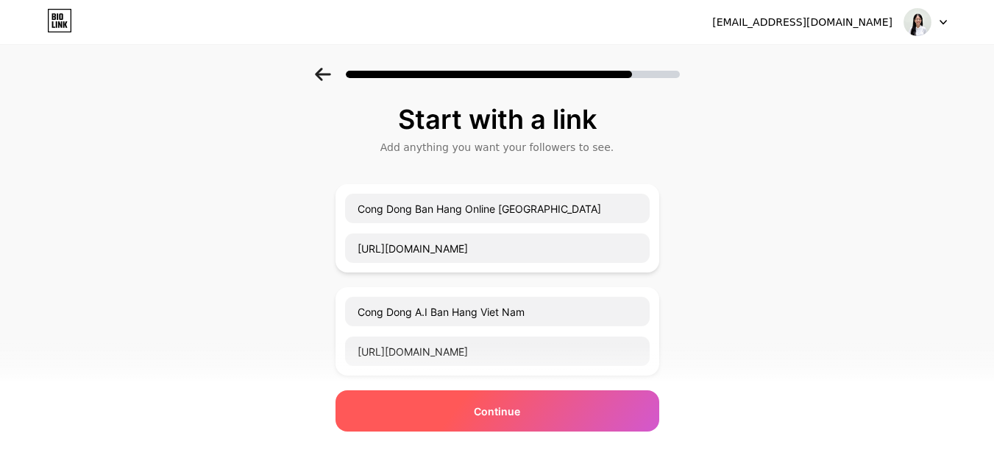
click at [531, 423] on div "Continue" at bounding box center [498, 410] width 324 height 41
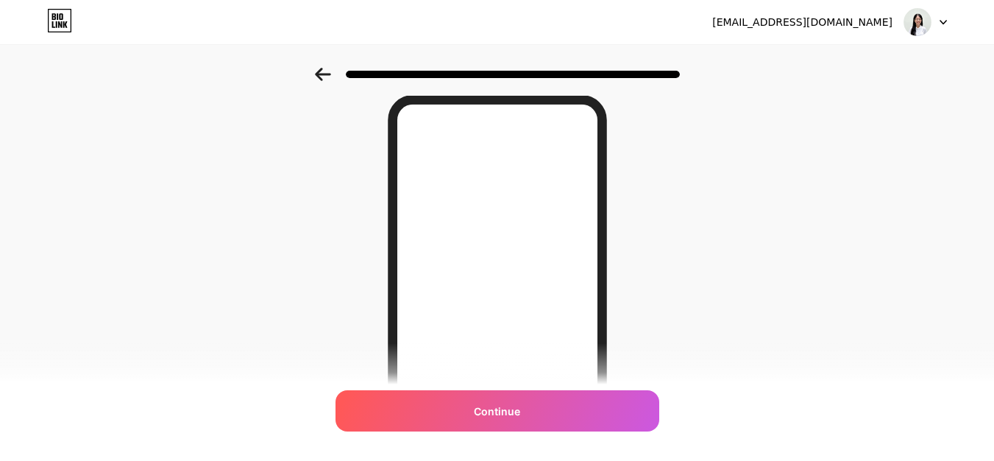
scroll to position [29, 0]
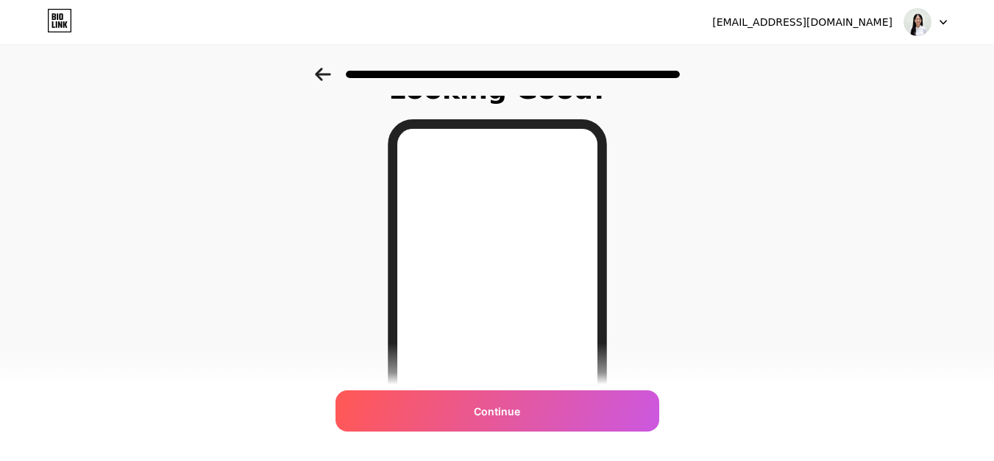
click at [329, 73] on icon at bounding box center [323, 74] width 16 height 13
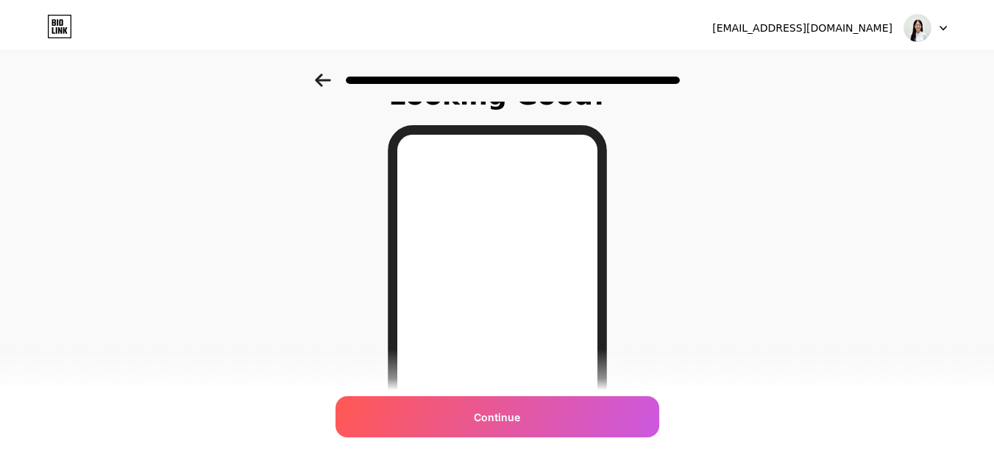
scroll to position [0, 0]
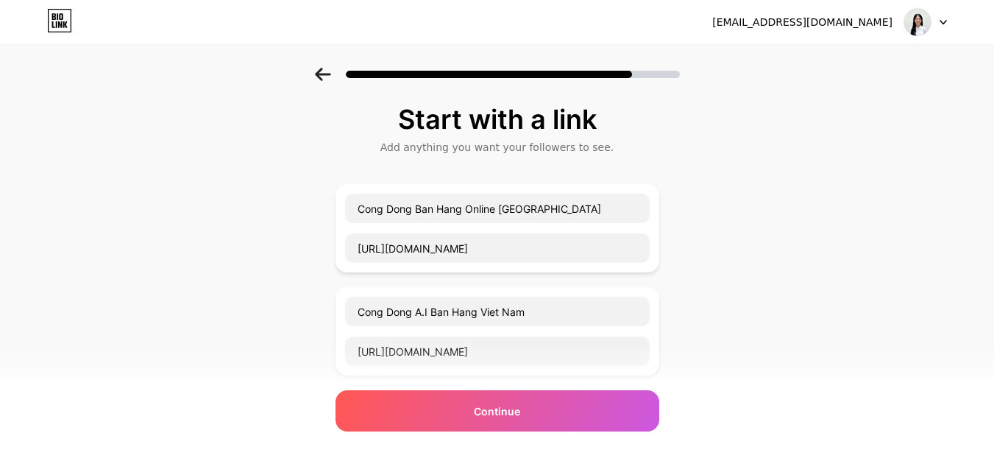
click at [329, 73] on icon at bounding box center [323, 74] width 16 height 13
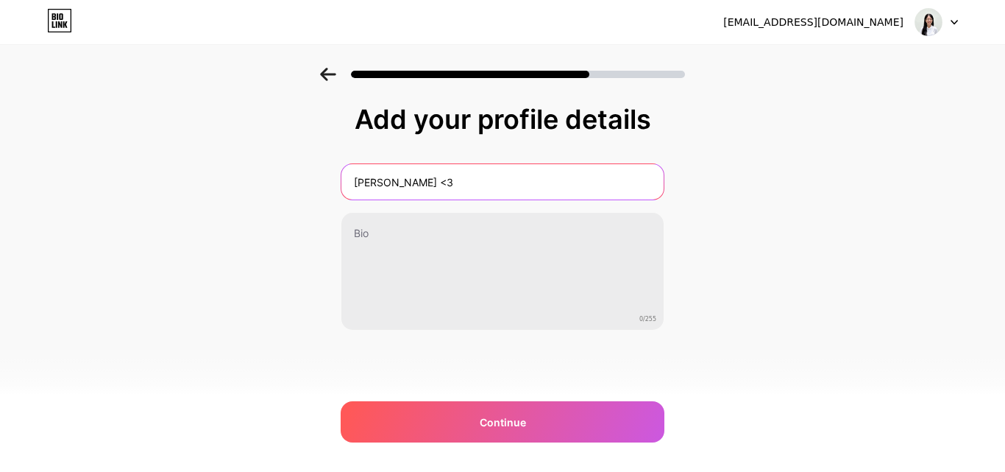
click at [555, 191] on input "[PERSON_NAME] <3" at bounding box center [503, 181] width 322 height 35
type input "[PERSON_NAME]"
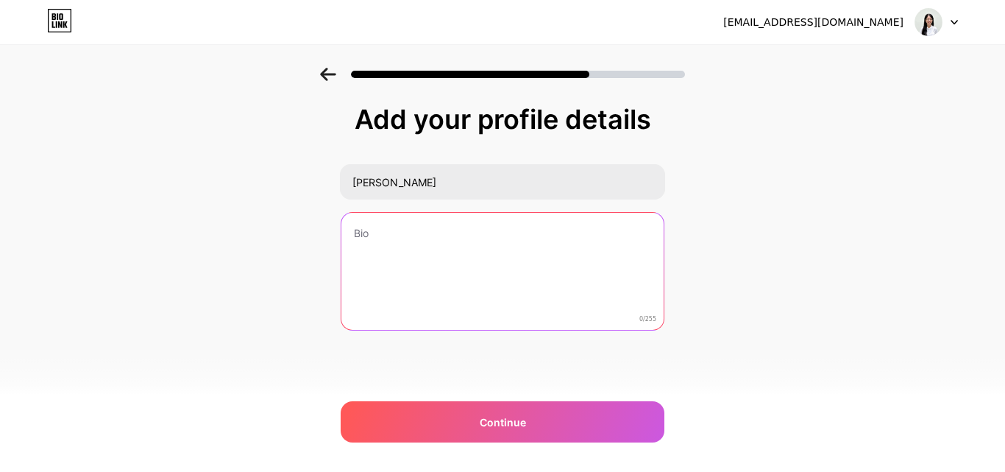
click at [396, 234] on textarea at bounding box center [503, 272] width 322 height 119
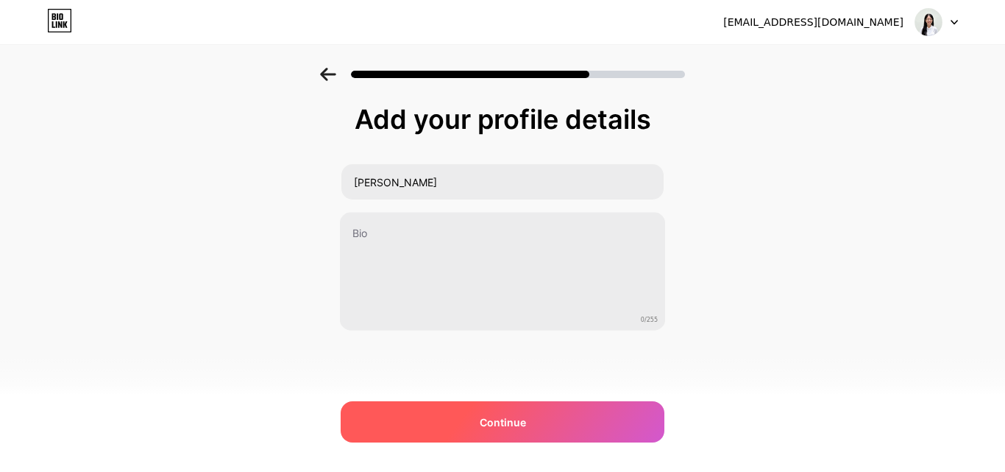
click at [461, 435] on div "Continue" at bounding box center [503, 421] width 324 height 41
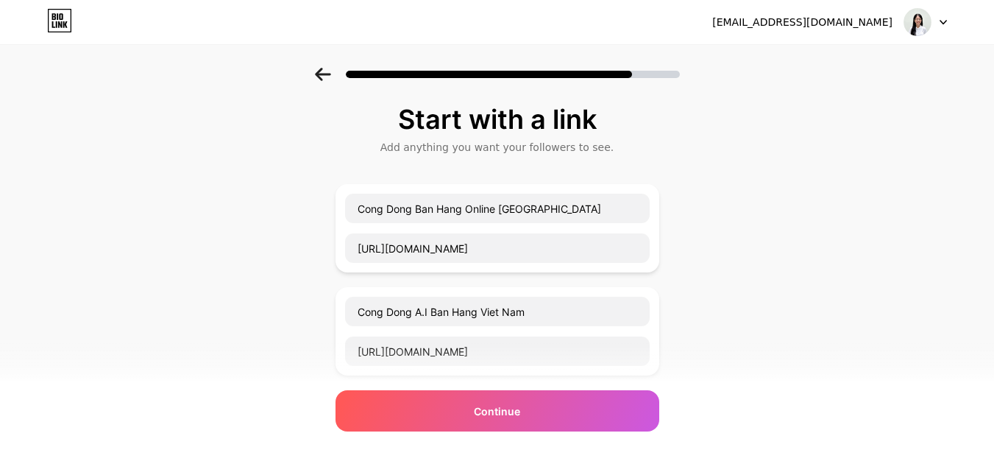
click at [461, 435] on div "Start with a link Add anything you want your followers to see. Cong Dong Ban Ha…" at bounding box center [498, 360] width 324 height 510
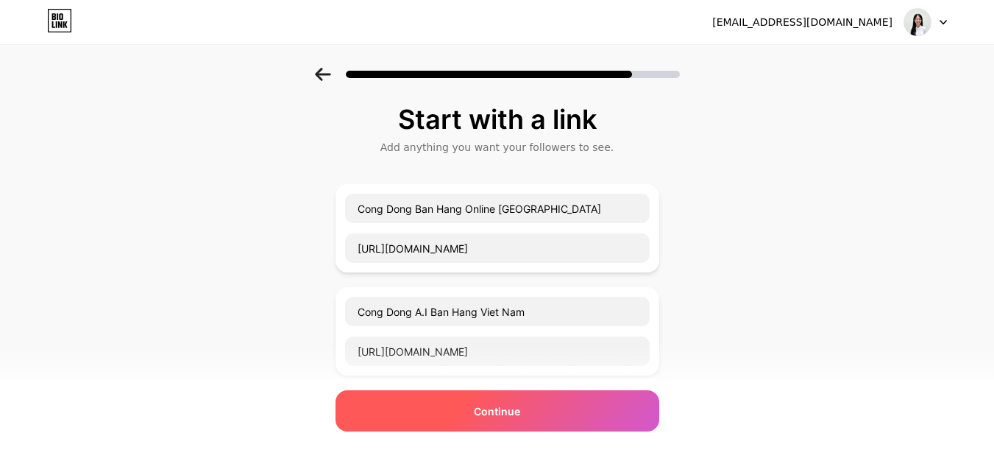
click at [465, 420] on div "Continue" at bounding box center [498, 410] width 324 height 41
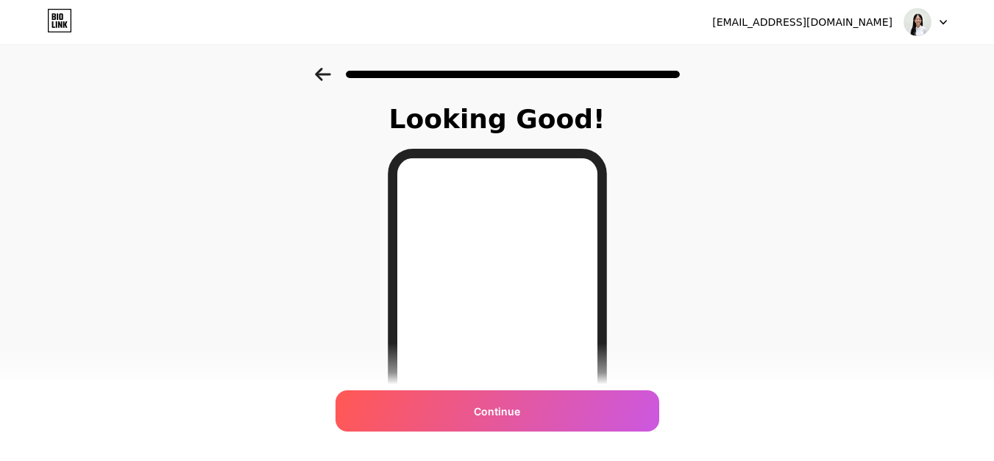
click at [340, 83] on div at bounding box center [497, 70] width 994 height 52
click at [328, 76] on icon at bounding box center [323, 74] width 16 height 13
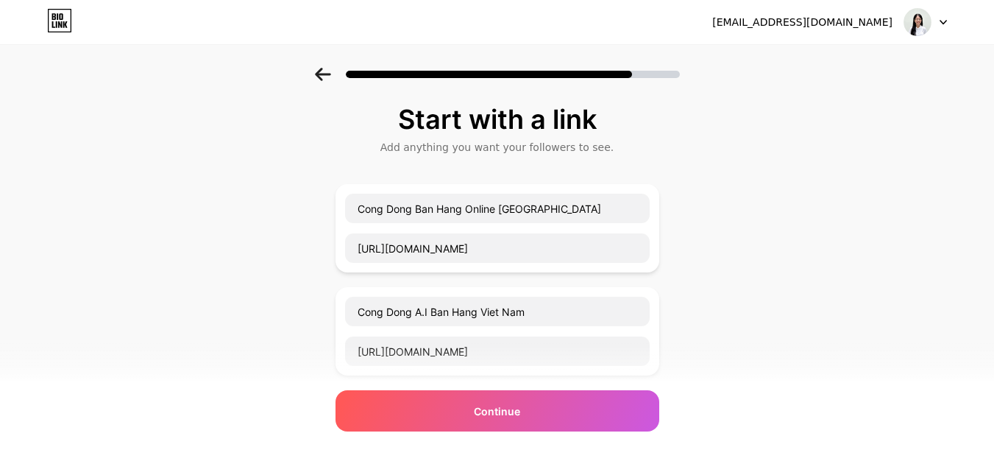
click at [328, 76] on icon at bounding box center [323, 74] width 16 height 13
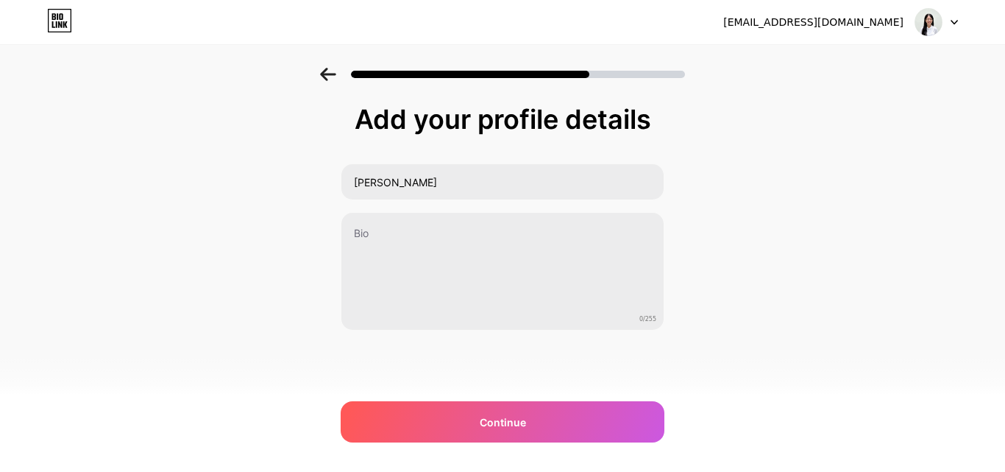
click at [392, 212] on div "0/255" at bounding box center [503, 271] width 324 height 119
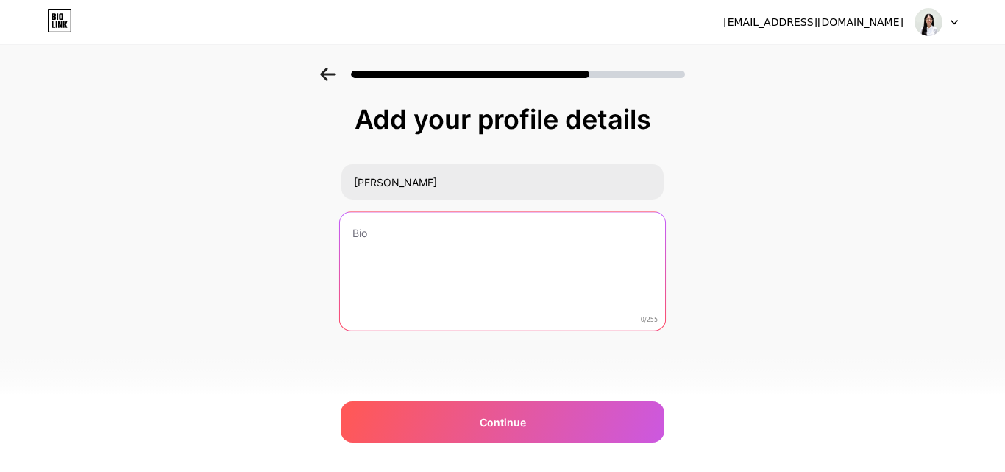
click at [389, 224] on textarea at bounding box center [502, 272] width 325 height 120
type textarea "D"
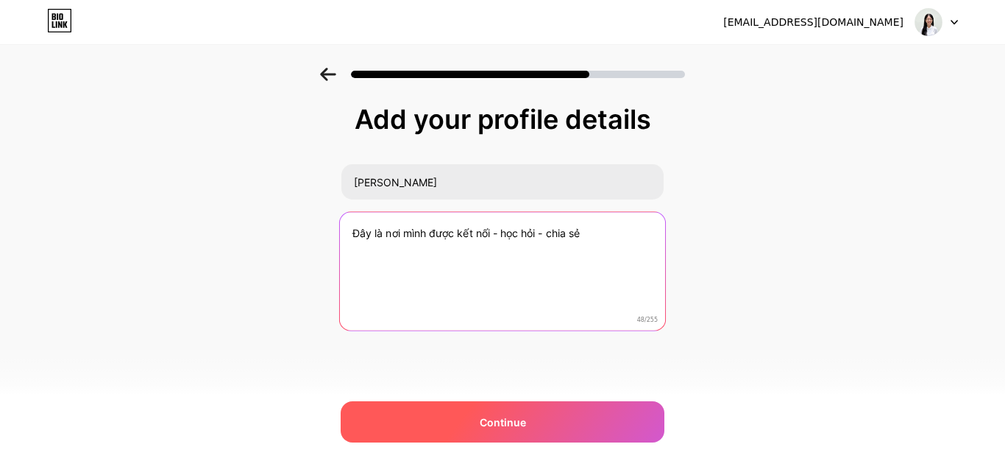
type textarea "Đây là nơi mình được kết nối - học hỏi - chia sẻ"
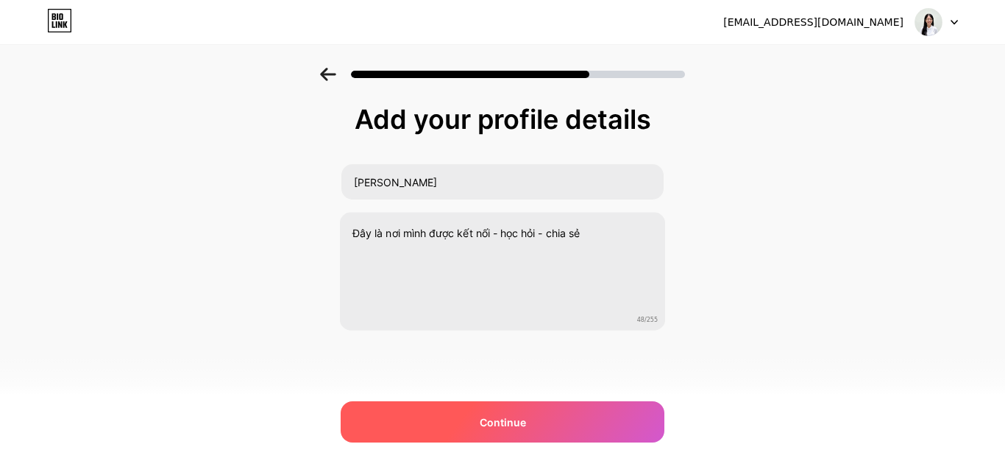
click at [506, 439] on div "Continue" at bounding box center [503, 421] width 324 height 41
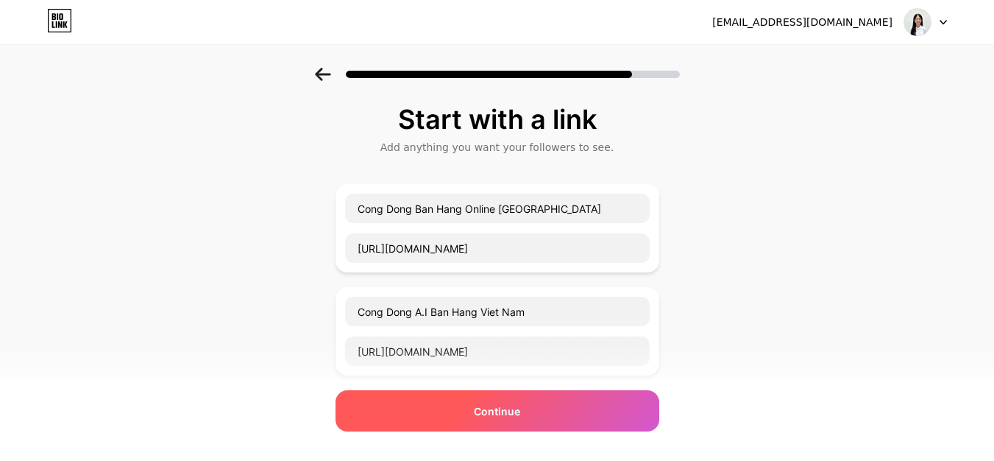
click at [509, 425] on div "Continue" at bounding box center [498, 410] width 324 height 41
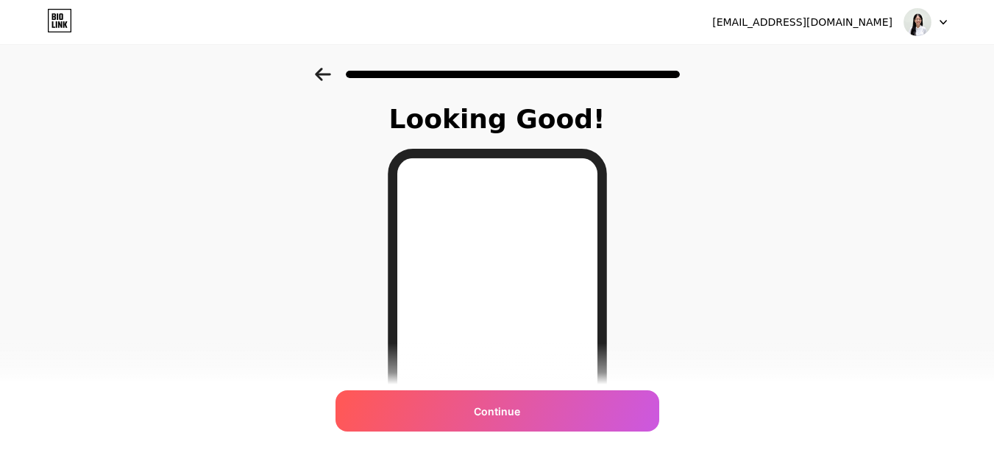
click at [509, 425] on div "Continue" at bounding box center [498, 410] width 324 height 41
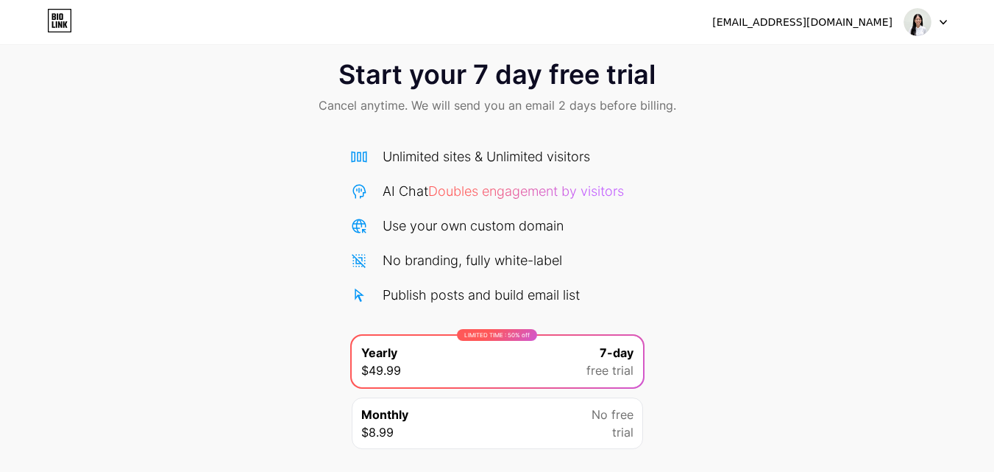
scroll to position [121, 0]
